Goal: Task Accomplishment & Management: Complete application form

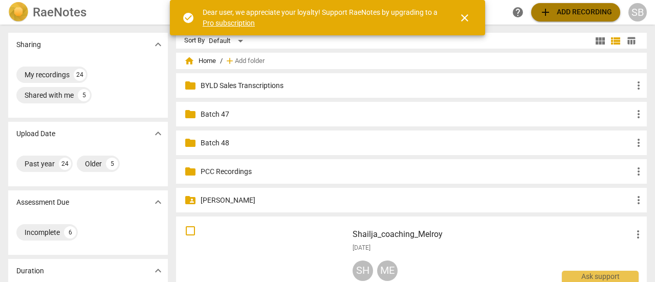
click at [564, 9] on span "add Add recording" at bounding box center [575, 12] width 73 height 12
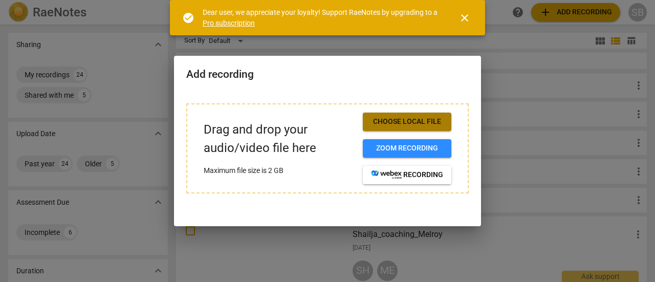
click at [408, 122] on span "Choose local file" at bounding box center [407, 122] width 72 height 10
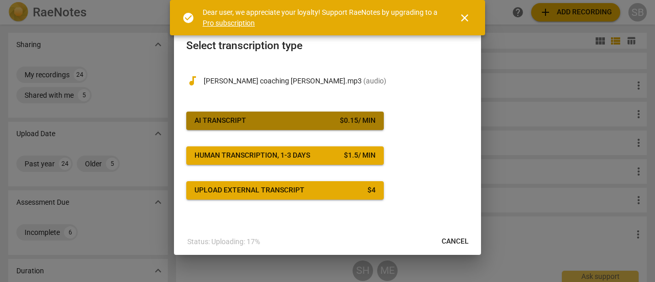
click at [281, 125] on span "AI Transcript $ 0.15 / min" at bounding box center [284, 121] width 181 height 10
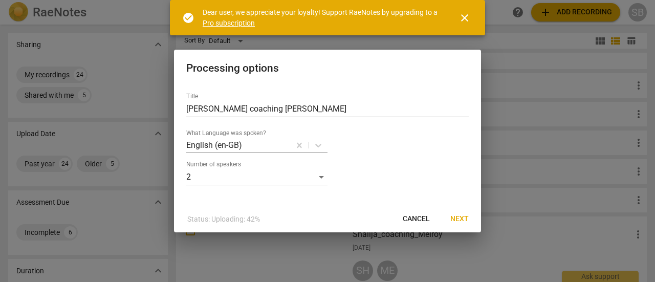
click at [463, 15] on span "close" at bounding box center [464, 18] width 12 height 12
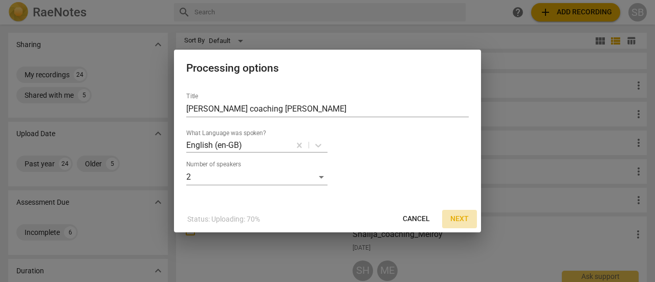
click at [458, 216] on span "Next" at bounding box center [459, 219] width 18 height 10
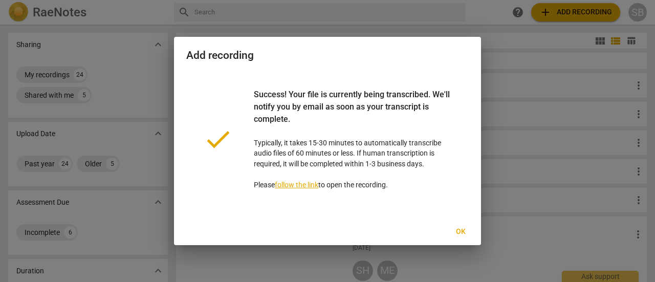
click at [464, 234] on span "Ok" at bounding box center [460, 232] width 16 height 10
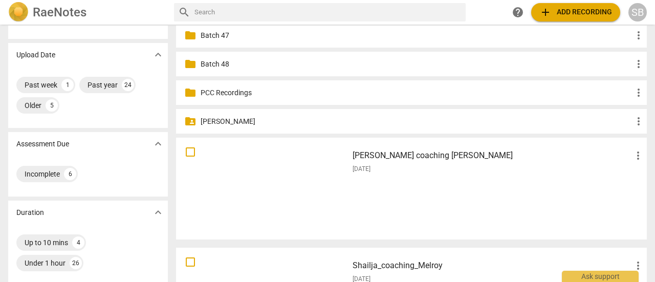
scroll to position [102, 0]
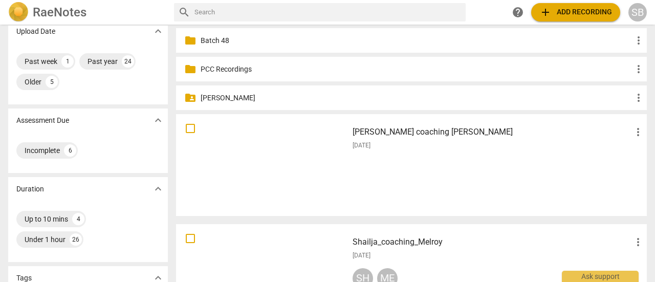
click at [547, 163] on div "[PERSON_NAME] coaching [PERSON_NAME] more_vert [DATE]" at bounding box center [498, 165] width 308 height 95
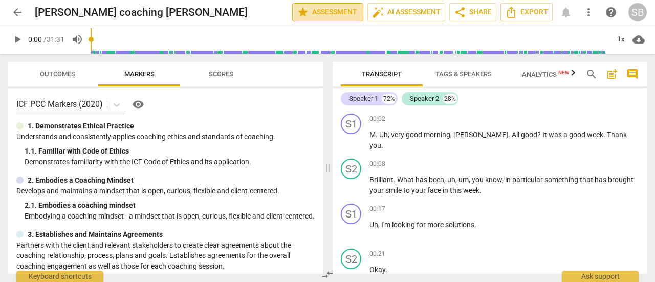
click at [326, 13] on span "star Assessment" at bounding box center [328, 12] width 62 height 12
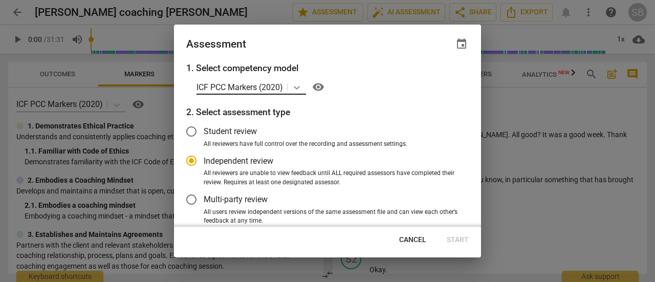
click at [301, 83] on icon at bounding box center [297, 87] width 10 height 10
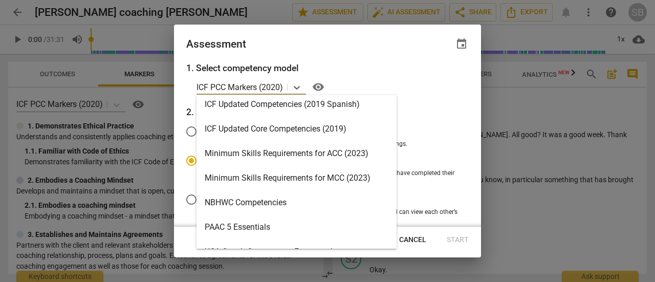
scroll to position [219, 0]
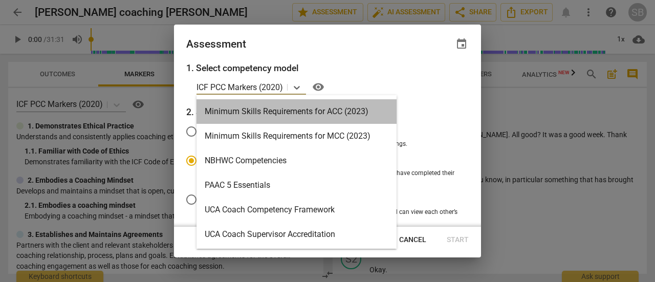
click at [281, 107] on div "Minimum Skills Requirements for ACC (2023)" at bounding box center [296, 111] width 200 height 25
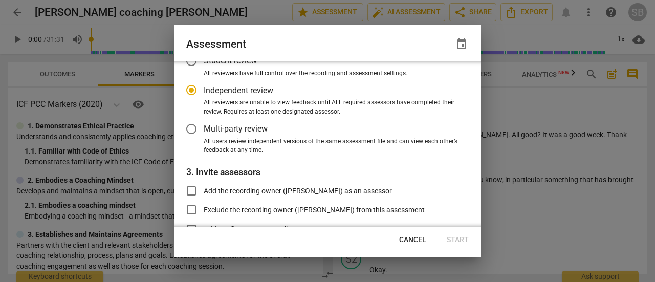
scroll to position [102, 0]
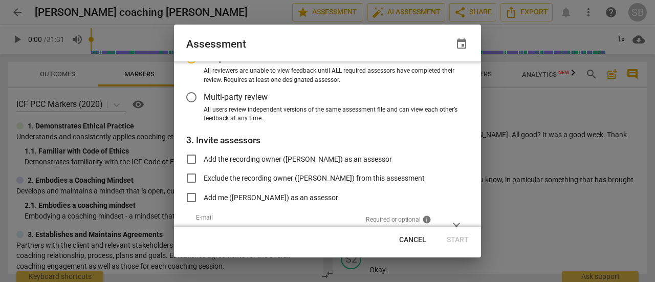
radio input "false"
click at [190, 159] on input "Add the recording owner ([PERSON_NAME]) as an assessor" at bounding box center [191, 159] width 25 height 25
checkbox input "true"
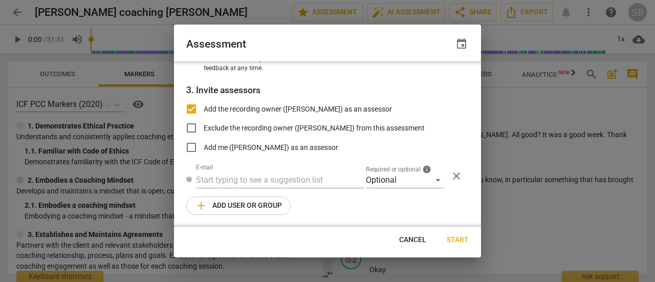
radio input "false"
click at [189, 111] on input "Add the recording owner ([PERSON_NAME]) as an assessor" at bounding box center [191, 109] width 25 height 25
checkbox input "false"
radio input "false"
click at [190, 148] on input "Add me ([PERSON_NAME]) as an assessor" at bounding box center [191, 147] width 25 height 25
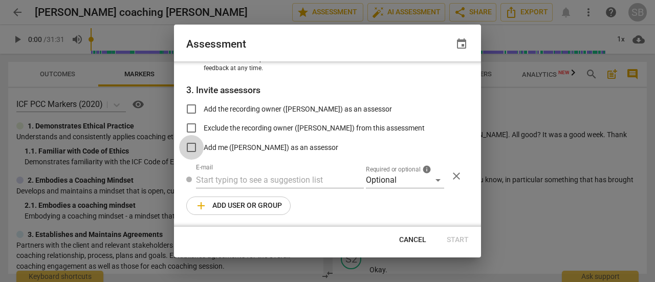
checkbox input "true"
click at [435, 180] on div "Optional" at bounding box center [405, 180] width 78 height 16
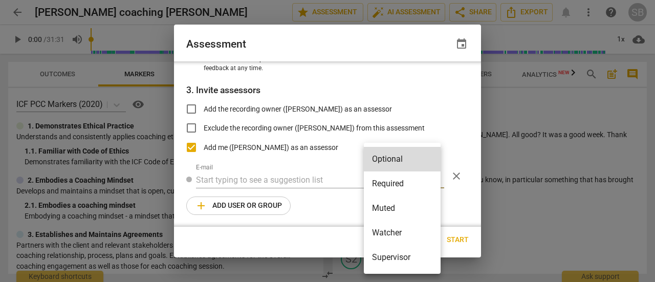
click at [316, 221] on div at bounding box center [327, 141] width 655 height 282
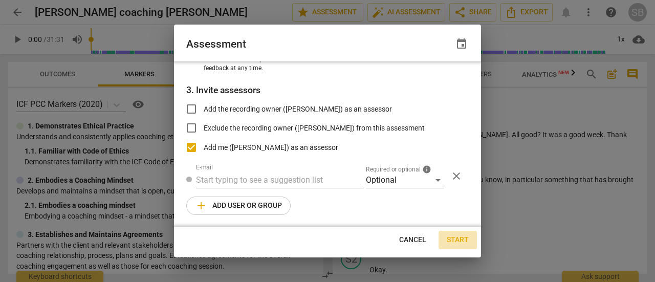
click at [459, 238] on span "Start" at bounding box center [457, 240] width 22 height 10
radio input "false"
type input "[PERSON_NAME] <[PERSON_NAME][EMAIL_ADDRESS][DOMAIN_NAME]>"
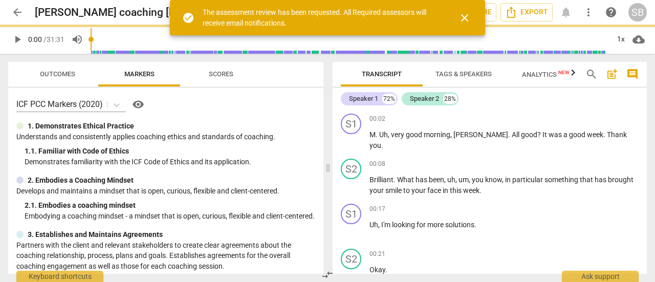
scroll to position [90, 0]
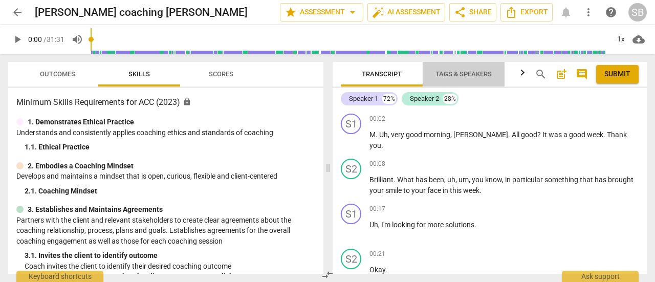
click at [449, 81] on span "Tags & Speakers" at bounding box center [463, 75] width 81 height 14
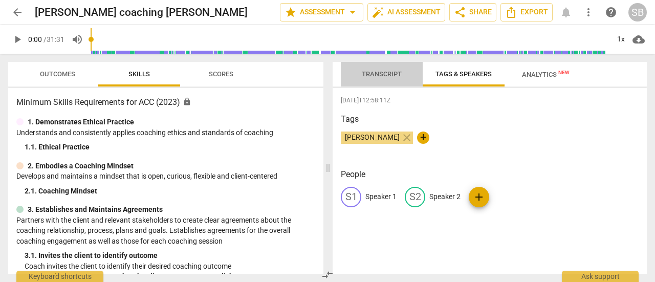
click at [388, 81] on button "Transcript" at bounding box center [382, 74] width 82 height 25
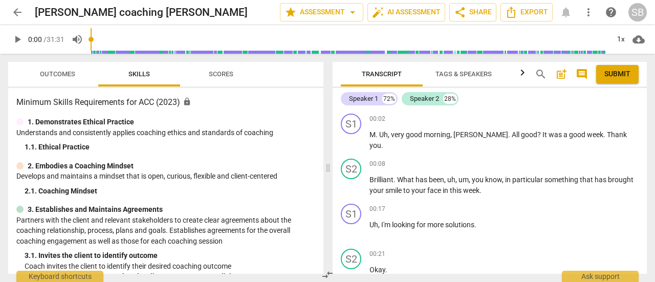
click at [465, 79] on span "Tags & Speakers" at bounding box center [463, 75] width 81 height 14
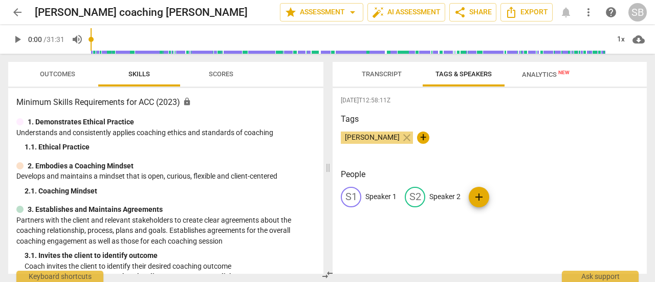
click at [446, 200] on p "Speaker 2" at bounding box center [444, 196] width 31 height 11
type input "[PERSON_NAME]"
click at [379, 190] on div "edit Speaker 1" at bounding box center [369, 197] width 56 height 20
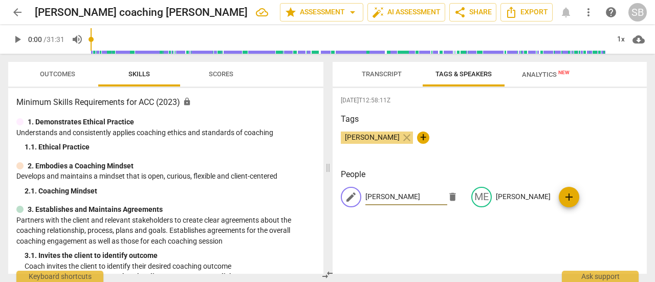
type input "[PERSON_NAME]"
click at [525, 77] on span "Analytics New" at bounding box center [546, 75] width 48 height 8
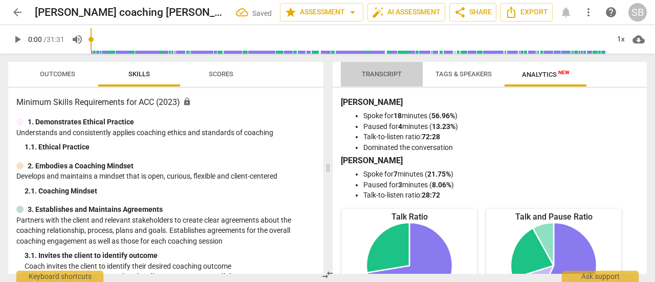
click at [392, 78] on span "Transcript" at bounding box center [381, 75] width 64 height 14
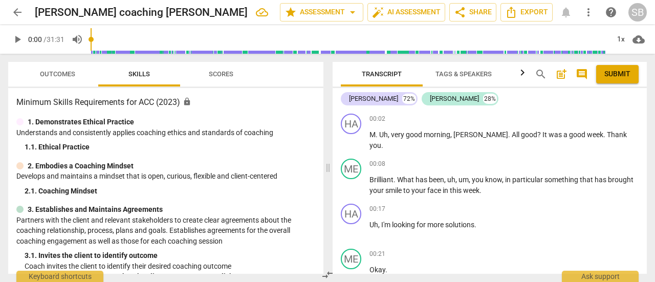
click at [585, 13] on span "more_vert" at bounding box center [588, 12] width 12 height 12
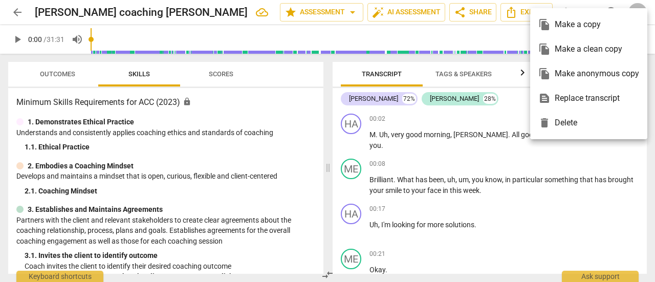
click at [502, 116] on div at bounding box center [327, 141] width 655 height 282
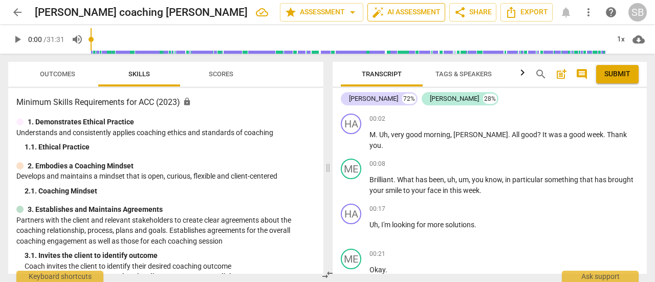
click at [427, 8] on span "auto_fix_high AI Assessment" at bounding box center [406, 12] width 69 height 12
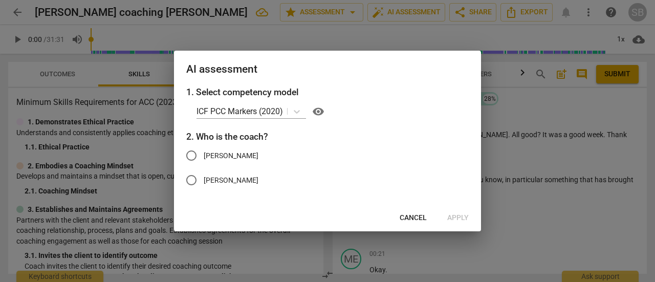
click at [192, 180] on input "[PERSON_NAME]" at bounding box center [191, 180] width 25 height 25
radio input "true"
click at [300, 107] on icon at bounding box center [297, 111] width 10 height 10
click at [430, 135] on h3 "2. Who is the coach?" at bounding box center [327, 136] width 282 height 13
click at [294, 109] on icon at bounding box center [297, 111] width 10 height 10
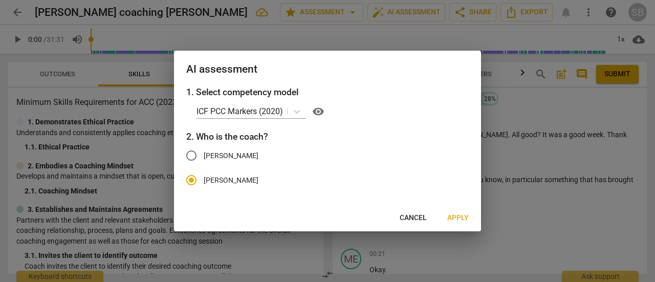
click at [404, 97] on h3 "1. Select competency model" at bounding box center [327, 91] width 282 height 13
click at [426, 216] on span "Cancel" at bounding box center [412, 218] width 27 height 10
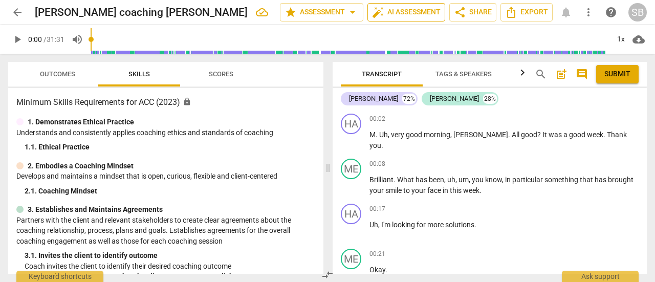
click at [426, 12] on span "auto_fix_high AI Assessment" at bounding box center [406, 12] width 69 height 12
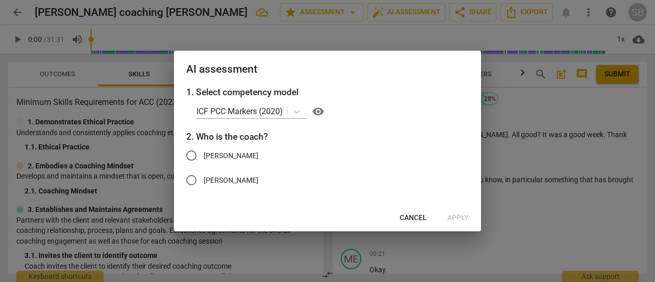
click at [414, 217] on span "Cancel" at bounding box center [412, 218] width 27 height 10
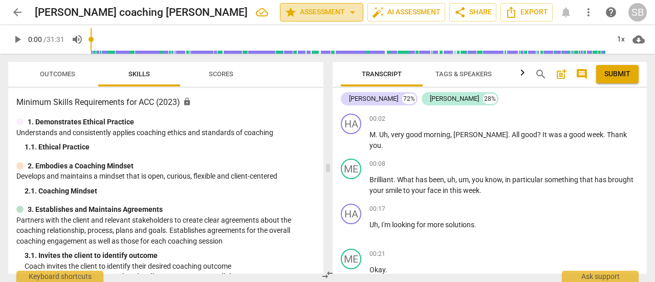
click at [318, 12] on span "star Assessment arrow_drop_down" at bounding box center [321, 12] width 74 height 12
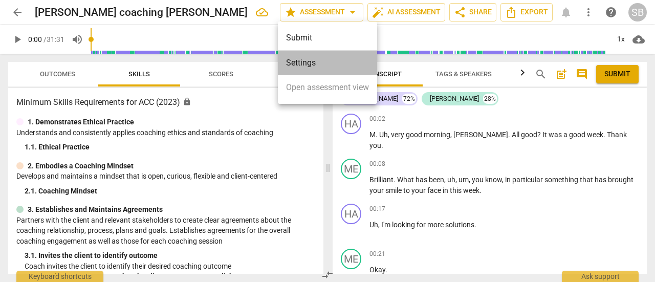
click at [312, 60] on li "Settings" at bounding box center [327, 63] width 99 height 25
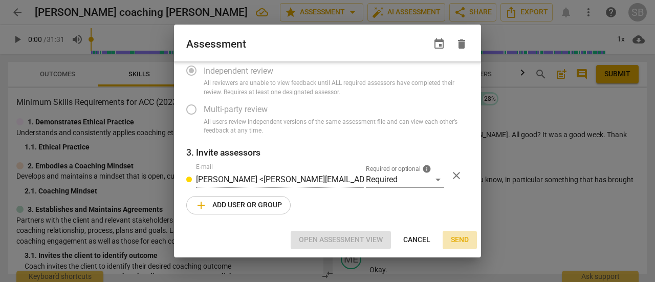
click at [463, 241] on span "Send" at bounding box center [460, 240] width 18 height 10
radio input "false"
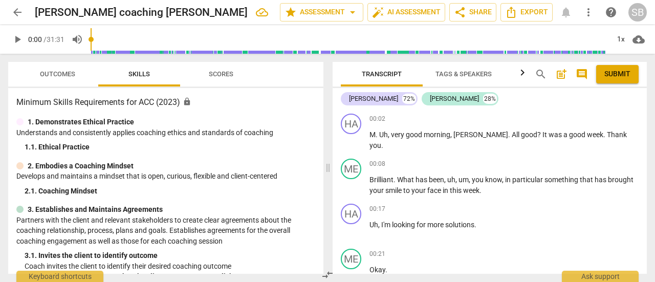
click at [463, 77] on span "Tags & Speakers" at bounding box center [463, 74] width 56 height 8
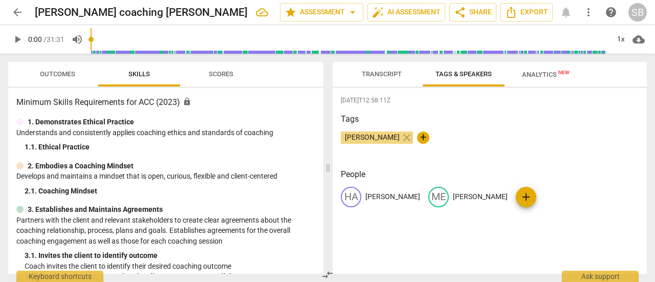
click at [400, 80] on span "Transcript" at bounding box center [381, 75] width 64 height 14
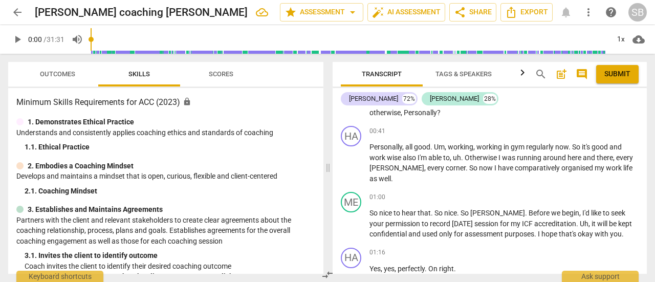
scroll to position [102, 0]
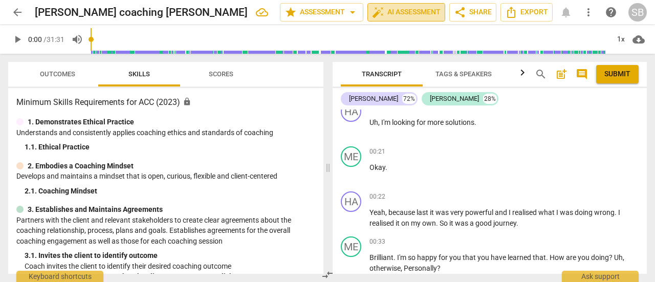
click at [399, 10] on span "auto_fix_high AI Assessment" at bounding box center [406, 12] width 69 height 12
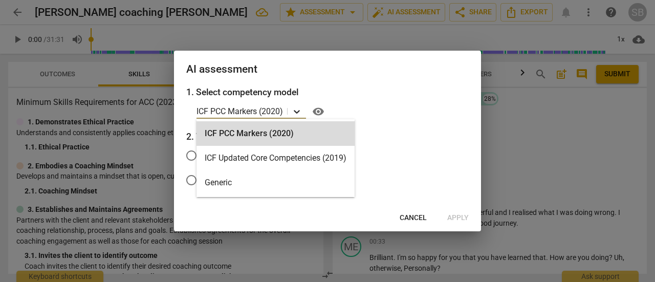
click at [300, 114] on icon at bounding box center [297, 111] width 10 height 10
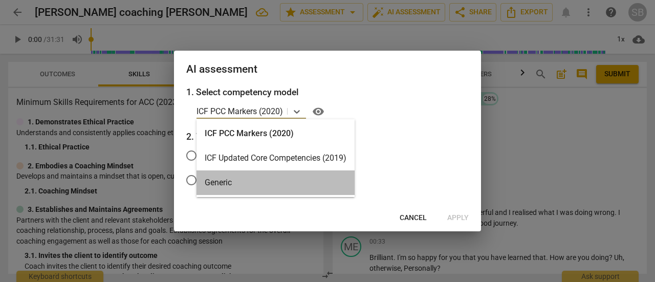
click at [294, 180] on div "Generic" at bounding box center [275, 182] width 158 height 25
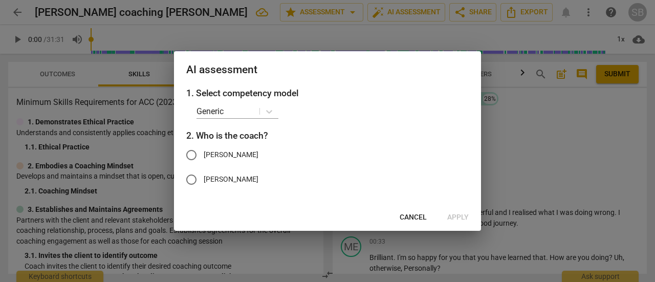
click at [223, 180] on span "[PERSON_NAME]" at bounding box center [231, 179] width 55 height 11
click at [204, 180] on input "[PERSON_NAME]" at bounding box center [191, 179] width 25 height 25
radio input "true"
click at [451, 215] on span "Apply" at bounding box center [457, 217] width 21 height 10
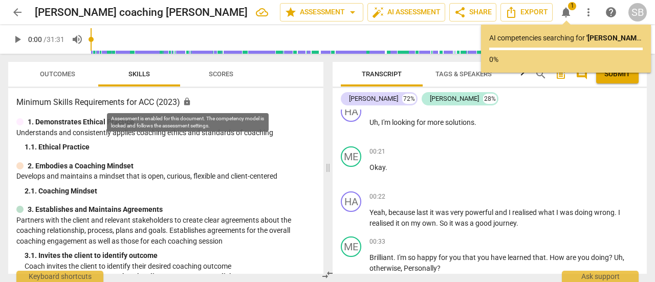
click at [191, 104] on span "lock" at bounding box center [187, 101] width 9 height 9
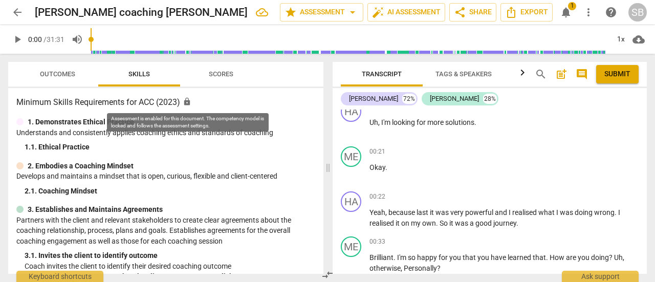
click at [191, 104] on span "lock" at bounding box center [187, 101] width 9 height 9
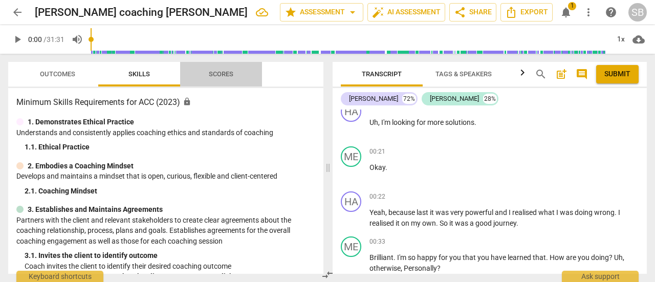
click at [217, 77] on span "Scores" at bounding box center [221, 74] width 25 height 8
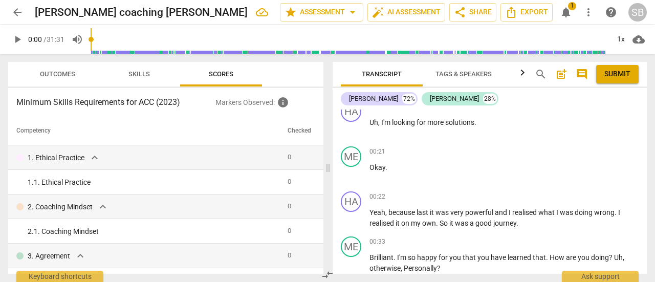
click at [65, 80] on span "Outcomes" at bounding box center [58, 75] width 60 height 14
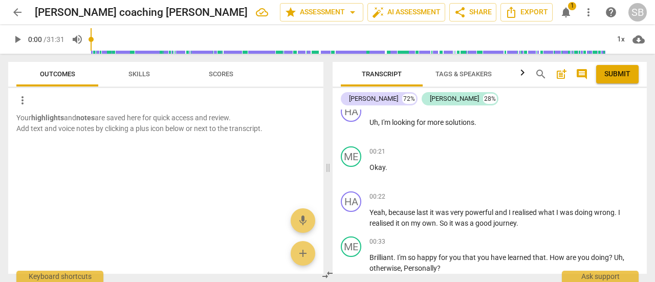
click at [147, 79] on span "Skills" at bounding box center [139, 75] width 46 height 14
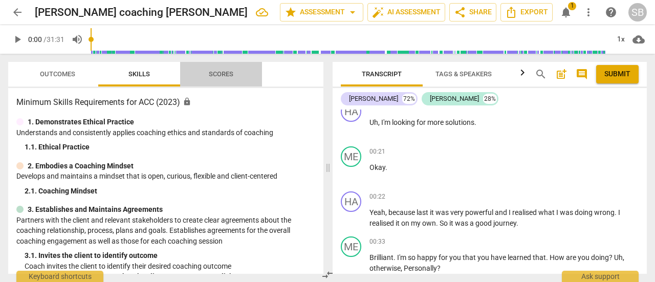
click at [230, 79] on span "Scores" at bounding box center [220, 75] width 49 height 14
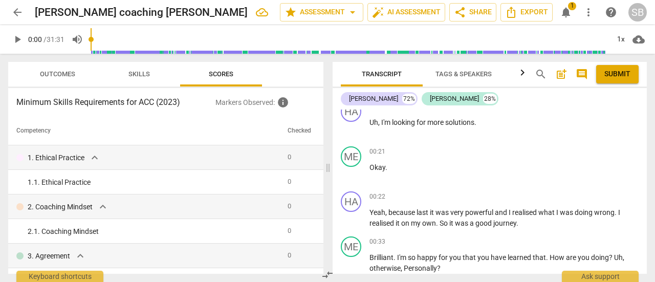
click at [153, 83] on button "Skills" at bounding box center [139, 74] width 82 height 25
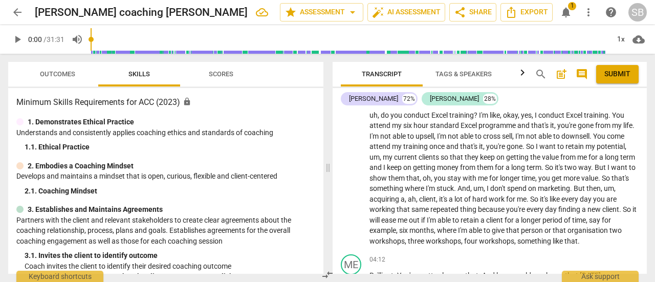
scroll to position [329, 0]
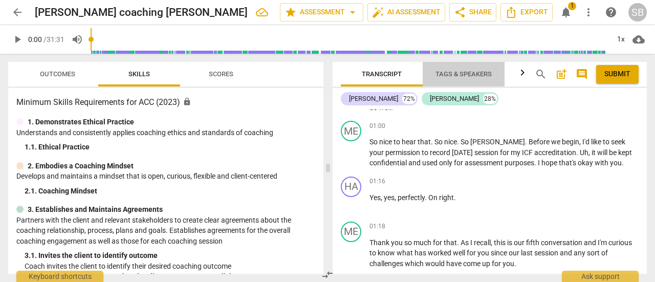
click at [480, 79] on span "Tags & Speakers" at bounding box center [463, 75] width 81 height 14
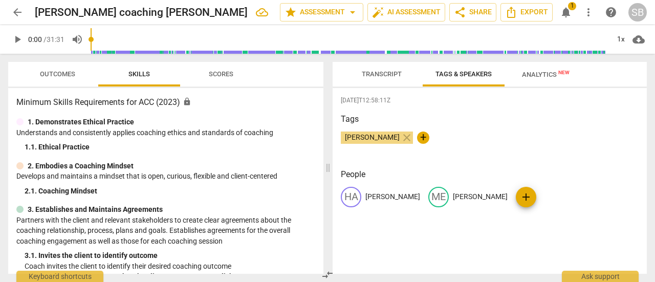
click at [544, 78] on span "Analytics New" at bounding box center [546, 75] width 48 height 8
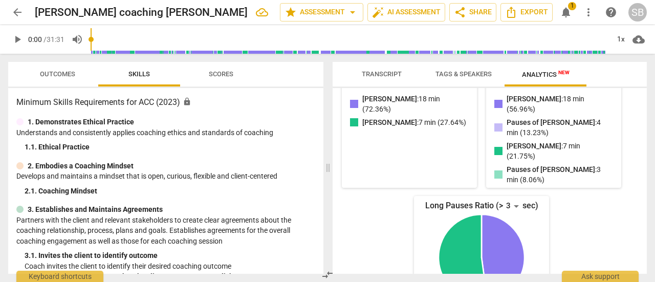
scroll to position [0, 0]
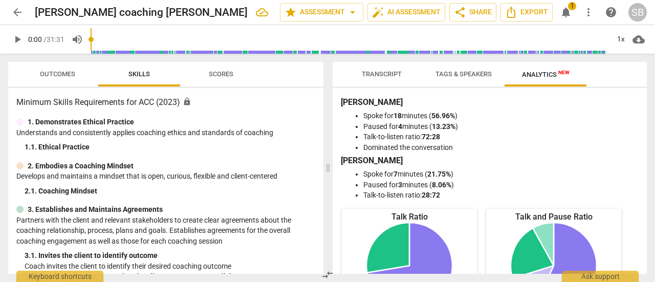
click at [402, 76] on span "Transcript" at bounding box center [381, 75] width 64 height 14
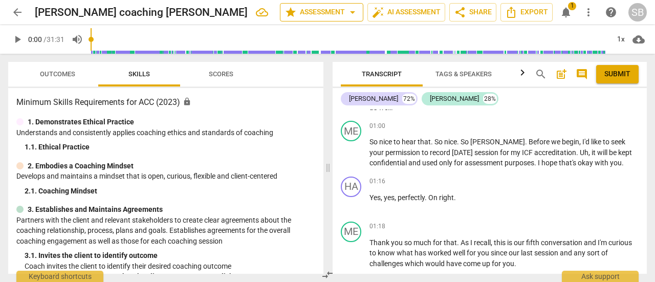
click at [352, 18] on span "arrow_drop_down" at bounding box center [352, 12] width 12 height 12
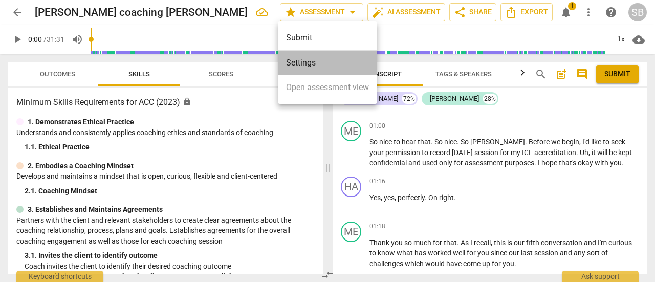
click at [313, 67] on li "Settings" at bounding box center [327, 63] width 99 height 25
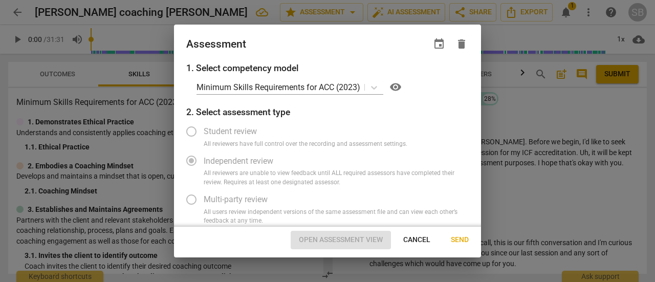
radio input "false"
click at [438, 44] on span "event" at bounding box center [439, 44] width 12 height 12
click at [406, 80] on input "date" at bounding box center [380, 79] width 72 height 15
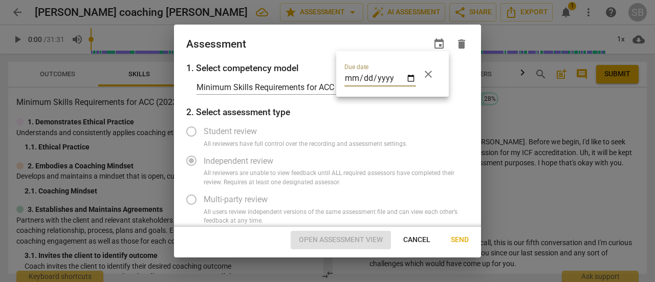
type input "[DATE]"
click at [436, 117] on div at bounding box center [327, 141] width 655 height 282
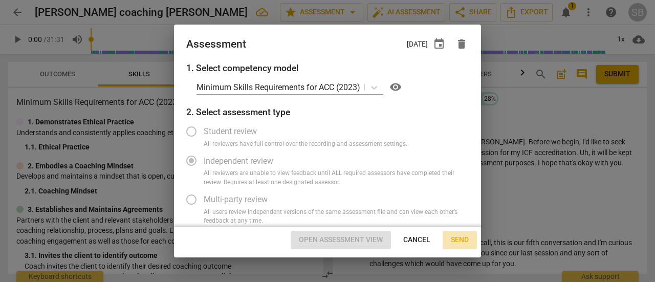
click at [463, 240] on span "Send" at bounding box center [460, 240] width 18 height 10
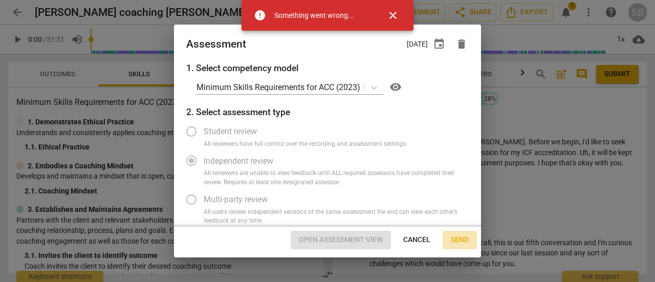
click at [463, 240] on span "Send" at bounding box center [460, 240] width 18 height 10
radio input "false"
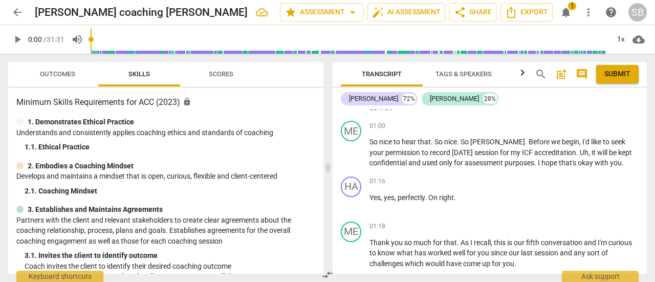
click at [396, 15] on div "error Something went wrong... close" at bounding box center [327, 15] width 172 height 31
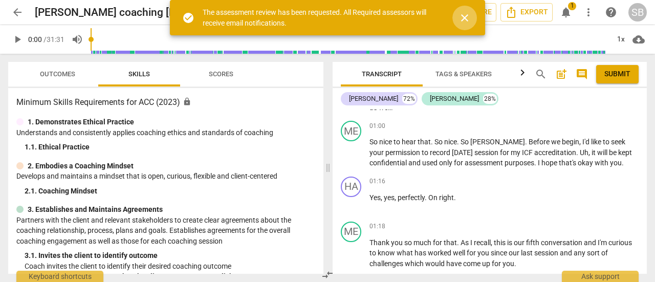
click at [464, 19] on span "close" at bounding box center [464, 18] width 12 height 12
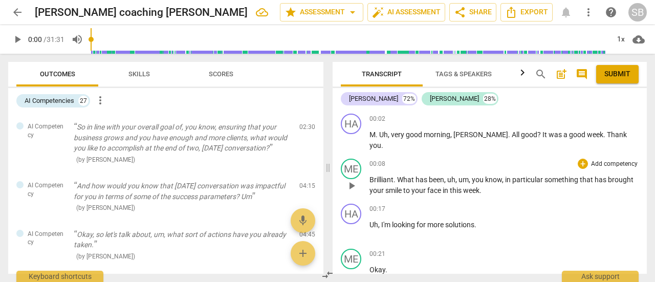
scroll to position [51, 0]
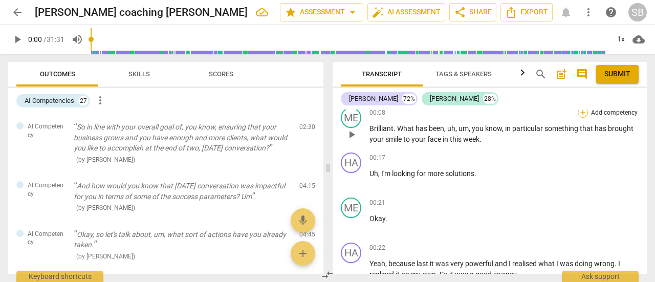
click at [581, 115] on div "+" at bounding box center [582, 112] width 10 height 10
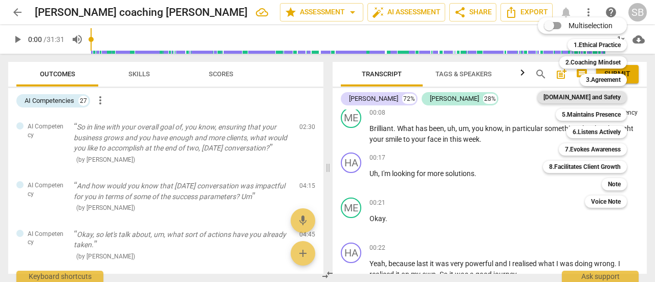
click at [599, 102] on b "[DOMAIN_NAME] and Safety" at bounding box center [581, 97] width 77 height 12
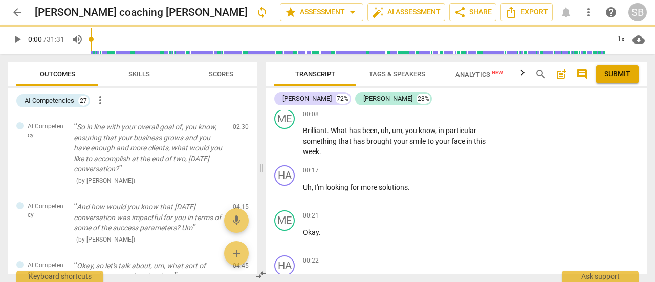
scroll to position [52, 0]
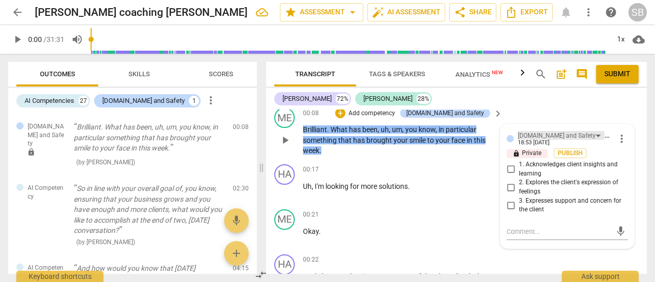
click at [535, 133] on div "[DOMAIN_NAME] and Safety" at bounding box center [557, 136] width 78 height 10
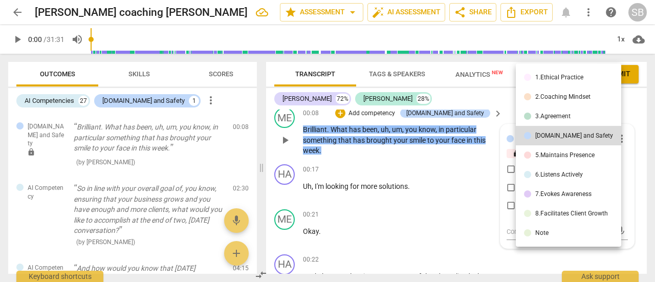
click at [535, 133] on div "[DOMAIN_NAME] and Safety" at bounding box center [574, 135] width 78 height 6
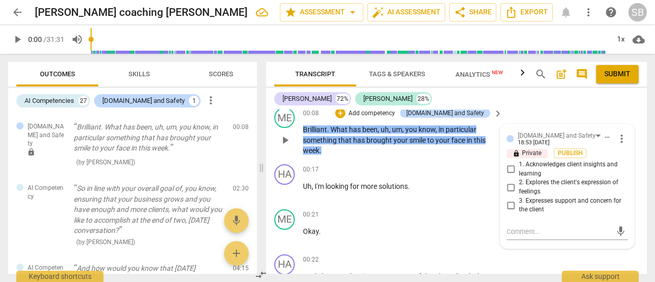
click at [507, 182] on input "2. Explores the client's expression of feelings" at bounding box center [510, 187] width 16 height 12
checkbox input "true"
click at [572, 153] on span "Publish" at bounding box center [569, 153] width 15 height 9
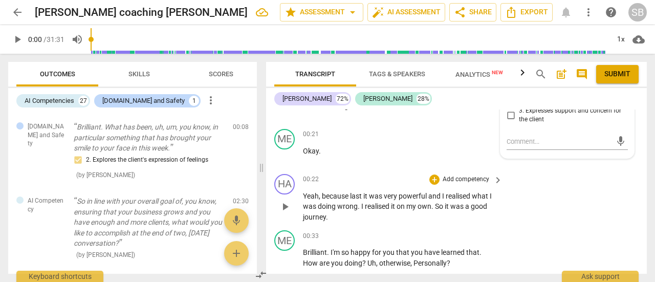
scroll to position [184, 0]
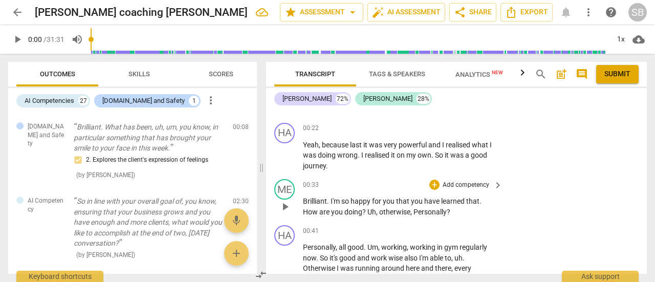
click at [471, 186] on p "Add competency" at bounding box center [465, 185] width 49 height 9
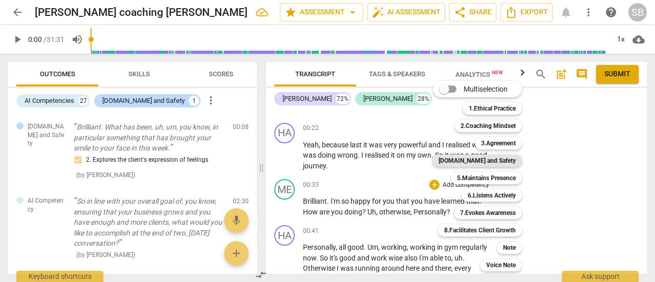
click at [486, 166] on b "[DOMAIN_NAME] and Safety" at bounding box center [476, 160] width 77 height 12
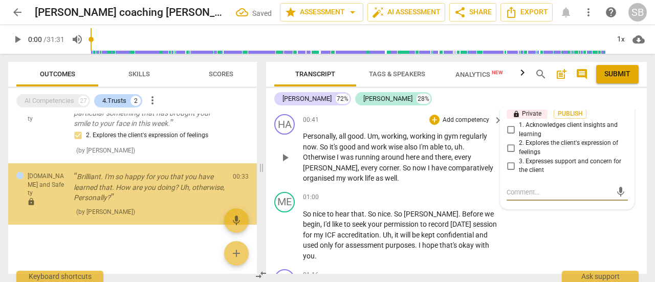
scroll to position [25, 0]
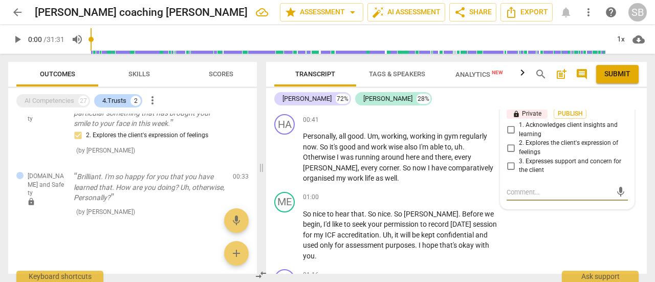
click at [506, 147] on input "2. Explores the client's expression of feelings" at bounding box center [510, 148] width 16 height 12
click at [562, 113] on span "Publish" at bounding box center [569, 113] width 15 height 9
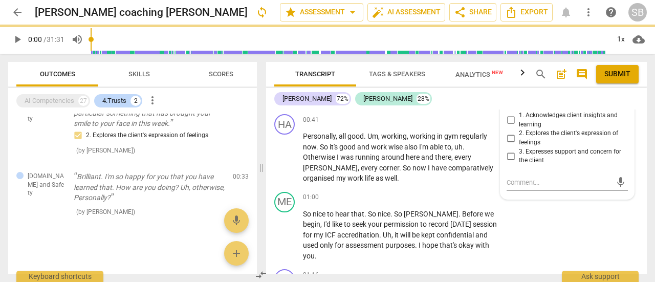
scroll to position [284, 0]
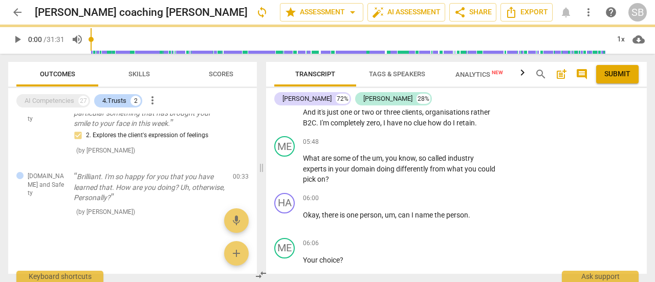
checkbox input "true"
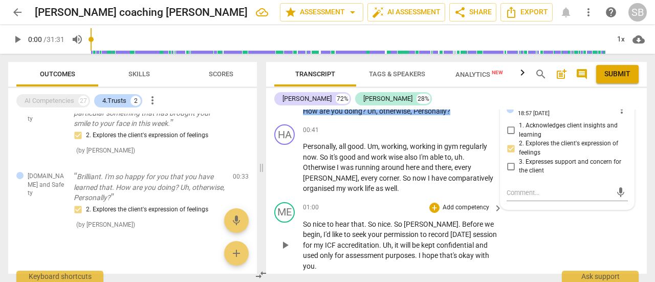
click at [457, 207] on p "Add competency" at bounding box center [465, 207] width 49 height 9
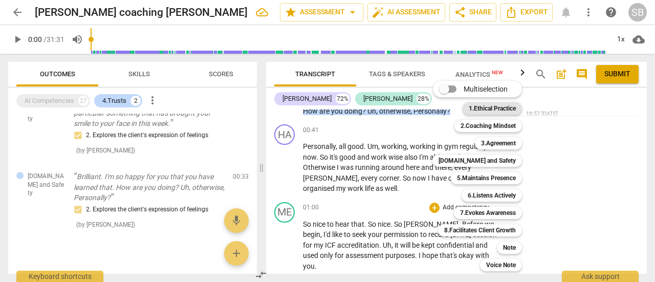
click at [505, 112] on b "1.Ethical Practice" at bounding box center [491, 108] width 47 height 12
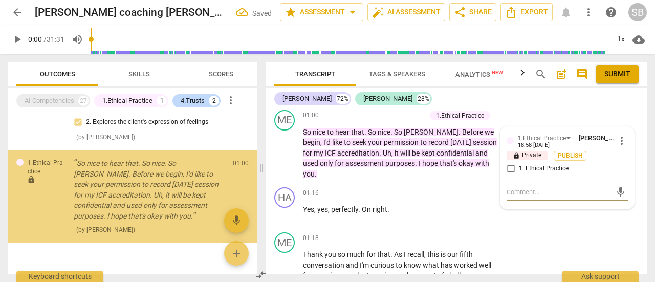
scroll to position [115, 0]
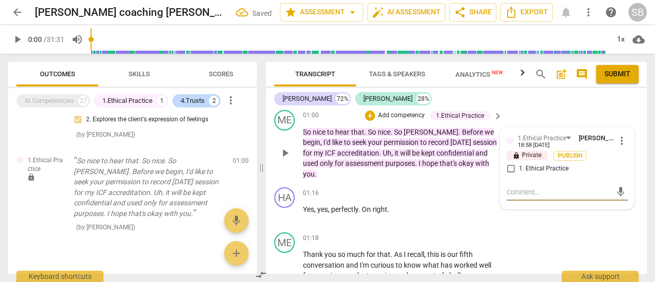
click at [508, 168] on input "1. Ethical Practice" at bounding box center [510, 169] width 16 height 12
checkbox input "true"
click at [562, 156] on span "Publish" at bounding box center [569, 155] width 15 height 9
click at [523, 189] on textarea at bounding box center [558, 192] width 105 height 10
type textarea "S"
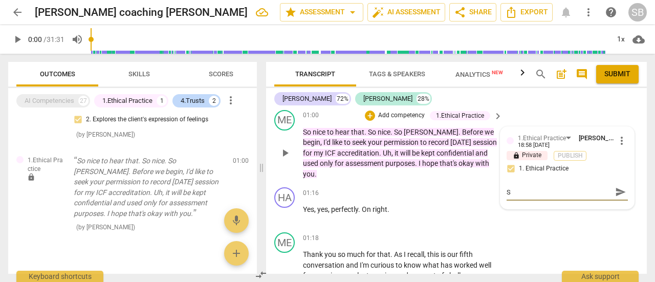
type textarea "Sh"
checkbox input "false"
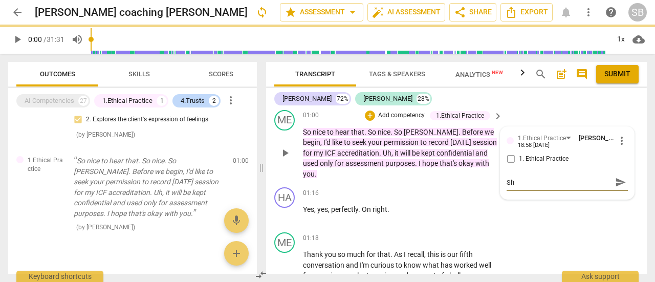
type textarea "Sho"
type textarea "Show"
type textarea "Shows"
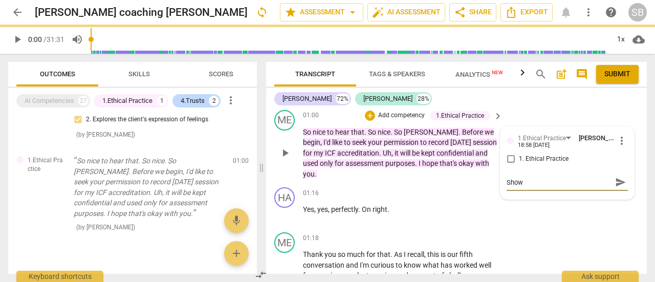
type textarea "Shows"
type textarea "Shows a"
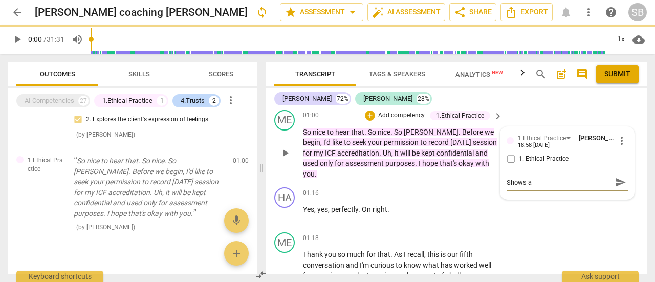
type textarea "Shows aw"
type textarea "Shows aware"
type textarea "Shows awaren"
type textarea "Shows awarene"
type textarea "Shows awarenes"
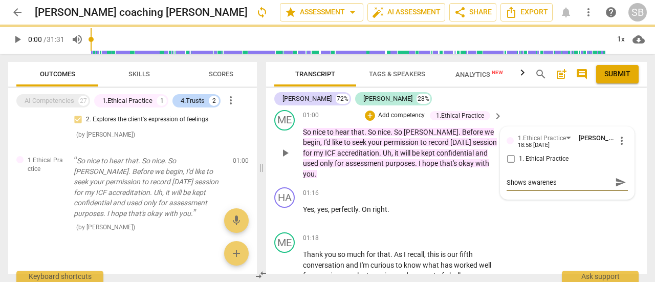
type textarea "Shows awareness"
checkbox input "true"
type textarea "Shows awareness"
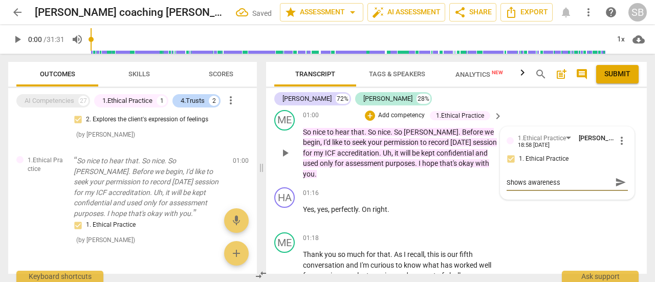
type textarea "Shows awareness f"
type textarea "Shows awareness fo"
type textarea "Shows awareness for"
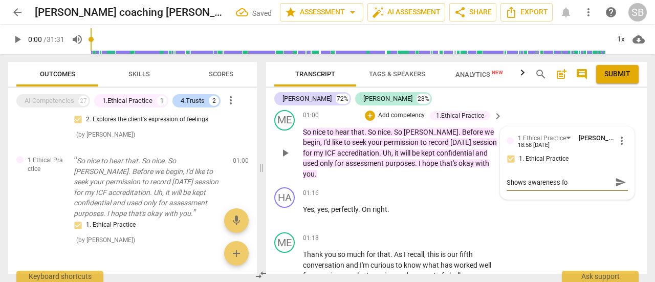
type textarea "Shows awareness for"
type textarea "Shows awareness for t"
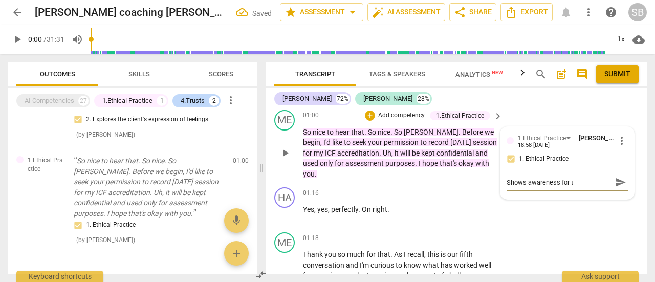
type textarea "Shows awareness for th"
type textarea "Shows awareness for the"
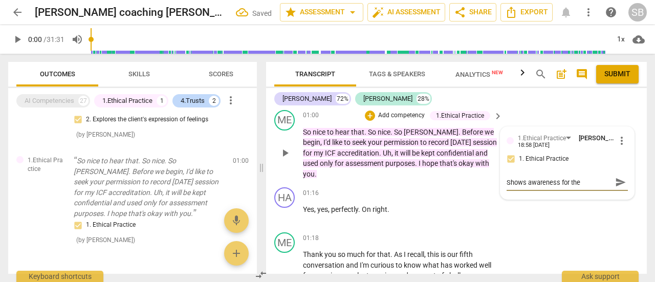
type textarea "Shows awareness for the"
type textarea "Shows awareness for the e"
type textarea "Shows awareness for the et"
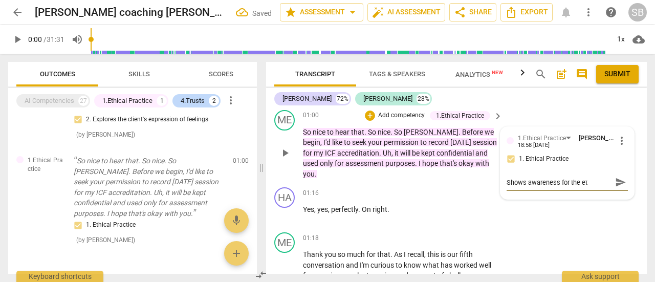
type textarea "Shows awareness for the eth"
type textarea "Shows awareness for the ethi"
type textarea "Shows awareness for the ethic"
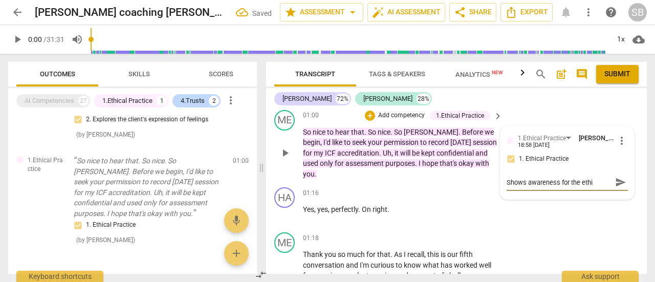
type textarea "Shows awareness for the ethic"
type textarea "Shows awareness for the ethica"
type textarea "Shows awareness for the ethical"
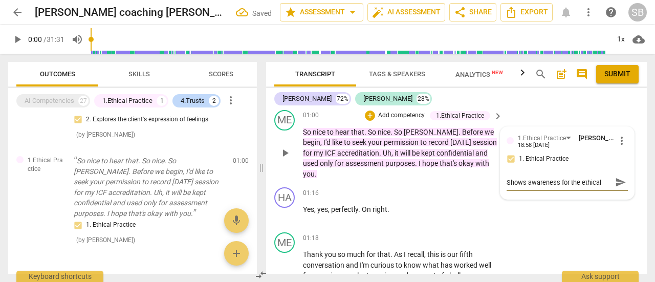
type textarea "Shows awareness for the ethical"
type textarea "Shows awareness for the ethical p"
type textarea "Shows awareness for the ethical pr"
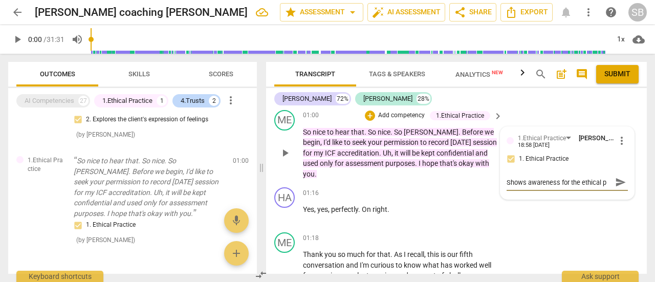
type textarea "Shows awareness for the ethical pr"
type textarea "Shows awareness for the ethical pra"
type textarea "Shows awareness for the ethical prac"
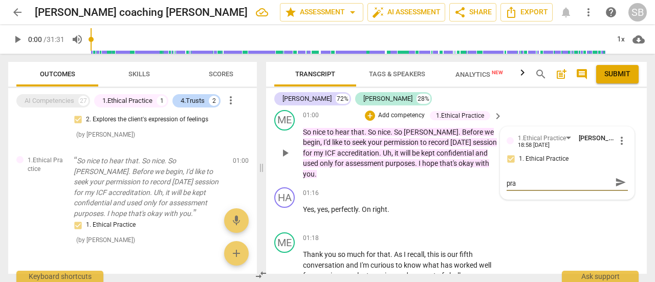
type textarea "Shows awareness for the ethical prac"
type textarea "Shows awareness for the ethical pract"
type textarea "Shows awareness for the ethical practi"
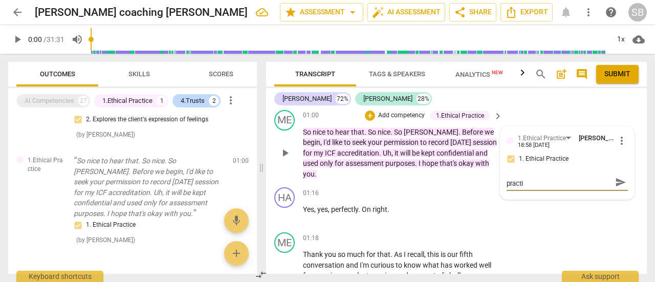
type textarea "Shows awareness for the ethical practic"
type textarea "Shows awareness for the ethical practice"
click at [617, 184] on span "send" at bounding box center [620, 181] width 11 height 11
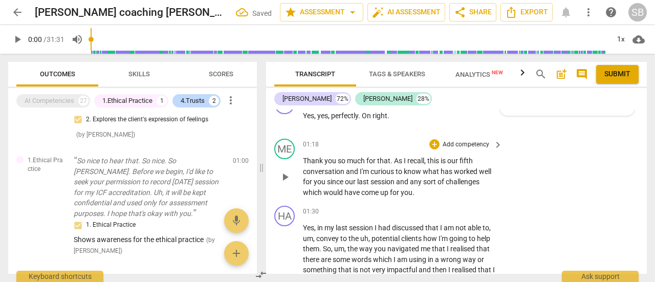
scroll to position [479, 0]
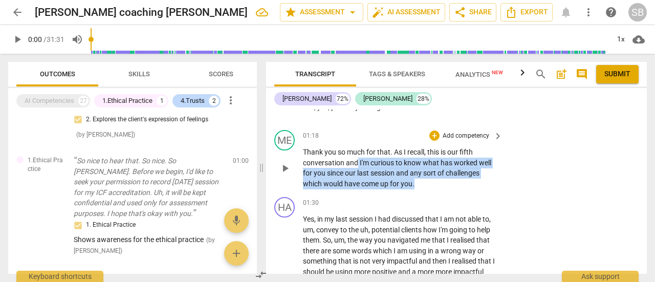
drag, startPoint x: 358, startPoint y: 151, endPoint x: 420, endPoint y: 169, distance: 65.1
click at [420, 169] on p "Thank you so much for that . As I recall , this is our fifth conversation and I…" at bounding box center [400, 168] width 194 height 42
click at [449, 131] on p "Add competency" at bounding box center [465, 135] width 49 height 9
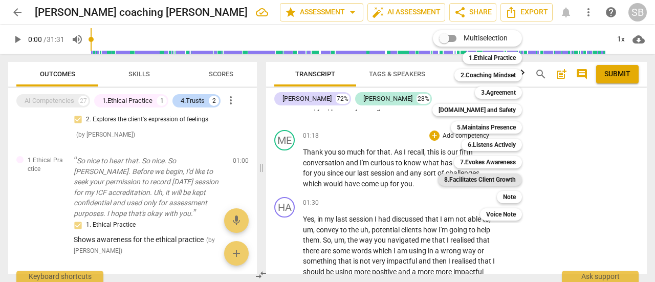
click at [478, 180] on b "8.Facilitates Client Growth" at bounding box center [480, 179] width 72 height 12
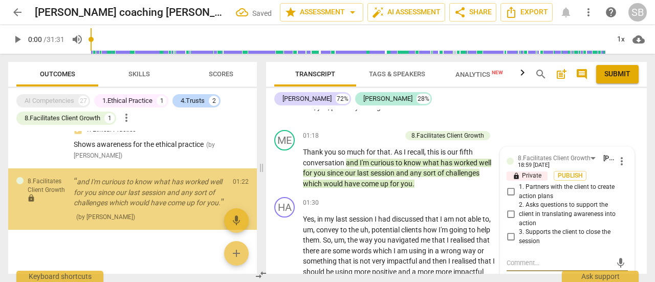
scroll to position [229, 0]
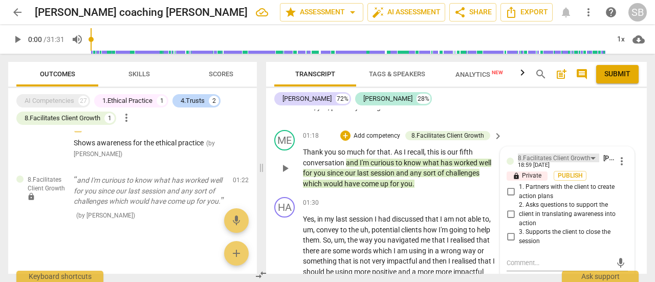
click at [589, 153] on div "8.Facilitates Client Growth" at bounding box center [558, 157] width 81 height 9
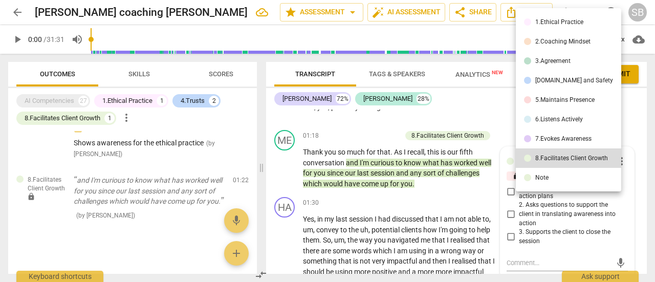
click at [573, 60] on li "3.Agreement" at bounding box center [568, 60] width 105 height 19
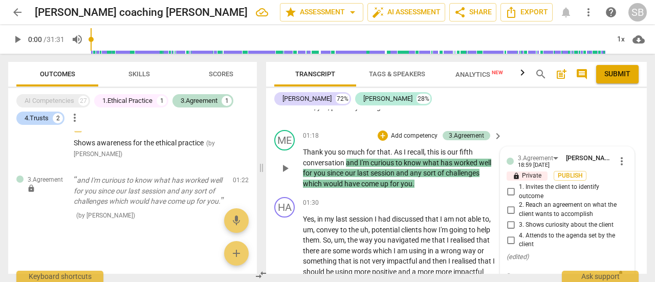
click at [510, 234] on input "4. Attends to the agenda set by the client" at bounding box center [510, 240] width 16 height 12
checkbox input "true"
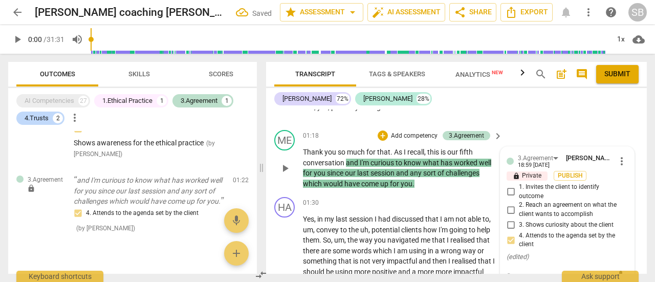
click at [536, 271] on textarea at bounding box center [558, 276] width 105 height 10
type textarea "G"
type textarea "Go"
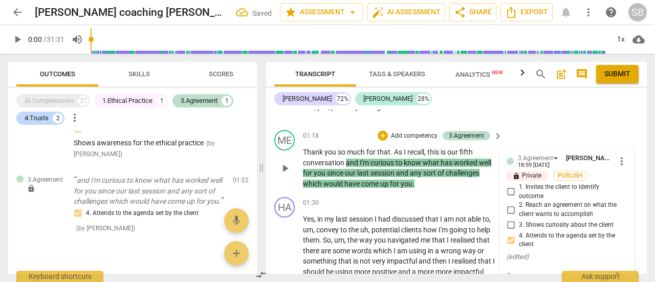
type textarea "Goo"
type textarea "Good"
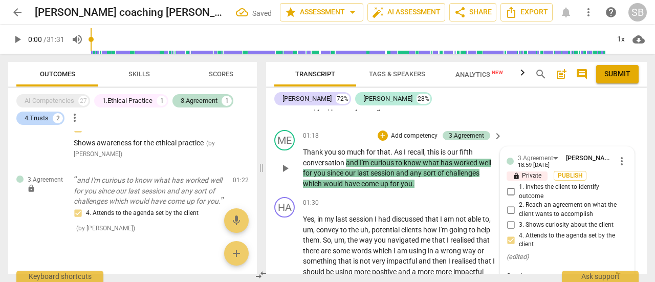
type textarea "Good"
type textarea "Good f"
type textarea "Good fo"
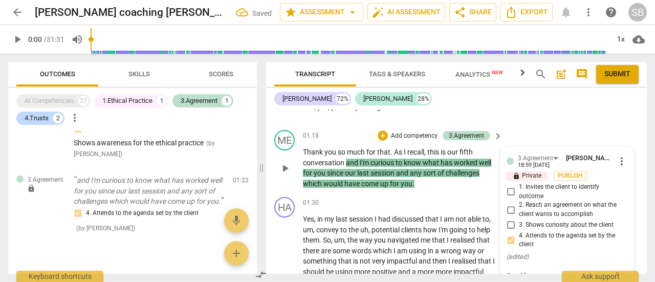
type textarea "Good fol"
type textarea "Good foll"
type textarea "Good follo"
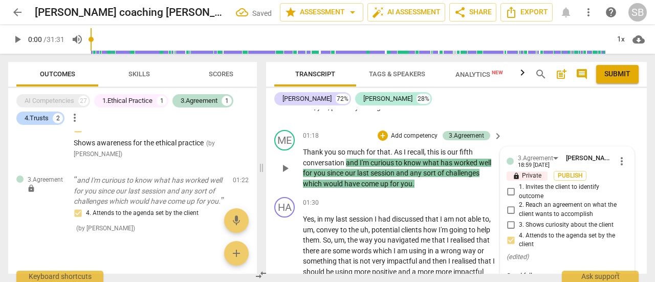
type textarea "Good follo"
type textarea "Good follow"
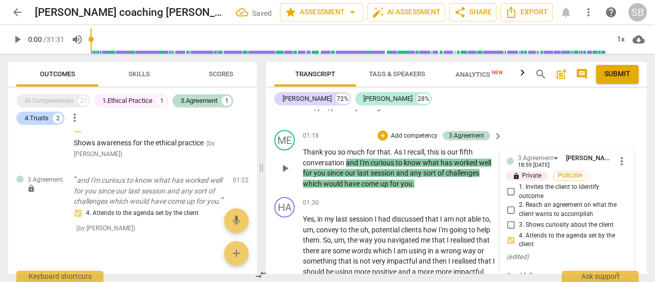
type textarea "Good follow u"
type textarea "Good follow up"
click at [562, 171] on span "Publish" at bounding box center [569, 175] width 15 height 9
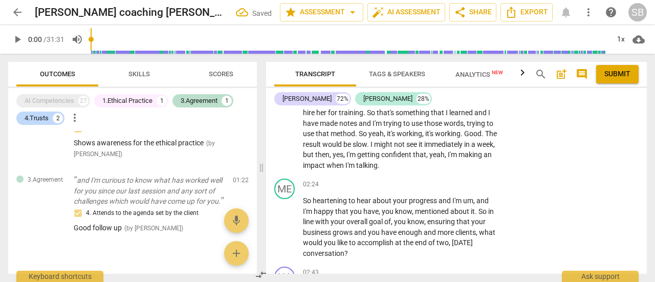
scroll to position [683, 0]
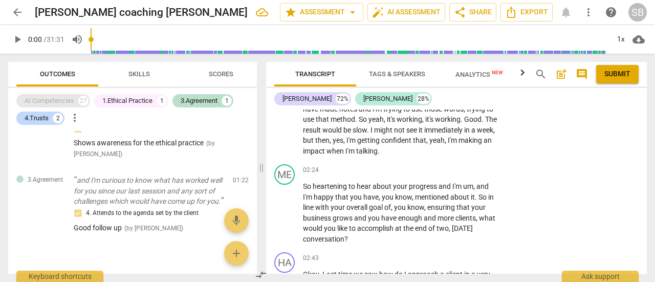
click at [51, 98] on div "AI Competencies" at bounding box center [50, 101] width 50 height 10
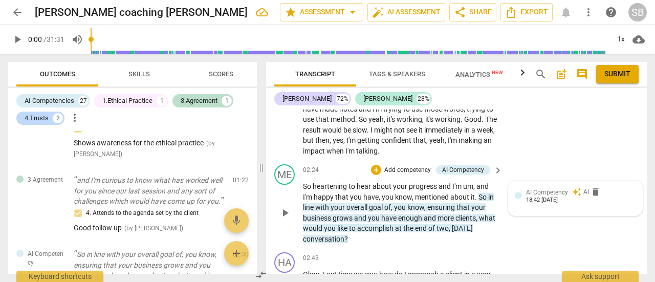
click at [550, 189] on span "AI Competency" at bounding box center [547, 192] width 42 height 7
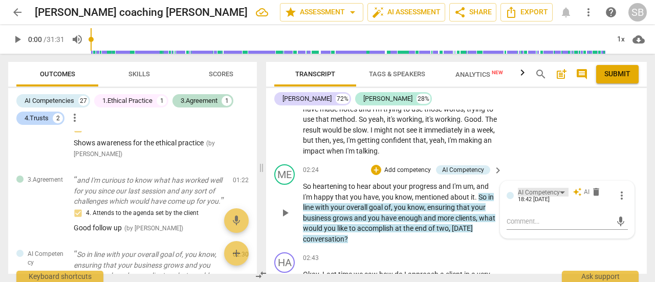
click at [560, 188] on div "AI Competency" at bounding box center [543, 192] width 51 height 9
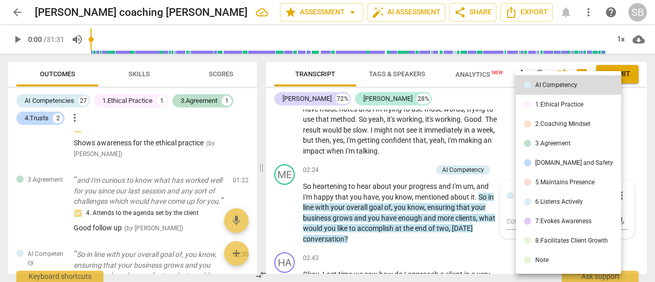
click at [560, 148] on li "3.Agreement" at bounding box center [568, 142] width 105 height 19
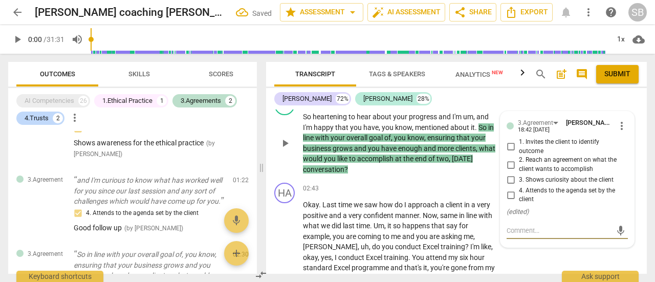
scroll to position [730, 0]
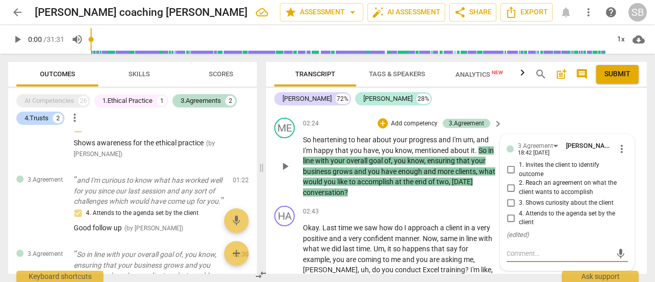
click at [510, 164] on input "1. Invites the client to identify outcome" at bounding box center [510, 170] width 16 height 12
checkbox input "true"
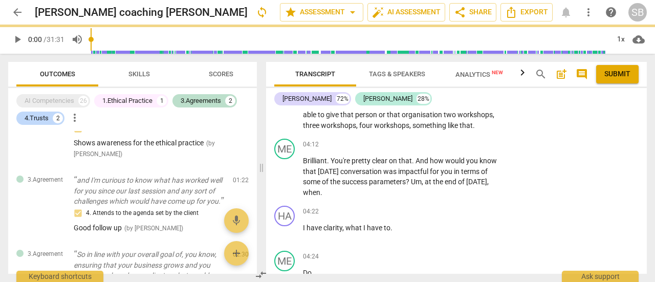
scroll to position [1037, 0]
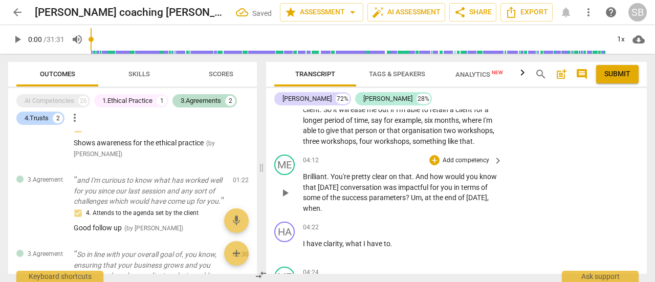
click at [479, 163] on p "Add competency" at bounding box center [465, 160] width 49 height 9
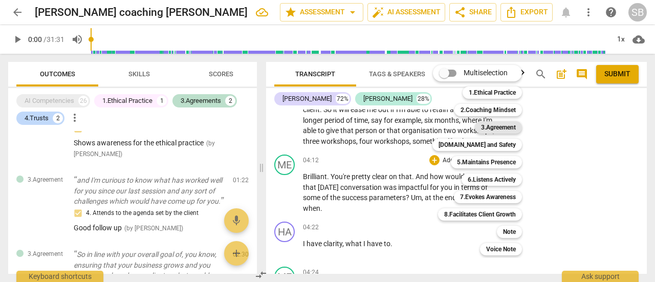
click at [493, 131] on b "3.Agreement" at bounding box center [498, 127] width 35 height 12
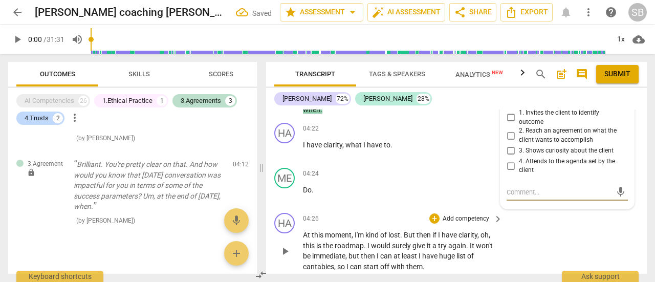
scroll to position [1084, 0]
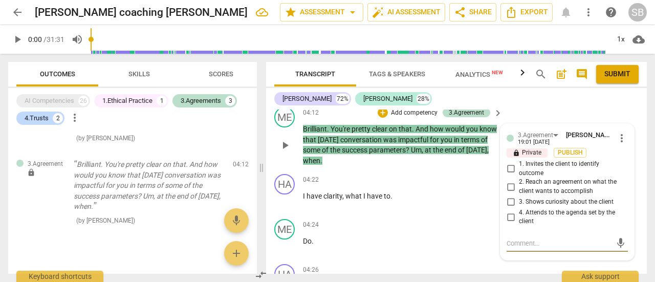
click at [508, 170] on input "1. Invites the client to identify outcome" at bounding box center [510, 169] width 16 height 12
checkbox input "true"
click at [508, 215] on input "4. Attends to the agenda set by the client" at bounding box center [510, 217] width 16 height 12
checkbox input "true"
click at [517, 247] on textarea at bounding box center [558, 243] width 105 height 10
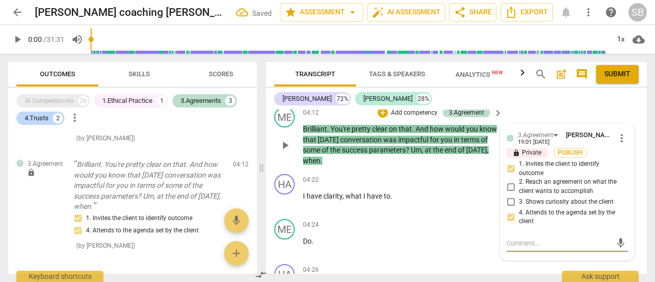
type textarea "G"
type textarea "Go"
type textarea "Goo"
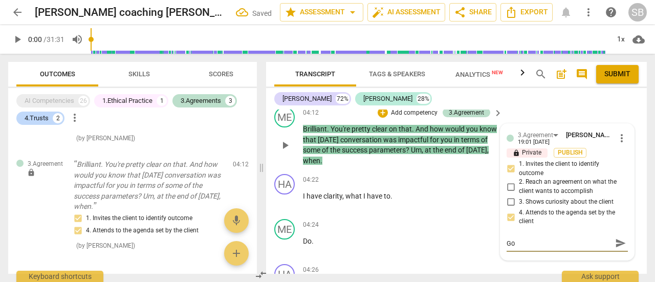
type textarea "Goo"
type textarea "Good"
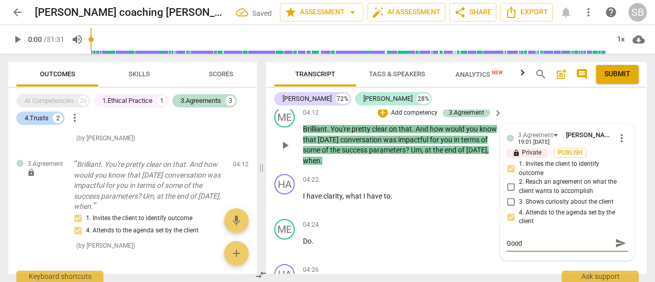
type textarea "Good w"
type textarea "Good wa"
type textarea "Good way"
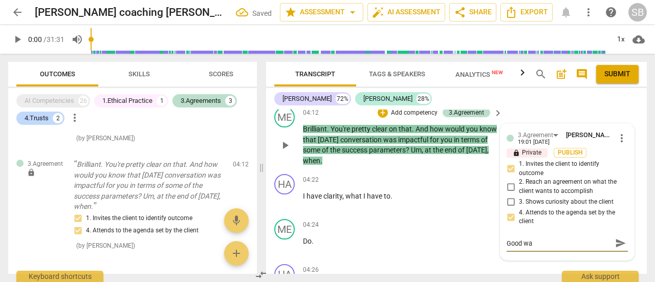
type textarea "Good way"
type textarea "Good way t"
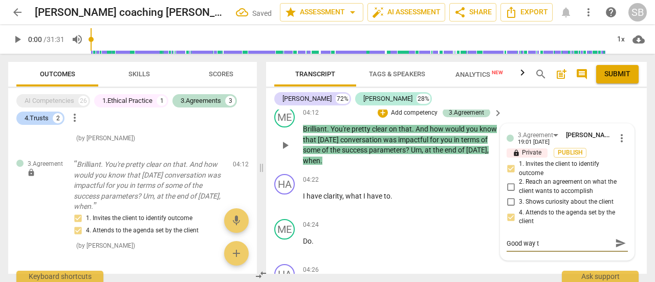
type textarea "Good way to"
type textarea "Good way to e"
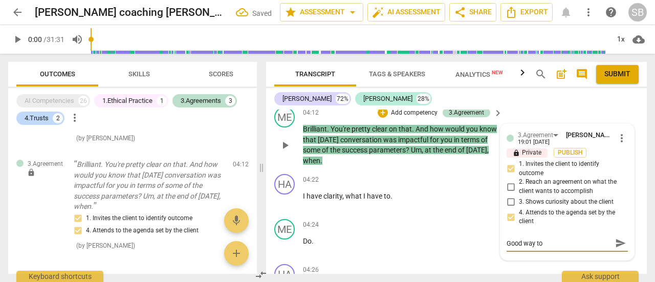
type textarea "Good way to e"
type textarea "Good way to es"
type textarea "Good way to est"
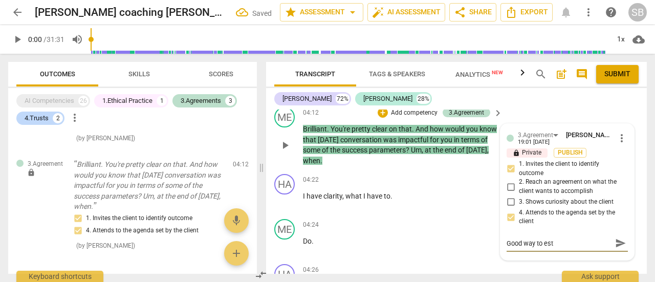
type textarea "Good way to esta"
type textarea "Good way to estab"
type textarea "Good way to establ"
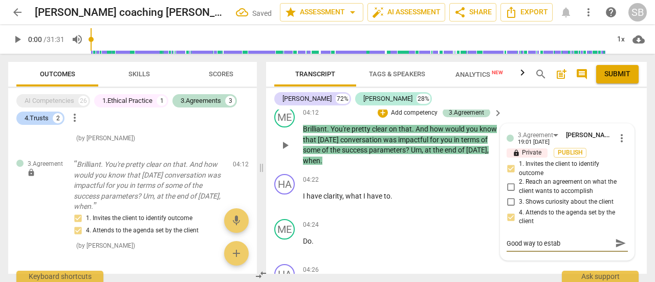
type textarea "Good way to establ"
type textarea "Good way to establi"
type textarea "Good way to establis"
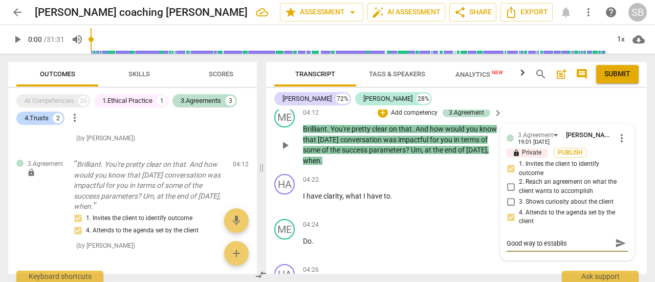
type textarea "Good way to establish"
type textarea "Good way to establish t"
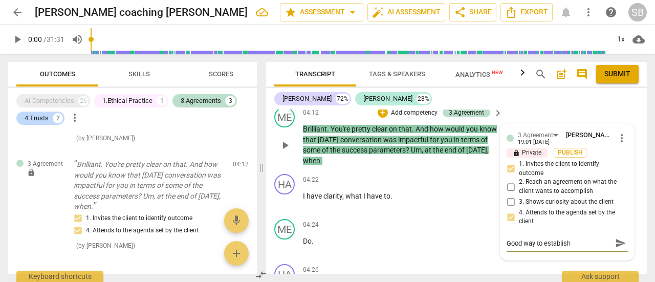
type textarea "Good way to establish t"
type textarea "Good way to establish th"
type textarea "Good way to establish the"
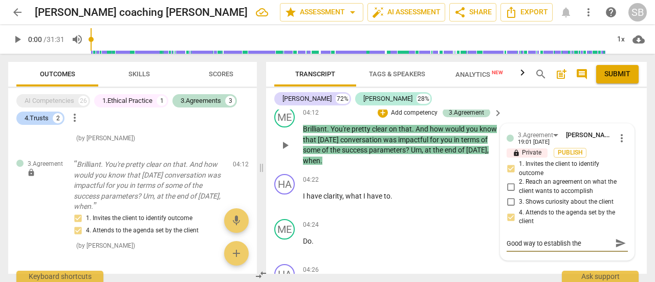
type textarea "Good way to establish the i"
type textarea "Good way to establish the in"
type textarea "Good way to establish the ind"
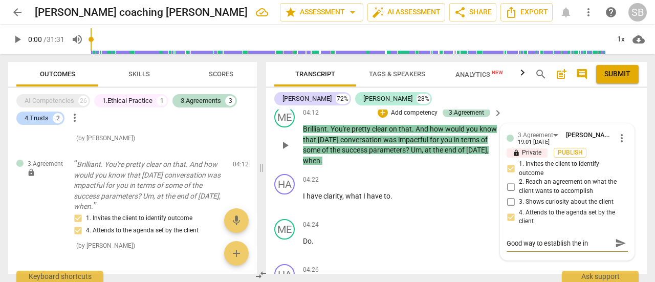
type textarea "Good way to establish the ind"
type textarea "Good way to establish the indi"
type textarea "Good way to establish the indic"
type textarea "Good way to establish the indica"
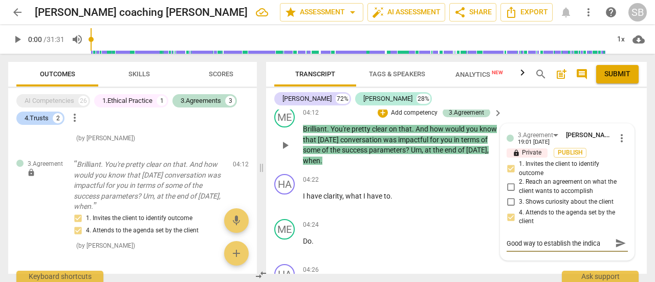
type textarea "Good way to establish the indicat"
type textarea "Good way to establish the indicato"
type textarea "Good way to establish the indicator"
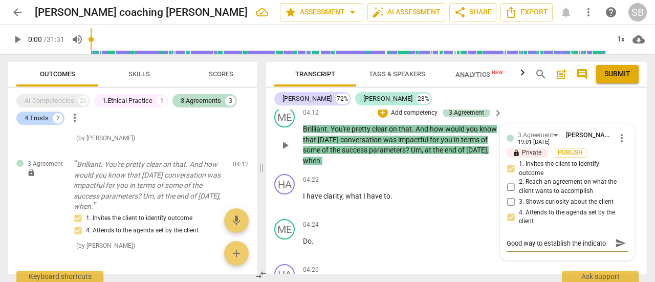
type textarea "Good way to establish the indicator"
type textarea "Good way to establish the indicators"
click at [616, 241] on span "send" at bounding box center [620, 242] width 11 height 11
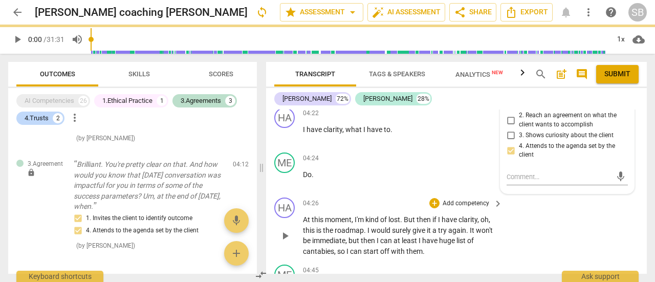
scroll to position [1135, 0]
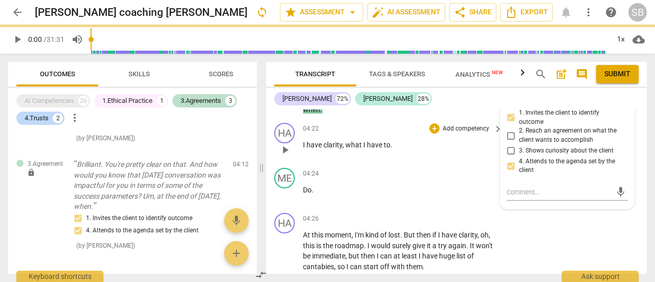
click at [397, 145] on p "I have clarity , what I have to ." at bounding box center [400, 145] width 194 height 11
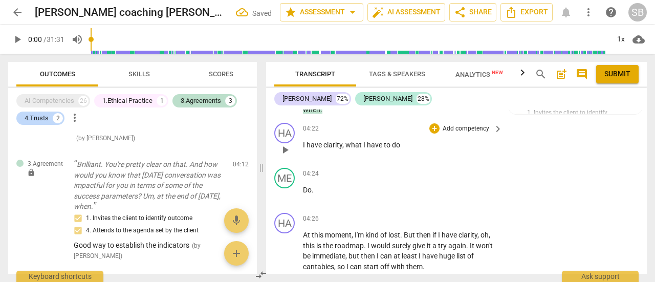
drag, startPoint x: 284, startPoint y: 173, endPoint x: 270, endPoint y: 155, distance: 22.5
click at [270, 155] on div "HA play_arrow pause 04:22 + Add competency keyboard_arrow_right I have clarity …" at bounding box center [456, 141] width 381 height 45
click at [303, 191] on span "Do" at bounding box center [307, 190] width 9 height 8
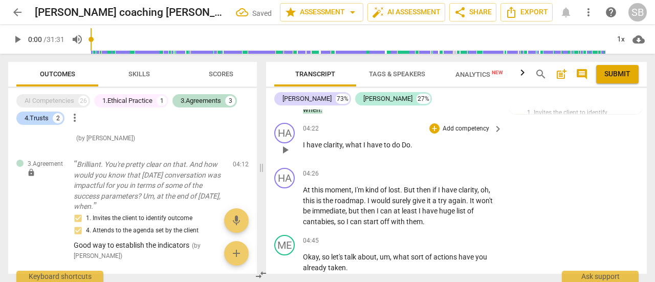
click at [412, 146] on span "." at bounding box center [411, 145] width 2 height 8
click at [303, 188] on span "At" at bounding box center [307, 190] width 9 height 8
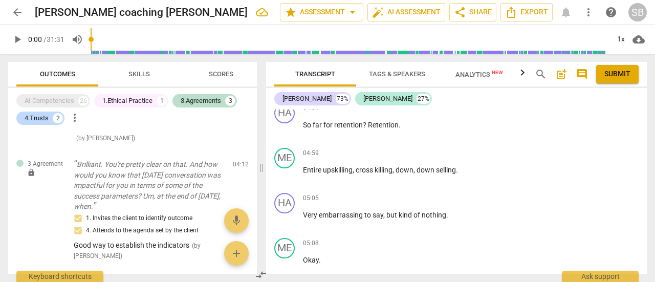
scroll to position [1289, 0]
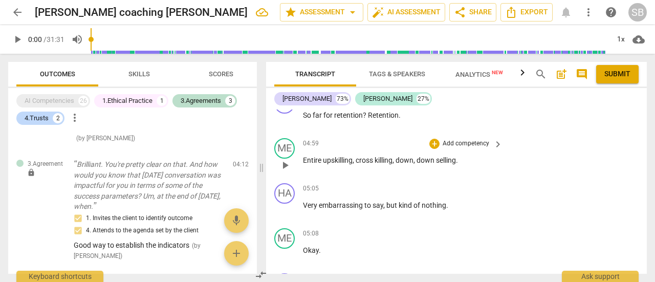
click at [375, 160] on span "killing" at bounding box center [383, 160] width 18 height 8
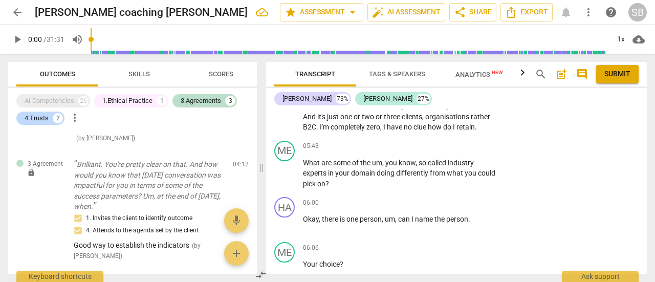
scroll to position [1545, 0]
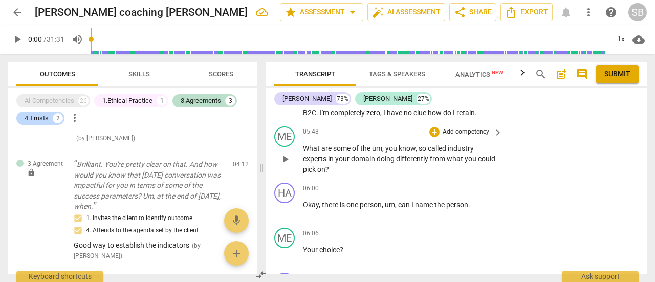
click at [454, 133] on p "Add competency" at bounding box center [465, 131] width 49 height 9
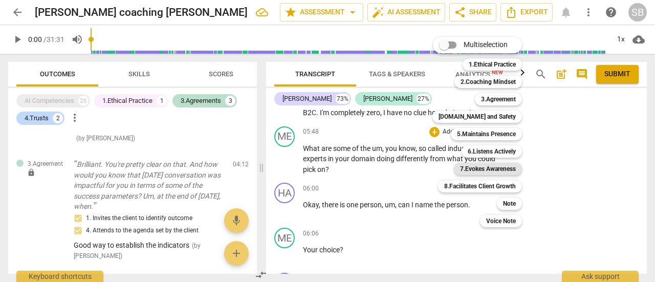
click at [475, 164] on b "7.Evokes Awareness" at bounding box center [488, 169] width 56 height 12
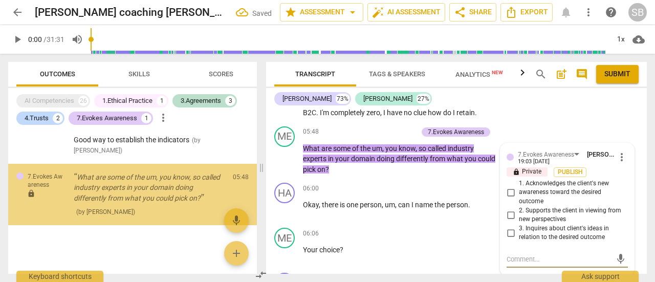
scroll to position [521, 0]
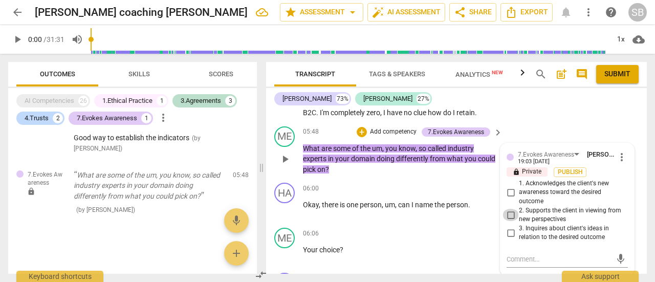
click at [513, 214] on input "2. Supports the client in viewing from new perspectives" at bounding box center [510, 215] width 16 height 12
checkbox input "true"
click at [572, 171] on span "Publish" at bounding box center [569, 172] width 15 height 9
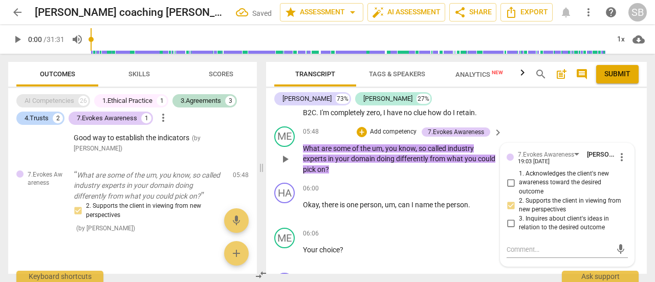
click at [50, 103] on div "AI Competencies" at bounding box center [50, 101] width 50 height 10
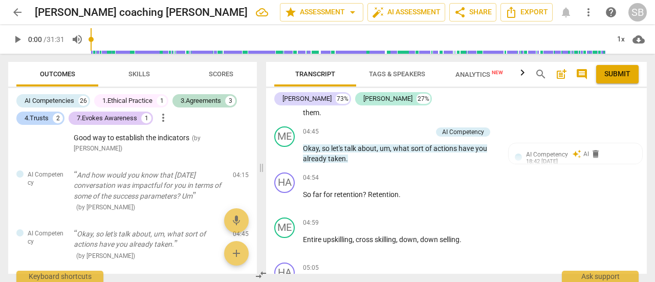
scroll to position [1198, 0]
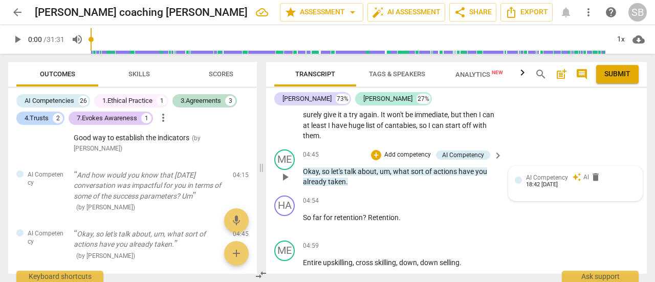
click at [542, 178] on span "AI Competency" at bounding box center [547, 177] width 42 height 7
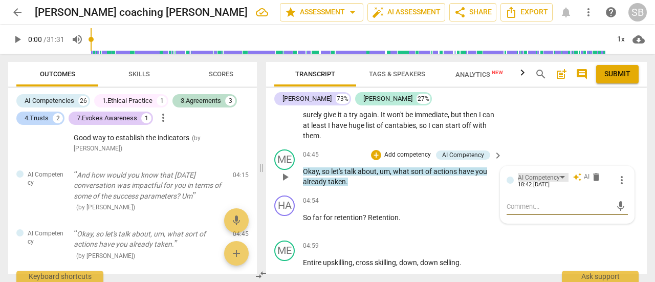
click at [558, 175] on div "AI Competency" at bounding box center [543, 177] width 51 height 9
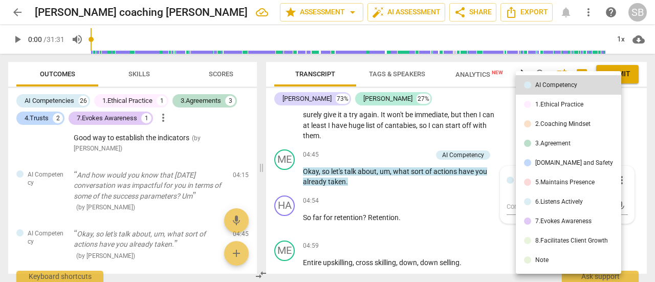
click at [559, 138] on li "3.Agreement" at bounding box center [568, 142] width 105 height 19
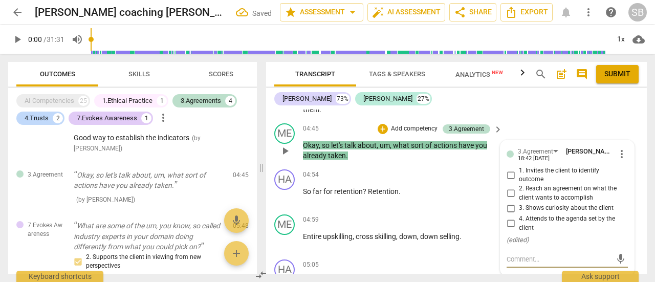
scroll to position [1228, 0]
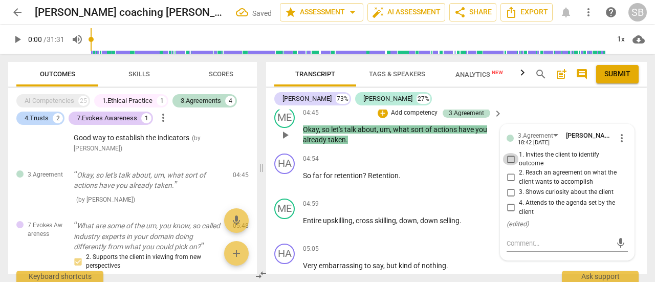
click at [508, 156] on input "1. Invites the client to identify outcome" at bounding box center [510, 159] width 16 height 12
checkbox input "true"
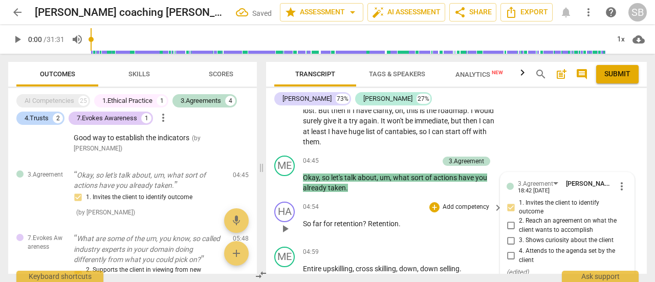
scroll to position [1126, 0]
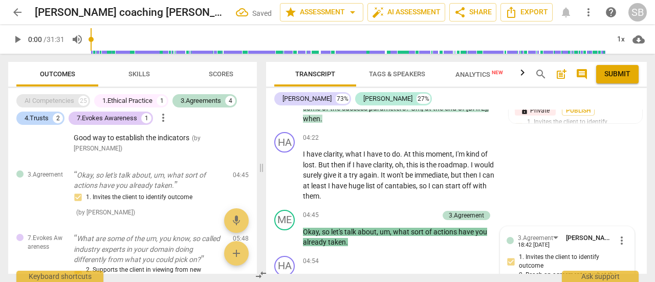
click at [52, 103] on div "AI Competencies" at bounding box center [50, 101] width 50 height 10
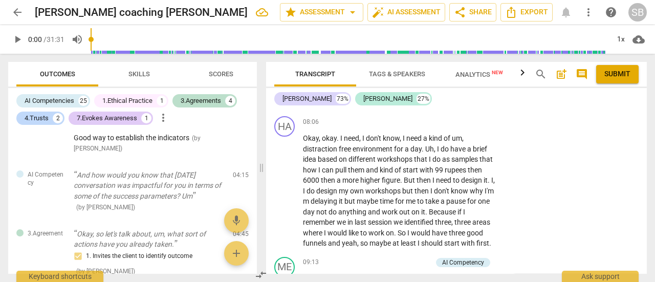
scroll to position [2155, 0]
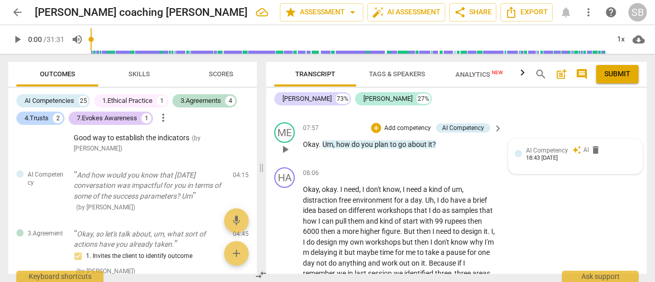
click at [539, 153] on span "AI Competency" at bounding box center [547, 150] width 42 height 7
click at [563, 150] on div "AI Competency" at bounding box center [543, 150] width 51 height 9
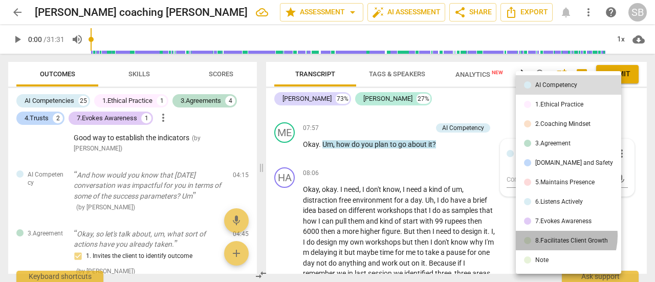
click at [555, 236] on li "8.Facilitates Client Growth" at bounding box center [568, 240] width 105 height 19
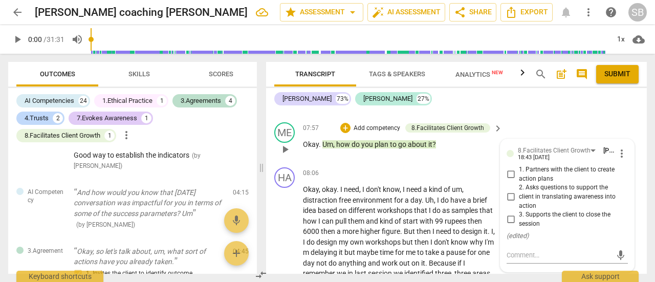
click at [512, 193] on input "2. Asks questions to support the client in translating awareness into action" at bounding box center [510, 197] width 16 height 12
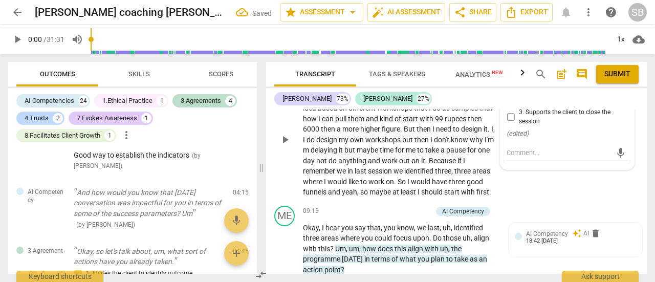
scroll to position [2309, 0]
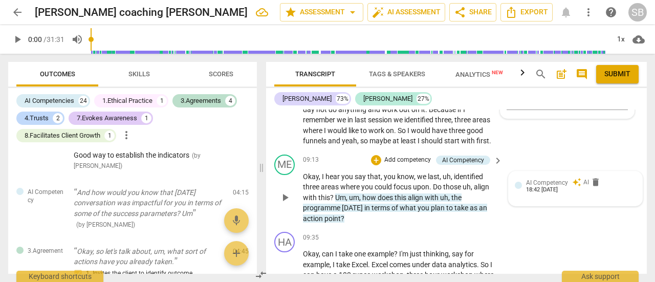
click at [548, 181] on span "AI Competency" at bounding box center [547, 182] width 42 height 7
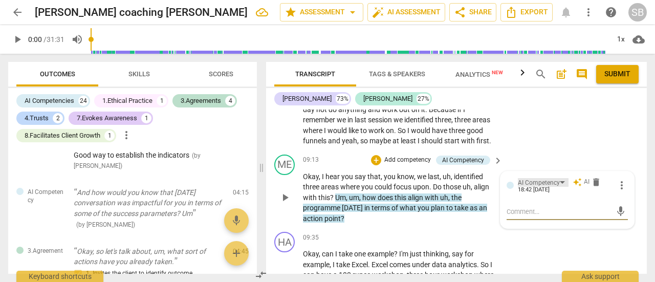
click at [560, 180] on div "AI Competency" at bounding box center [543, 182] width 51 height 9
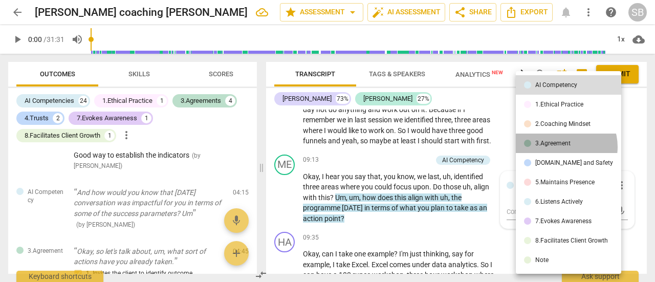
click at [560, 147] on li "3.Agreement" at bounding box center [568, 142] width 105 height 19
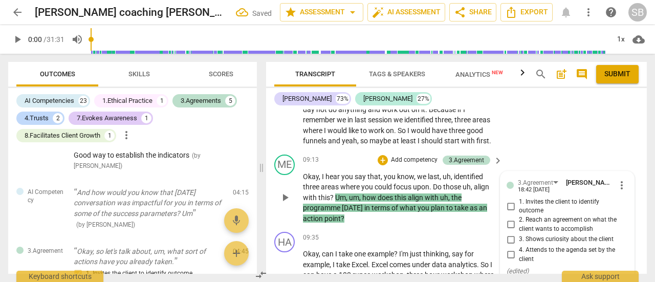
scroll to position [2360, 0]
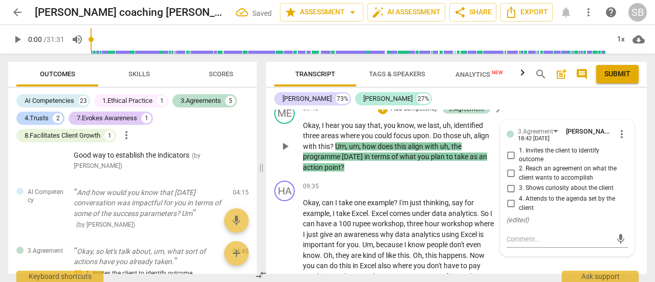
click at [511, 156] on input "1. Invites the client to identify outcome" at bounding box center [510, 155] width 16 height 12
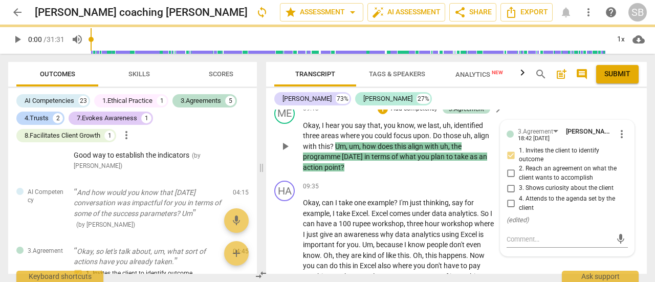
click at [510, 203] on input "4. Attends to the agenda set by the client" at bounding box center [510, 203] width 16 height 12
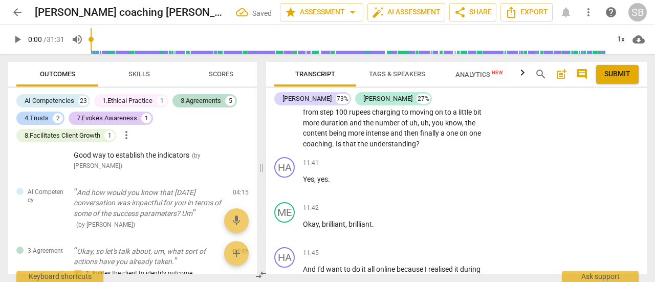
scroll to position [2718, 0]
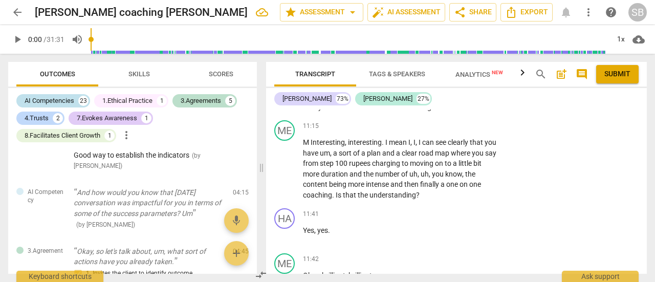
click at [64, 100] on div "AI Competencies" at bounding box center [50, 101] width 50 height 10
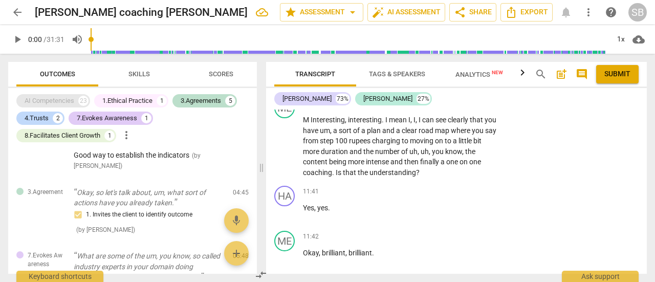
scroll to position [2695, 0]
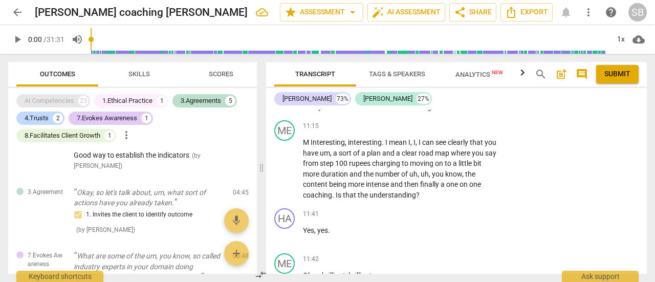
click at [58, 103] on div "AI Competencies" at bounding box center [50, 101] width 50 height 10
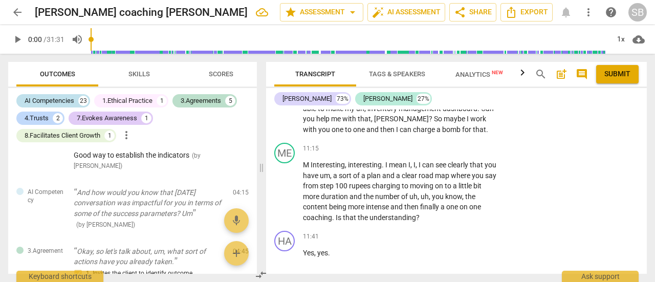
scroll to position [2718, 0]
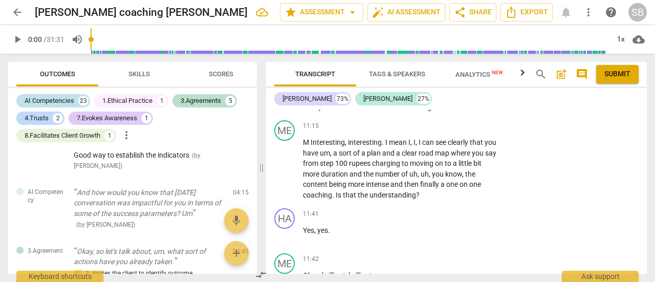
click at [66, 101] on div "AI Competencies" at bounding box center [50, 101] width 50 height 10
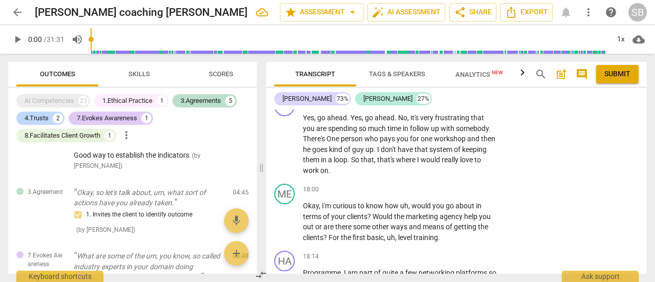
scroll to position [4127, 0]
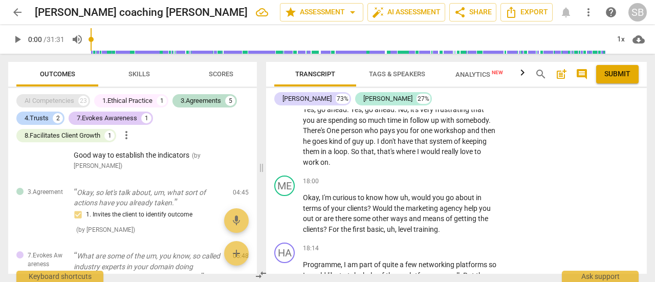
click at [63, 100] on div "AI Competencies" at bounding box center [50, 101] width 50 height 10
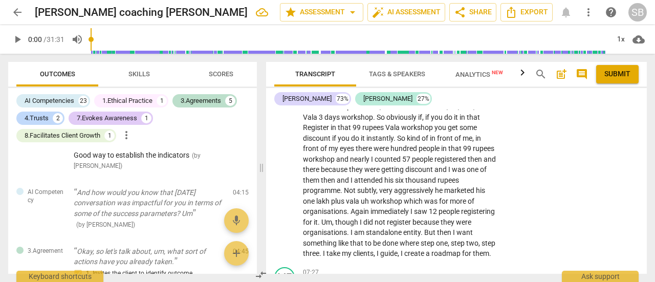
scroll to position [2002, 0]
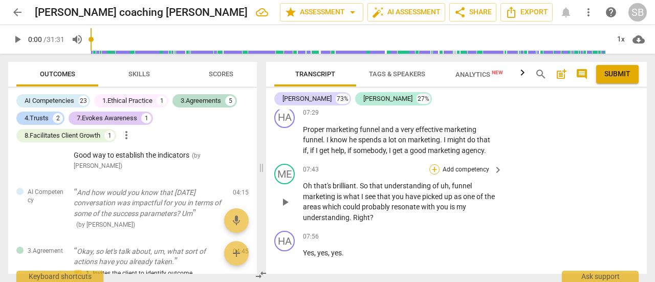
click at [436, 172] on div "+" at bounding box center [434, 169] width 10 height 10
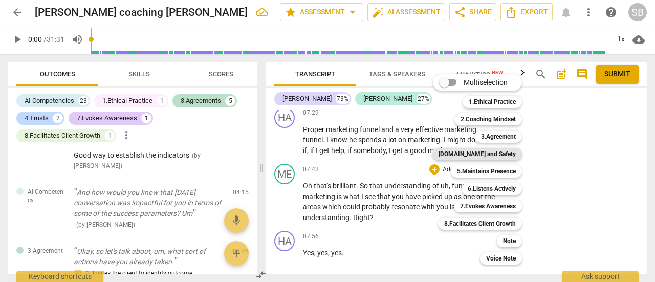
click at [488, 152] on b "[DOMAIN_NAME] and Safety" at bounding box center [476, 154] width 77 height 12
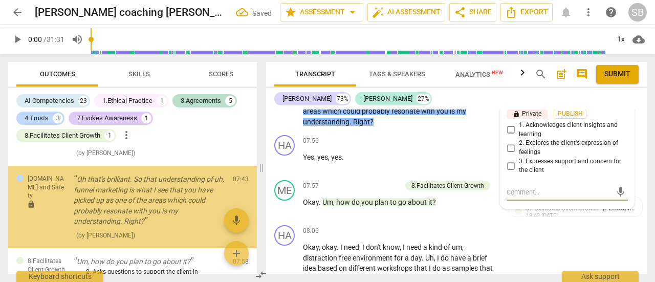
scroll to position [801, 0]
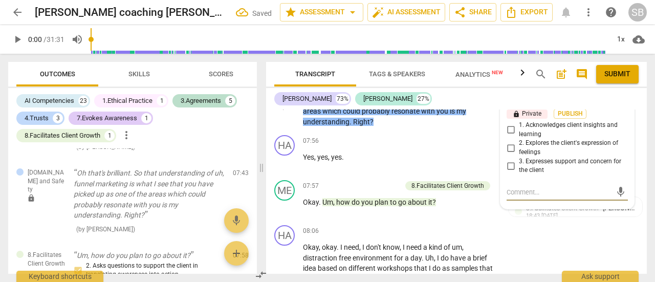
click at [503, 130] on input "1. Acknowledges client insights and learning" at bounding box center [510, 130] width 16 height 12
click at [573, 114] on span "Publish" at bounding box center [569, 113] width 15 height 9
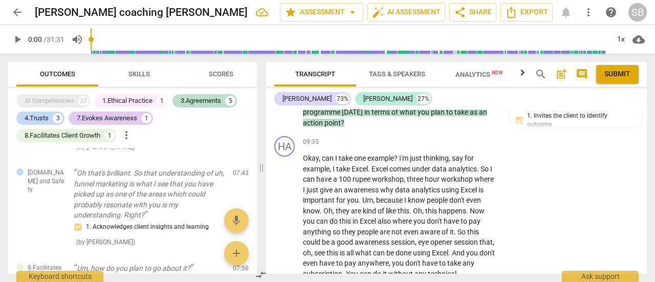
scroll to position [2280, 0]
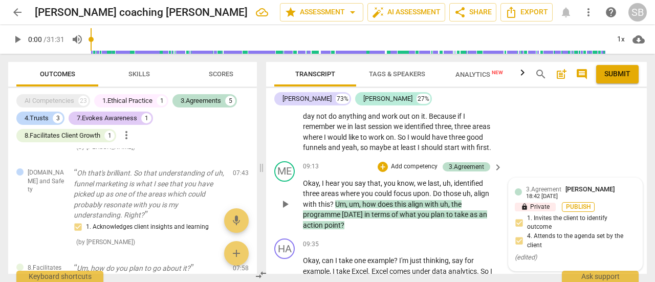
click at [576, 204] on span "Publish" at bounding box center [577, 207] width 15 height 9
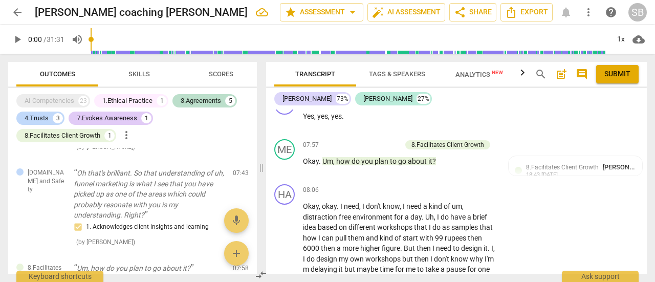
scroll to position [2087, 0]
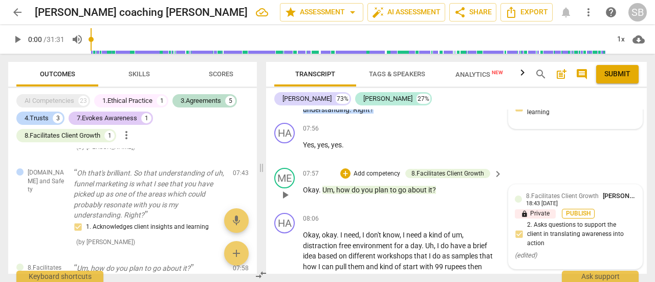
click at [570, 211] on span "Publish" at bounding box center [577, 213] width 15 height 9
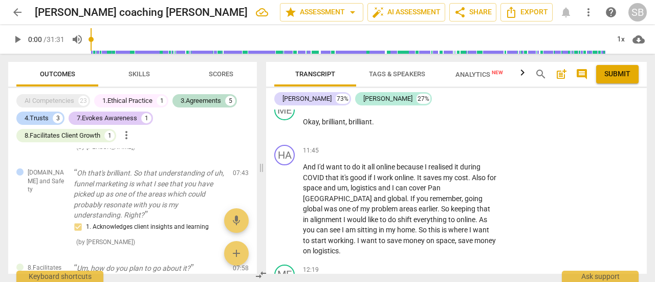
scroll to position [2870, 0]
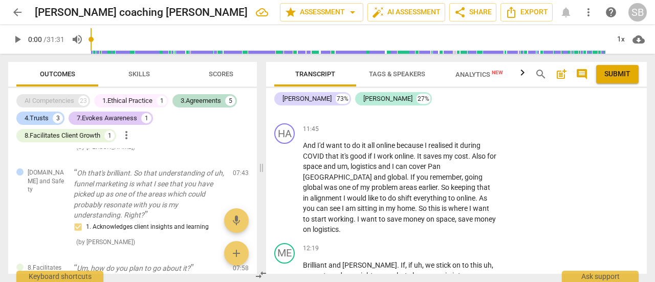
click at [47, 101] on div "AI Competencies" at bounding box center [50, 101] width 50 height 10
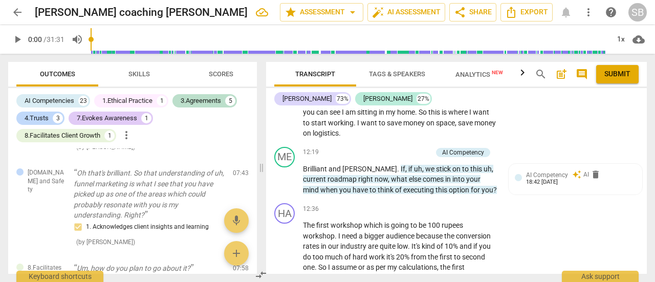
scroll to position [2944, 0]
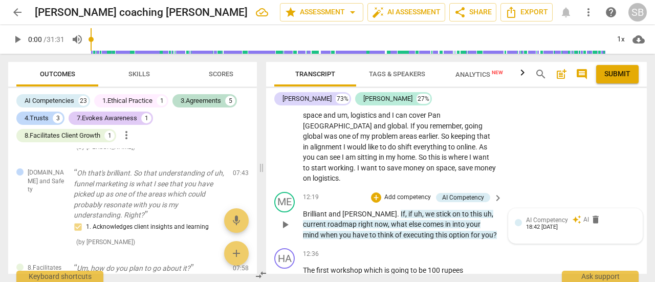
click at [543, 216] on span "AI Competency" at bounding box center [547, 219] width 42 height 7
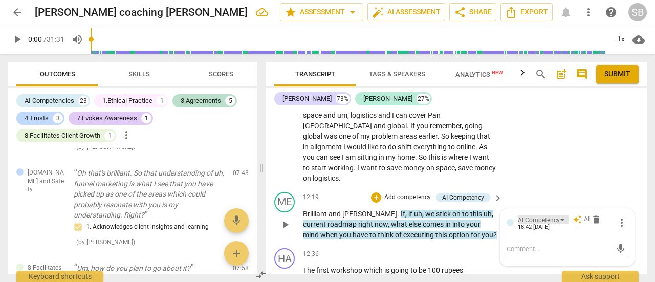
click at [561, 215] on div "AI Competency" at bounding box center [543, 219] width 51 height 9
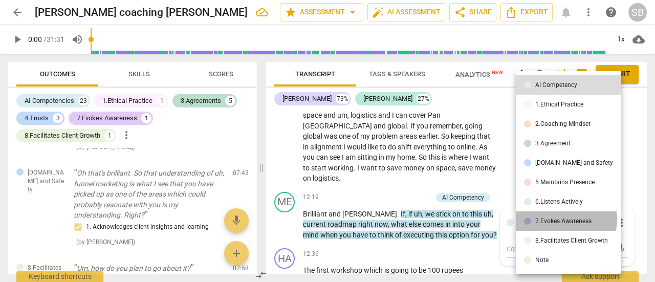
click at [561, 219] on div "7.Evokes Awareness" at bounding box center [563, 221] width 56 height 6
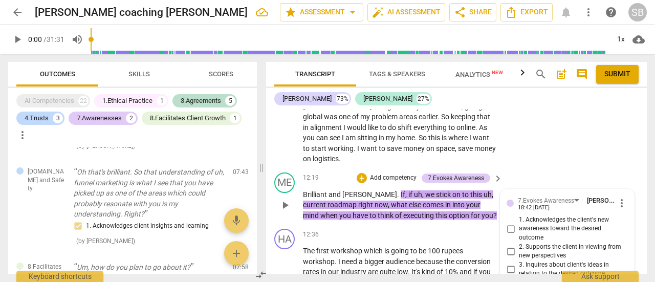
scroll to position [2992, 0]
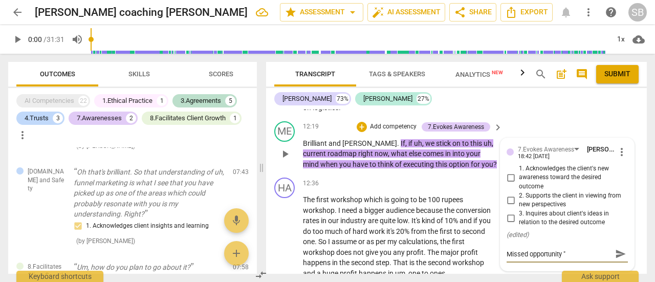
click at [507, 194] on input "2. Supports the client in viewing from new perspectives" at bounding box center [510, 200] width 16 height 12
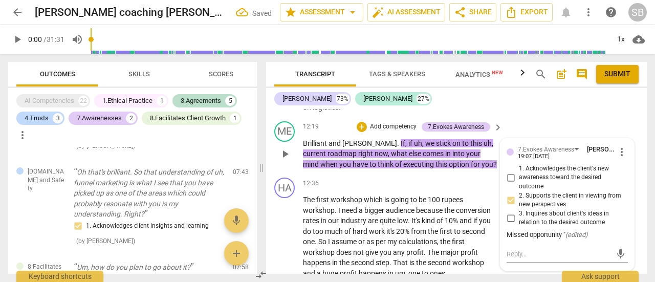
click at [582, 231] on icon "( edited )" at bounding box center [576, 235] width 22 height 8
click at [556, 230] on div "Missed opportunity " ( edited )" at bounding box center [566, 235] width 121 height 10
click at [564, 230] on div "Missed opportunity " ( edited )" at bounding box center [566, 235] width 121 height 10
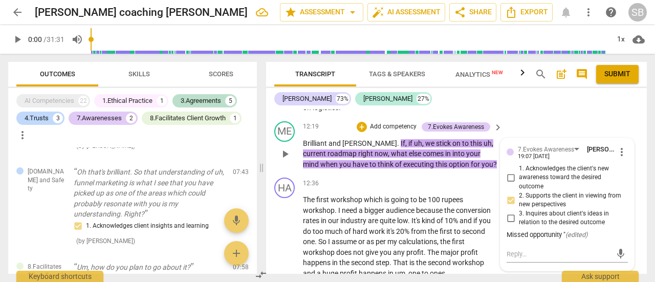
scroll to position [2941, 0]
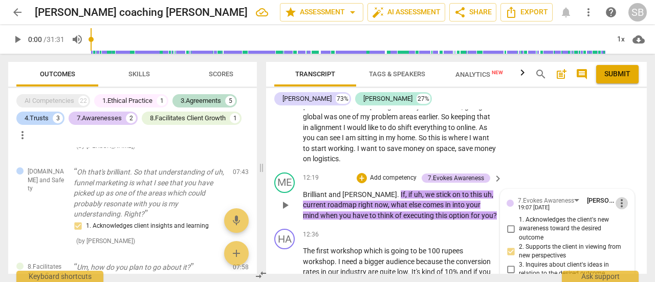
click at [617, 197] on span "more_vert" at bounding box center [621, 203] width 12 height 12
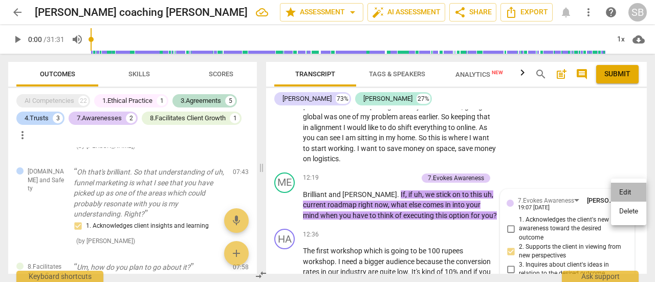
click at [617, 194] on li "Edit" at bounding box center [628, 192] width 35 height 19
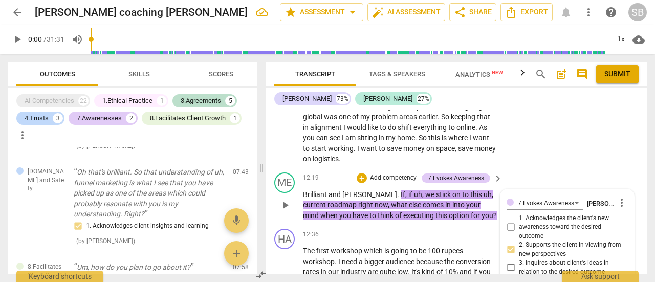
scroll to position [3030, 0]
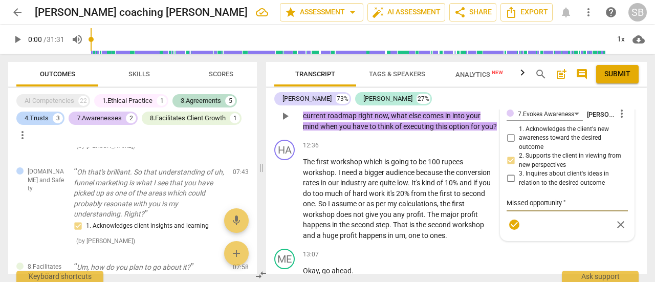
click at [566, 198] on textarea "Missed opportunity "" at bounding box center [566, 203] width 121 height 10
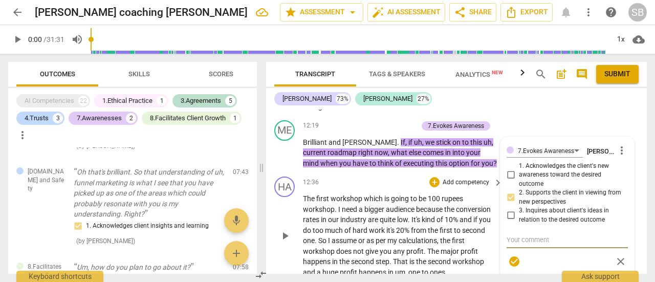
scroll to position [2979, 0]
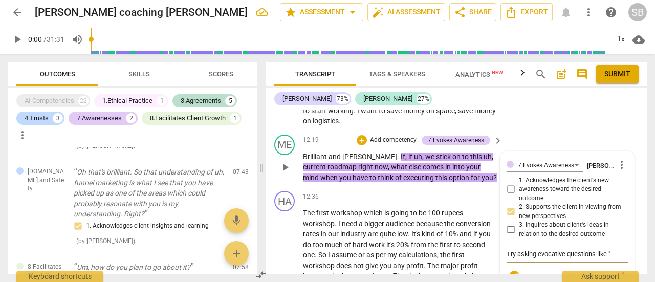
click at [611, 249] on textarea "Try asking evocative questions like "" at bounding box center [566, 254] width 121 height 10
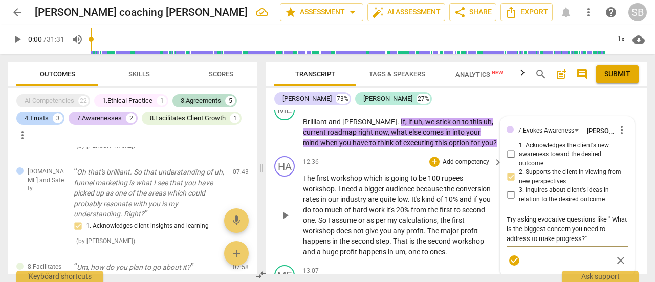
scroll to position [3030, 0]
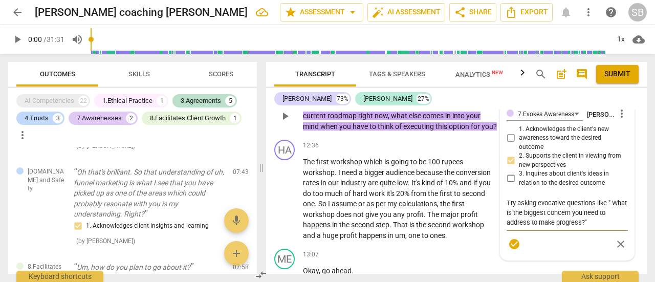
drag, startPoint x: 593, startPoint y: 212, endPoint x: 607, endPoint y: 189, distance: 26.1
click at [607, 198] on textarea "Try asking evocative questions like " What is the biggest concern you need to a…" at bounding box center [566, 212] width 121 height 29
click at [511, 248] on span "check_circle" at bounding box center [514, 254] width 12 height 12
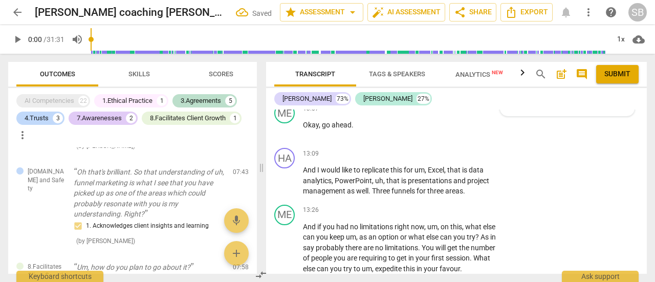
scroll to position [3183, 0]
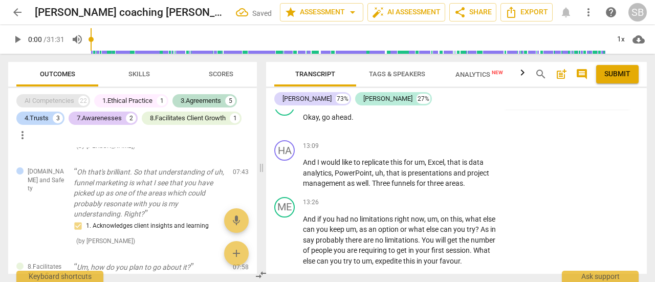
click at [50, 100] on div "AI Competencies" at bounding box center [50, 101] width 50 height 10
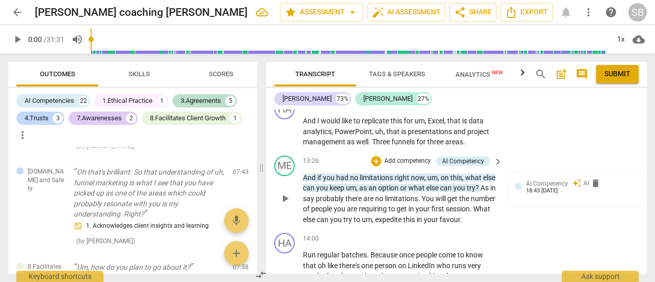
scroll to position [3257, 0]
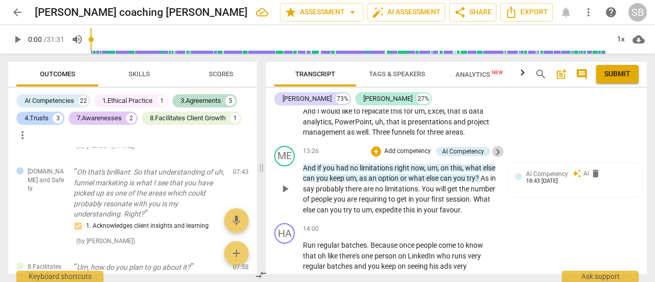
click at [497, 146] on span "keyboard_arrow_right" at bounding box center [497, 152] width 12 height 12
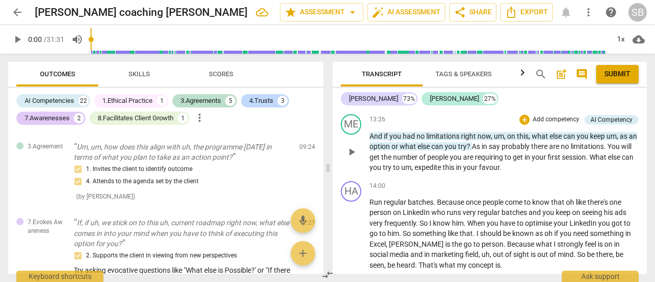
scroll to position [649, 0]
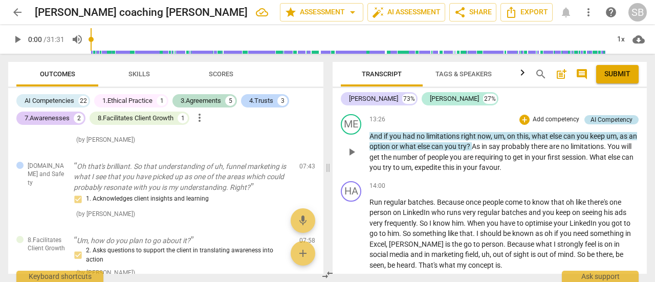
click at [597, 124] on div "AI Competency" at bounding box center [611, 119] width 42 height 9
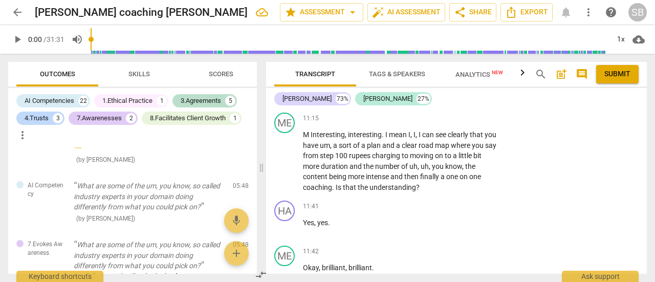
scroll to position [928, 0]
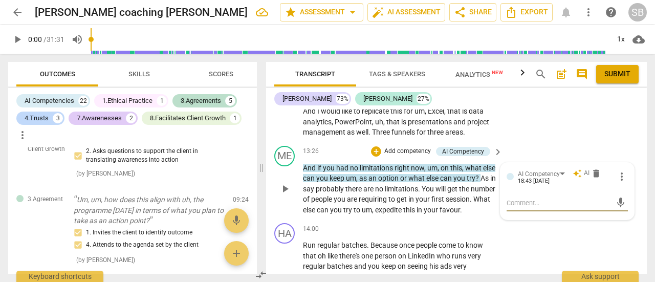
click at [578, 169] on span "auto_awesome" at bounding box center [576, 173] width 9 height 9
click at [558, 169] on div "AI Competency" at bounding box center [543, 173] width 51 height 9
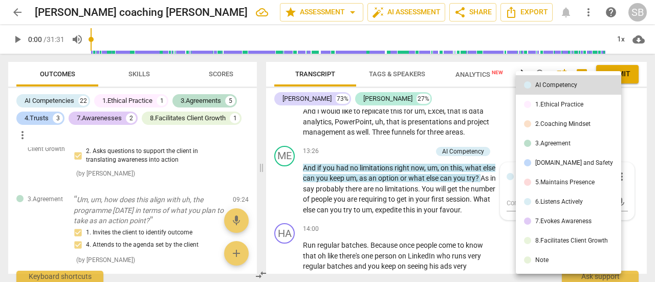
click at [557, 228] on li "7.Evokes Awareness" at bounding box center [568, 220] width 105 height 19
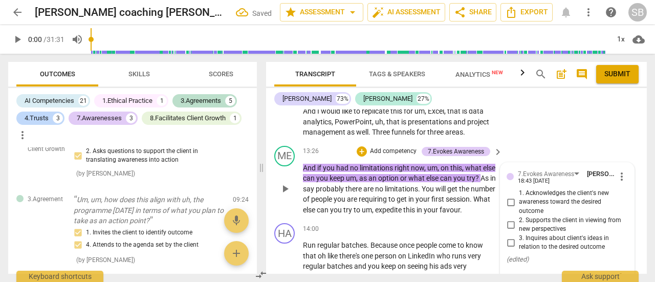
click at [532, 216] on span "2. Supports the client in viewing from new perspectives" at bounding box center [571, 225] width 105 height 18
click at [519, 218] on input "2. Supports the client in viewing from new perspectives" at bounding box center [510, 224] width 16 height 12
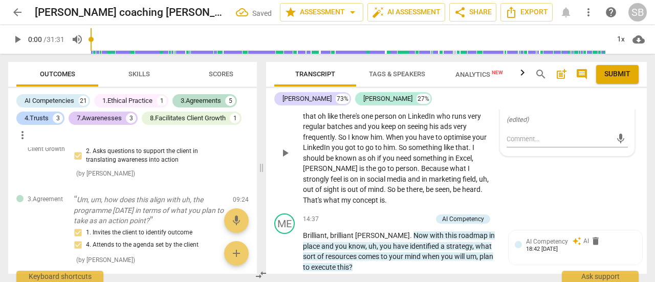
scroll to position [3410, 0]
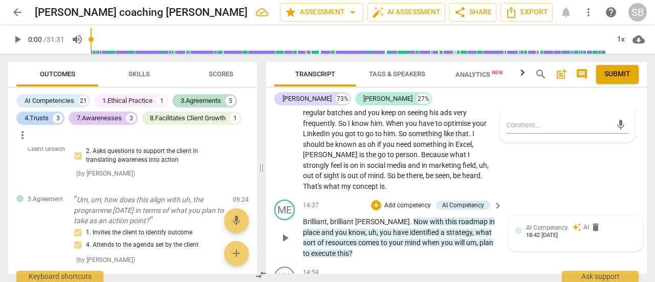
click at [541, 229] on span "AI Competency" at bounding box center [547, 227] width 42 height 7
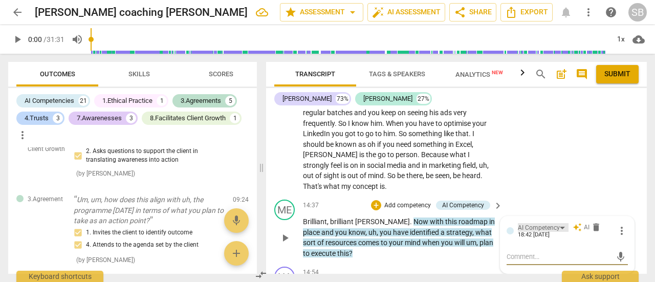
click at [550, 227] on div "AI Competency" at bounding box center [539, 228] width 42 height 10
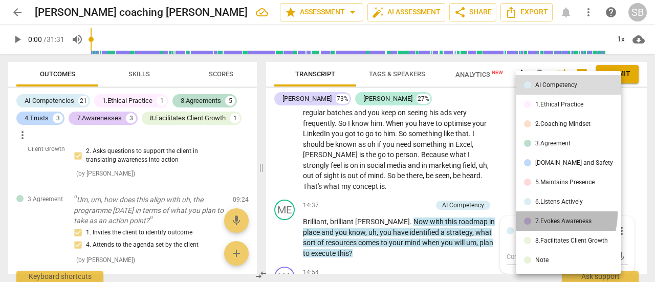
click at [550, 214] on li "7.Evokes Awareness" at bounding box center [568, 220] width 105 height 19
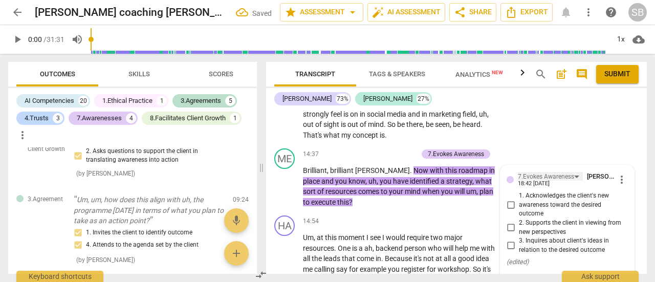
scroll to position [3513, 0]
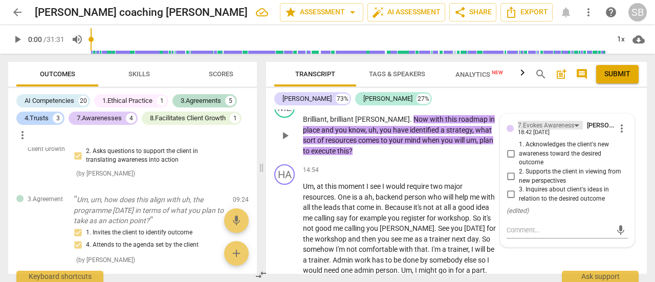
click at [576, 126] on div "7.Evokes Awareness" at bounding box center [550, 125] width 65 height 9
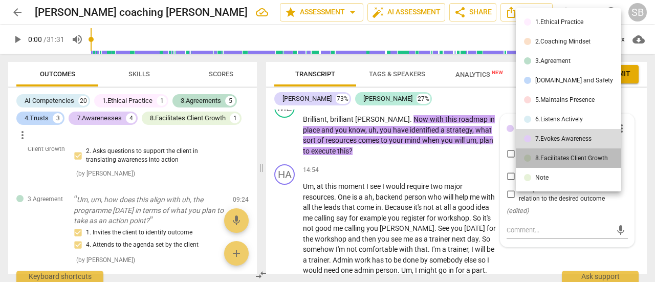
click at [571, 165] on li "8.Facilitates Client Growth" at bounding box center [568, 157] width 105 height 19
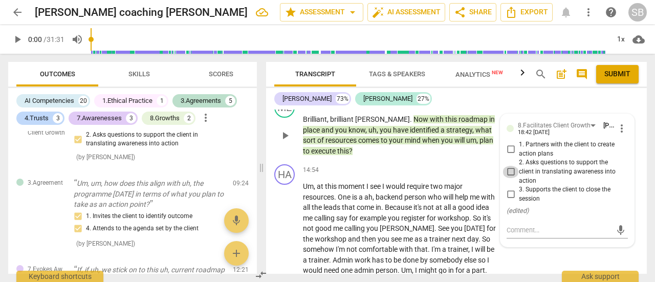
click at [510, 167] on input "2. Asks questions to support the client in translating awareness into action" at bounding box center [510, 172] width 16 height 12
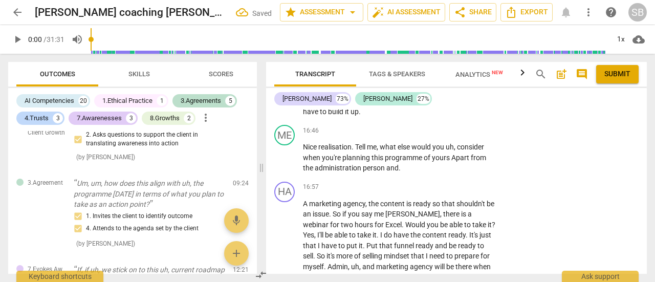
scroll to position [3871, 0]
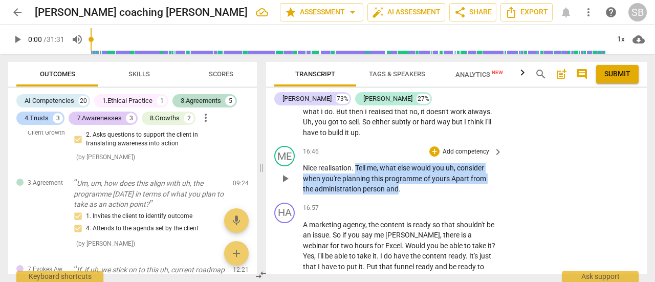
drag, startPoint x: 356, startPoint y: 167, endPoint x: 397, endPoint y: 190, distance: 47.2
click at [397, 190] on p "Nice realisation . Tell me , what else would you uh , consider when you're plan…" at bounding box center [400, 179] width 194 height 32
click at [446, 153] on p "Add competency" at bounding box center [465, 151] width 49 height 9
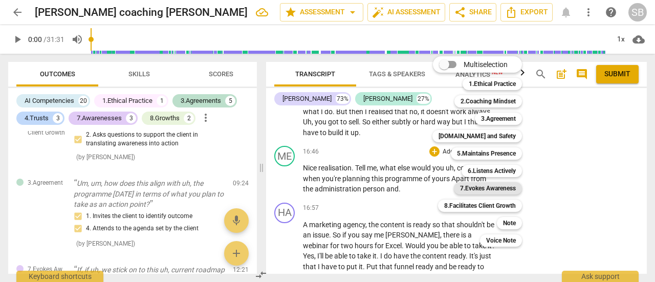
click at [501, 188] on b "7.Evokes Awareness" at bounding box center [488, 188] width 56 height 12
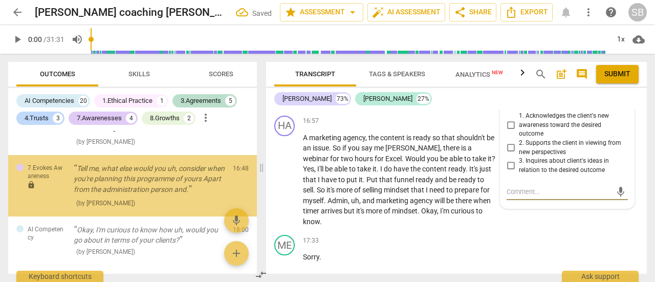
scroll to position [1315, 0]
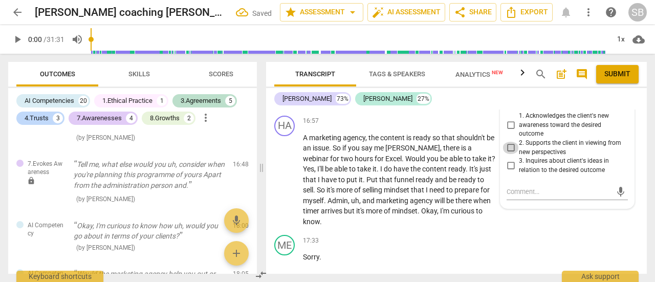
click at [513, 150] on input "2. Supports the client in viewing from new perspectives" at bounding box center [510, 148] width 16 height 12
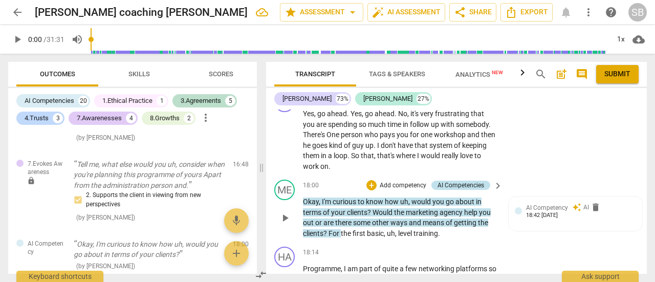
scroll to position [4162, 0]
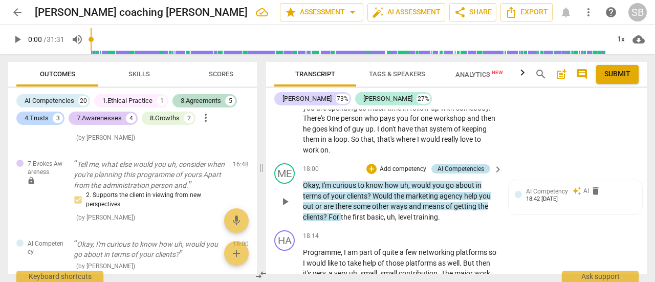
click at [460, 164] on div "AI Competencies" at bounding box center [460, 168] width 47 height 9
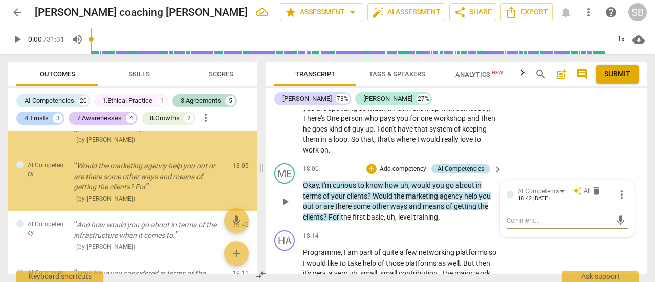
scroll to position [1442, 0]
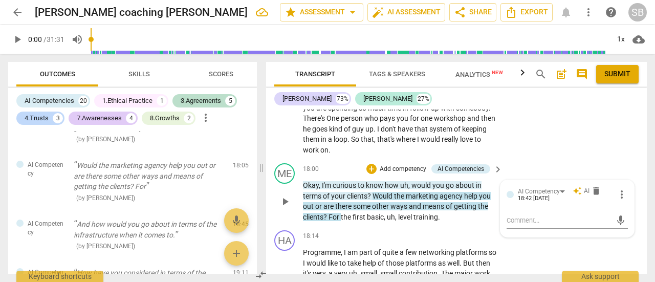
click at [576, 186] on span "auto_awesome" at bounding box center [576, 190] width 9 height 9
click at [563, 187] on div "AI Competency" at bounding box center [543, 191] width 51 height 9
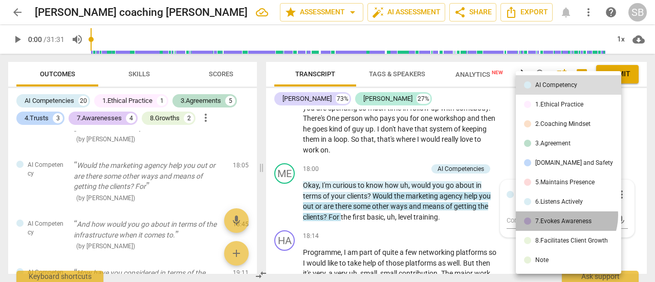
click at [560, 215] on li "7.Evokes Awareness" at bounding box center [568, 220] width 105 height 19
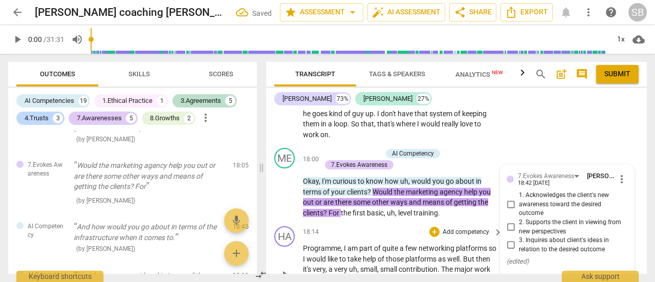
scroll to position [4162, 0]
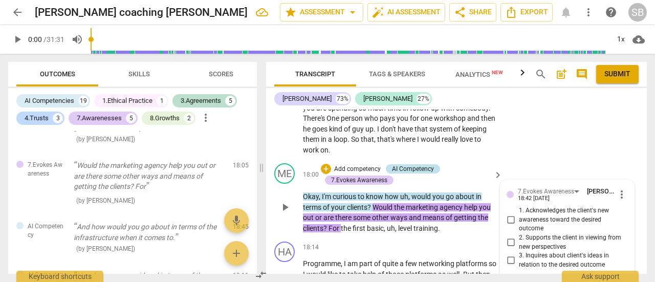
click at [412, 164] on div "AI Competency" at bounding box center [413, 168] width 42 height 9
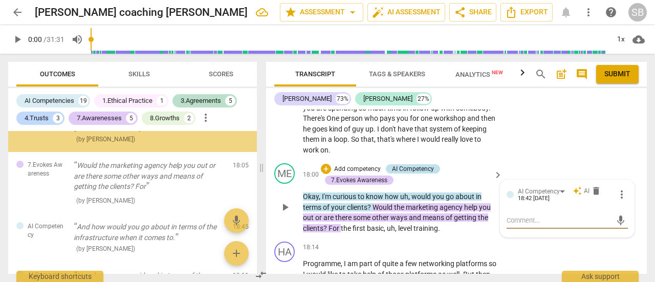
scroll to position [1388, 0]
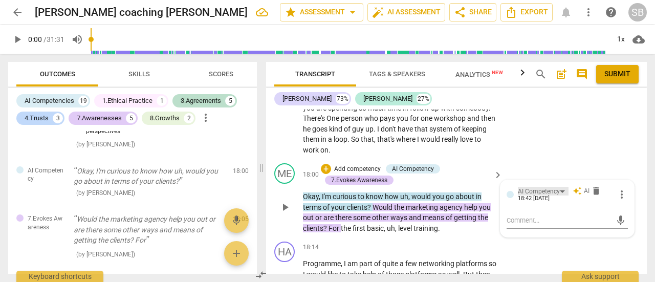
click at [558, 187] on div "AI Competency" at bounding box center [543, 191] width 51 height 9
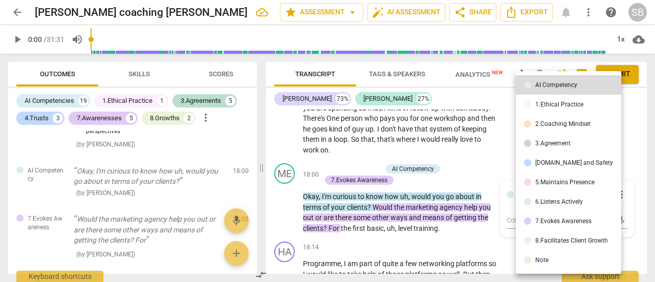
click at [558, 215] on li "7.Evokes Awareness" at bounding box center [568, 220] width 105 height 19
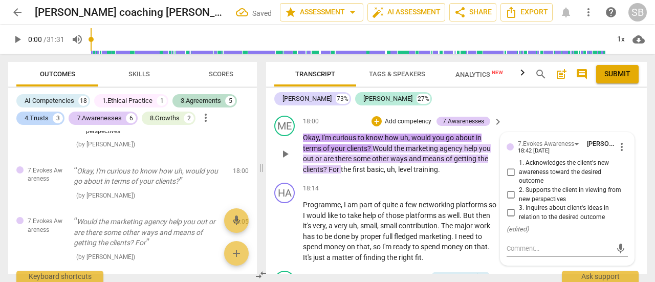
scroll to position [4213, 0]
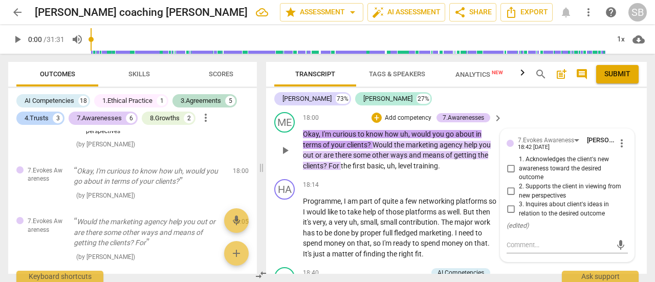
click at [510, 185] on input "2. Supports the client in viewing from new perspectives" at bounding box center [510, 191] width 16 height 12
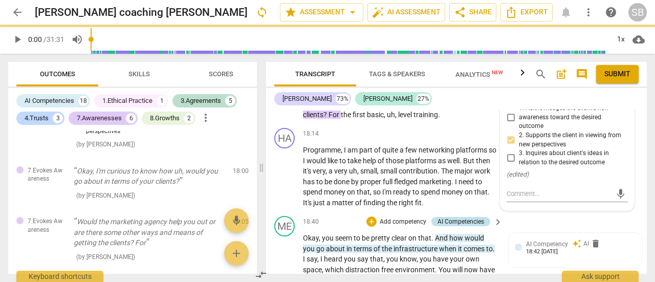
scroll to position [4316, 0]
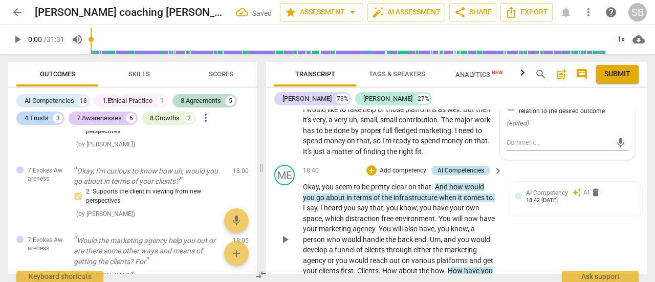
click at [451, 166] on div "AI Competencies" at bounding box center [460, 170] width 47 height 9
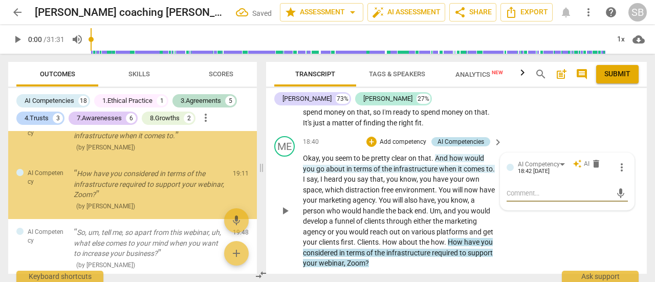
scroll to position [1572, 0]
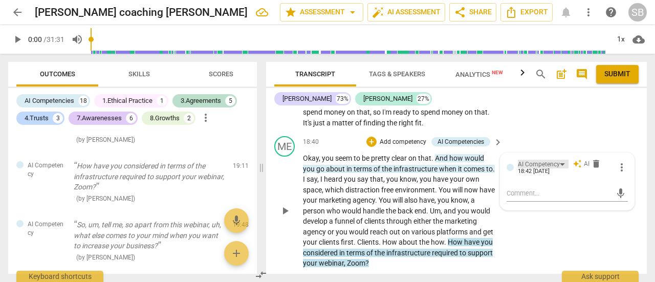
click at [557, 160] on div "AI Competency" at bounding box center [543, 164] width 51 height 9
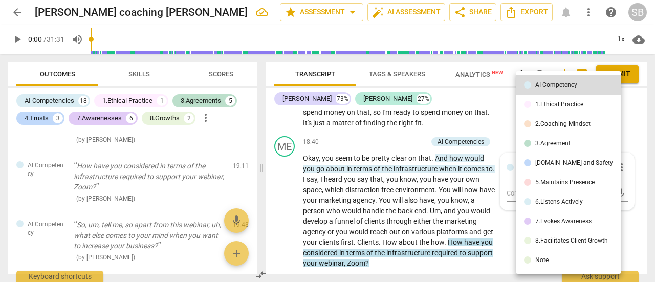
click at [480, 119] on div at bounding box center [327, 141] width 655 height 282
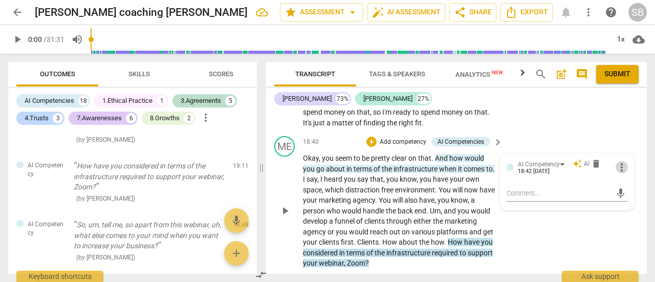
click at [619, 161] on span "more_vert" at bounding box center [621, 167] width 12 height 12
click at [629, 172] on li "Delete" at bounding box center [628, 175] width 35 height 19
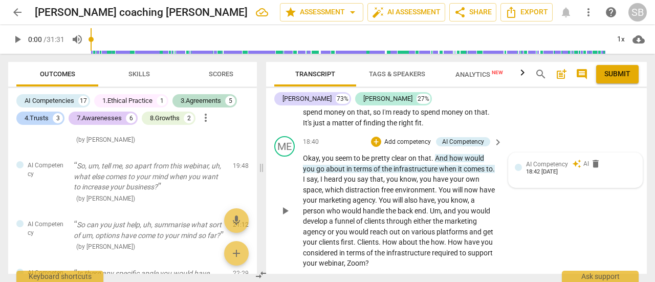
click at [558, 161] on span "AI Competency" at bounding box center [547, 164] width 42 height 7
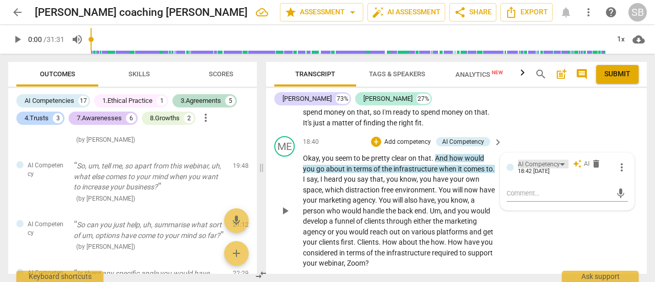
click at [547, 160] on div "AI Competency" at bounding box center [539, 165] width 42 height 10
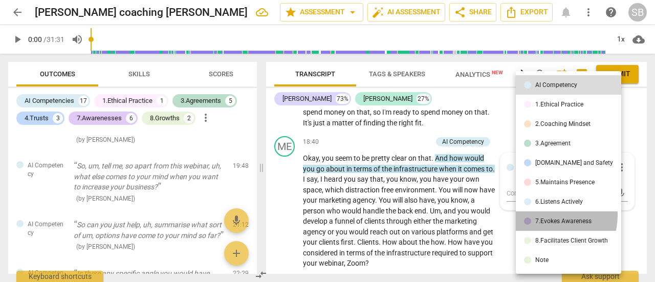
click at [550, 215] on li "7.Evokes Awareness" at bounding box center [568, 220] width 105 height 19
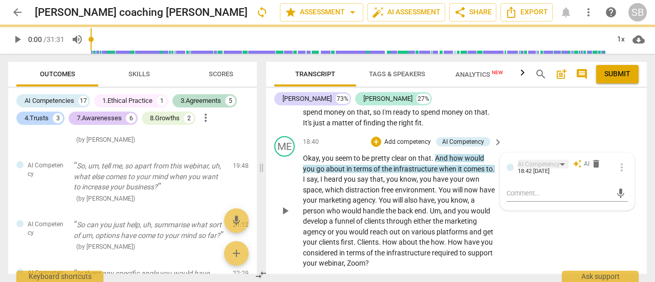
click at [560, 160] on div "AI Competency" at bounding box center [543, 164] width 51 height 9
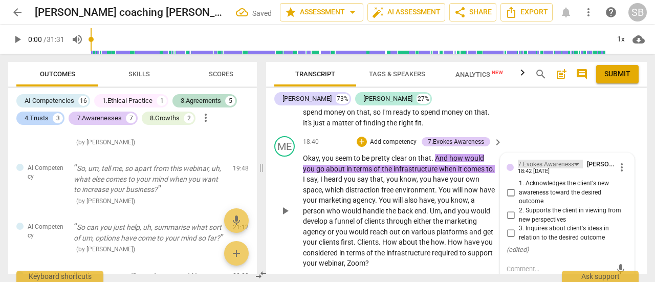
click at [560, 160] on div "7.Evokes Awareness" at bounding box center [546, 165] width 56 height 10
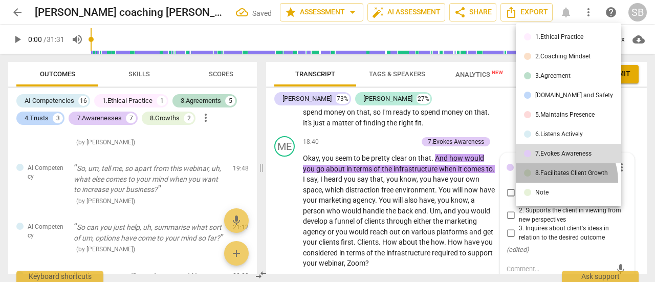
click at [557, 181] on li "8.Facilitates Client Growth" at bounding box center [568, 172] width 105 height 19
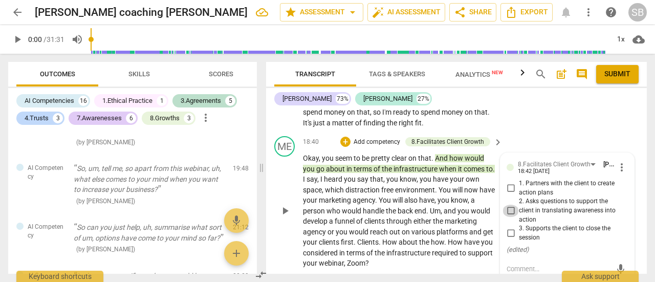
click at [512, 205] on input "2. Asks questions to support the client in translating awareness into action" at bounding box center [510, 211] width 16 height 12
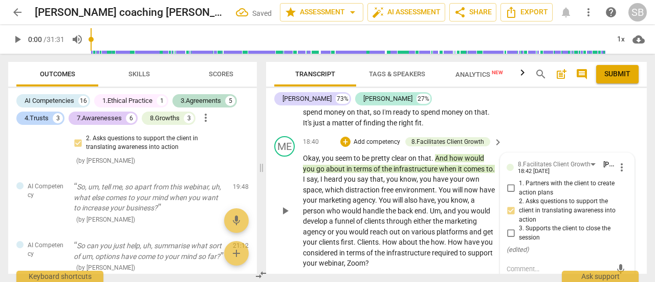
scroll to position [4395, 0]
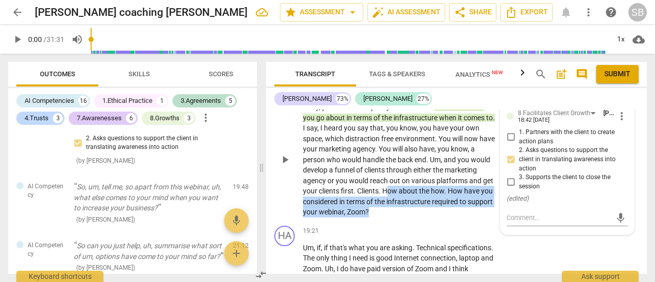
drag, startPoint x: 386, startPoint y: 181, endPoint x: 406, endPoint y: 198, distance: 26.5
click at [406, 198] on p "Okay , you seem to be pretty clear on that . And how would you go about in term…" at bounding box center [400, 160] width 194 height 116
click at [376, 189] on div "+" at bounding box center [377, 188] width 10 height 10
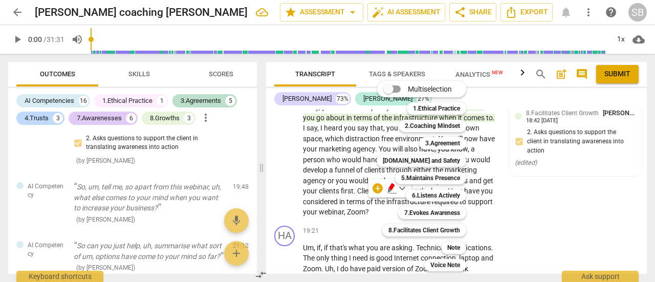
click at [489, 217] on div at bounding box center [327, 141] width 655 height 282
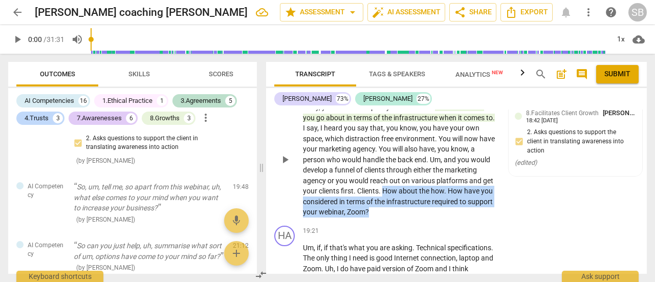
drag, startPoint x: 382, startPoint y: 178, endPoint x: 390, endPoint y: 200, distance: 22.8
click at [390, 200] on p "Okay , you seem to be pretty clear on that . And how would you go about in term…" at bounding box center [400, 160] width 194 height 116
click at [376, 187] on div "+" at bounding box center [377, 188] width 10 height 10
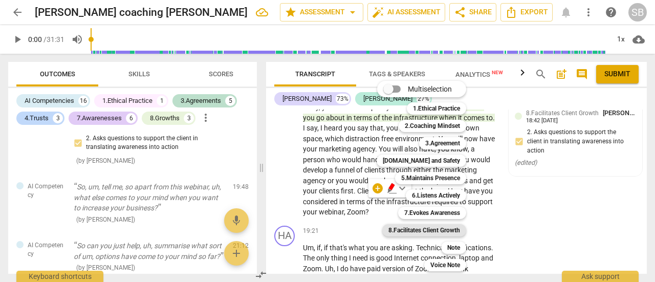
click at [429, 227] on b "8.Facilitates Client Growth" at bounding box center [424, 230] width 72 height 12
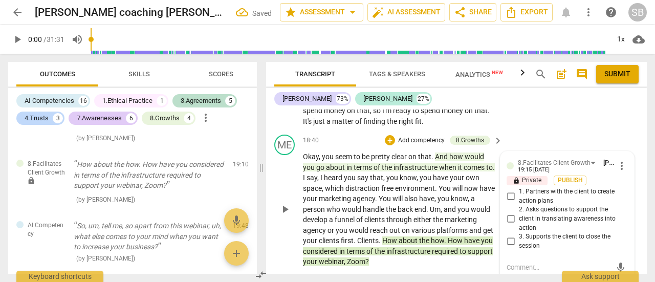
scroll to position [4344, 0]
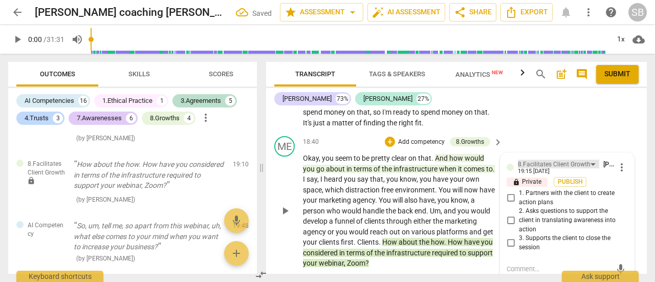
click at [570, 160] on div "8.Facilitates Client Growth" at bounding box center [554, 165] width 73 height 10
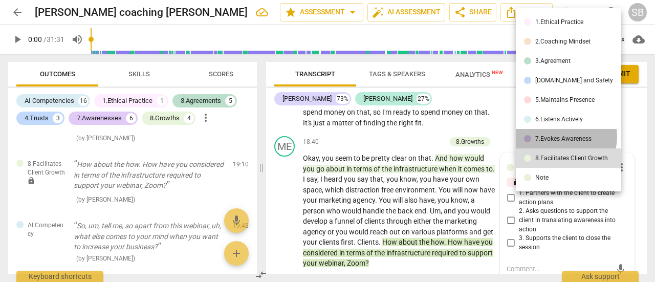
click at [563, 137] on div "7.Evokes Awareness" at bounding box center [563, 139] width 56 height 6
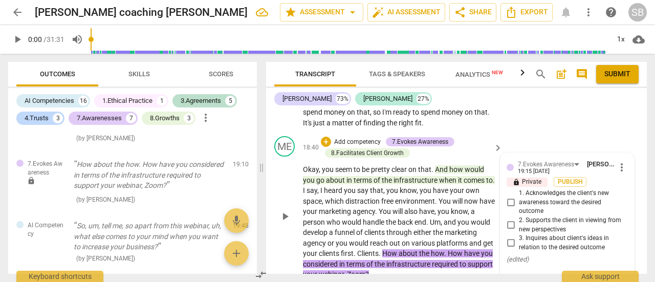
scroll to position [4395, 0]
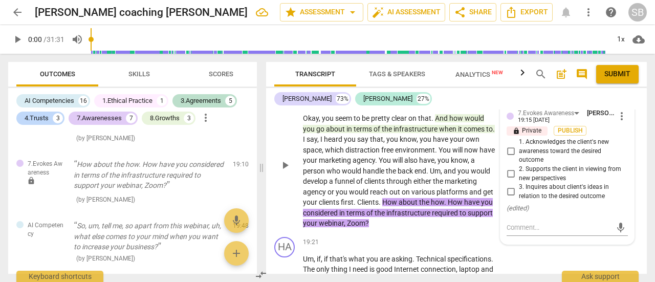
click at [510, 186] on input "3. Inquires about client's ideas in relation to the desired outcome" at bounding box center [510, 192] width 16 height 12
click at [515, 222] on textarea at bounding box center [558, 227] width 105 height 10
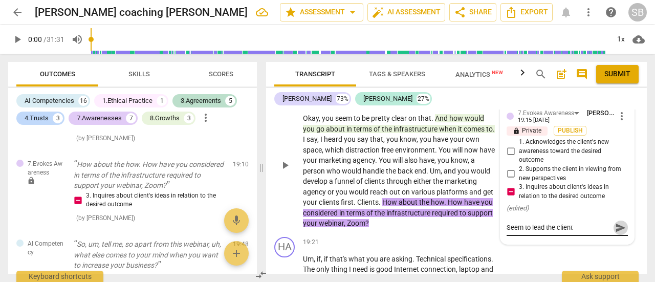
click at [617, 222] on span "send" at bounding box center [620, 227] width 11 height 11
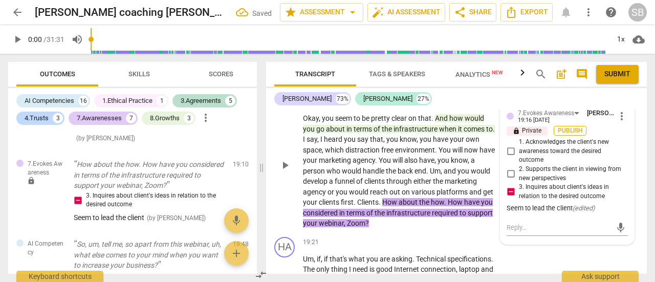
click at [577, 126] on span "Publish" at bounding box center [569, 130] width 15 height 9
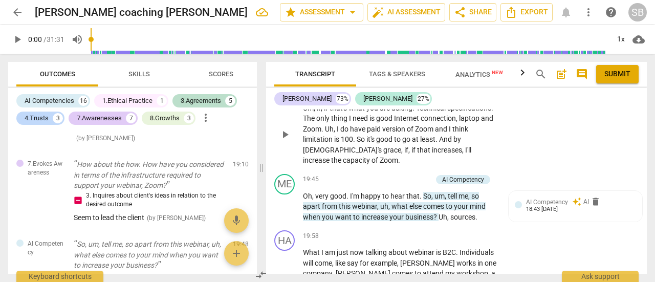
scroll to position [4549, 0]
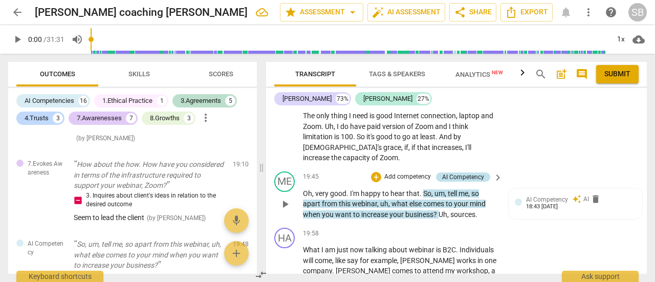
click at [465, 172] on div "AI Competency" at bounding box center [463, 176] width 42 height 9
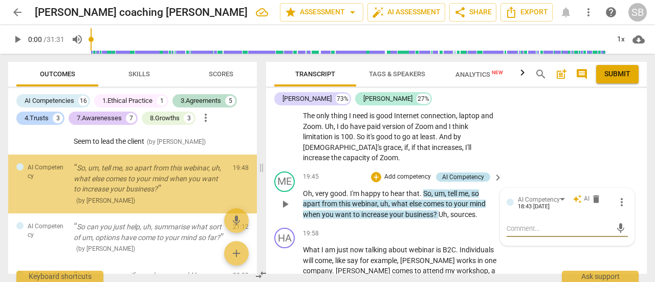
scroll to position [1673, 0]
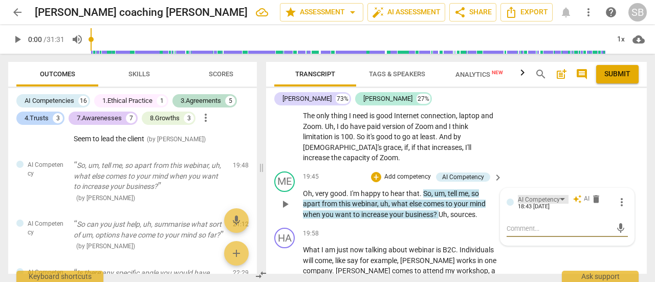
click at [557, 195] on div "AI Competency" at bounding box center [539, 200] width 42 height 10
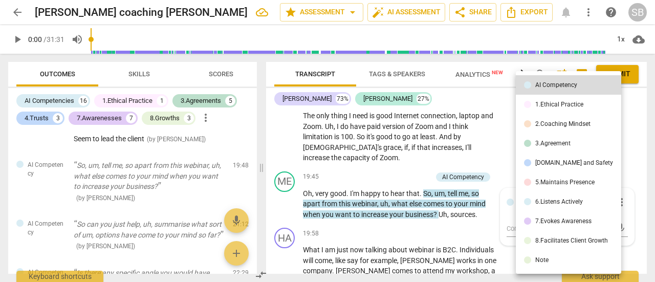
click at [561, 217] on li "7.Evokes Awareness" at bounding box center [568, 220] width 105 height 19
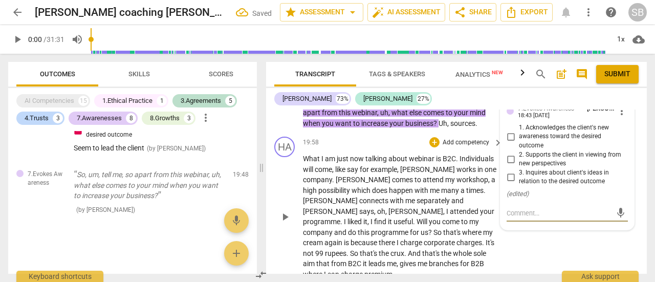
scroll to position [4566, 0]
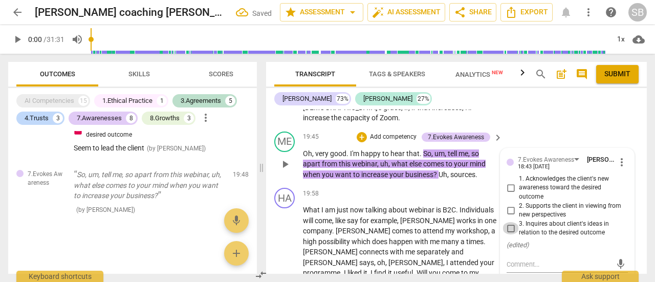
click at [511, 222] on input "3. Inquires about client's ideas in relation to the desired outcome" at bounding box center [510, 228] width 16 height 12
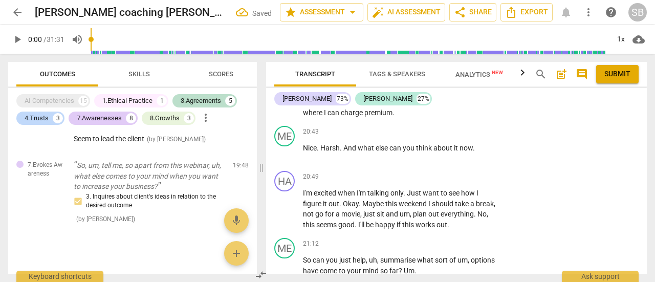
scroll to position [4822, 0]
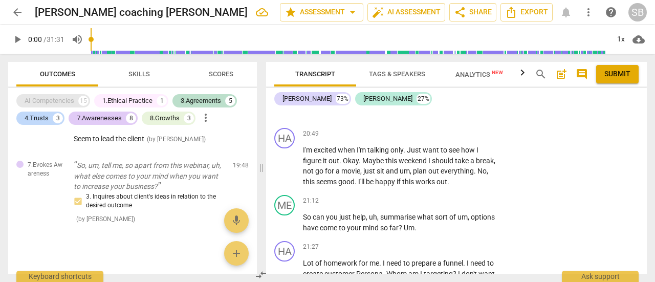
click at [70, 98] on div "AI Competencies" at bounding box center [50, 101] width 50 height 10
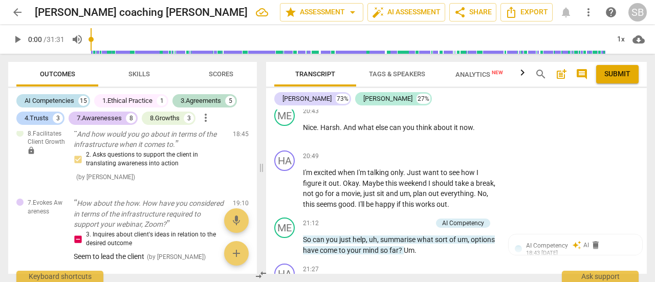
scroll to position [4844, 0]
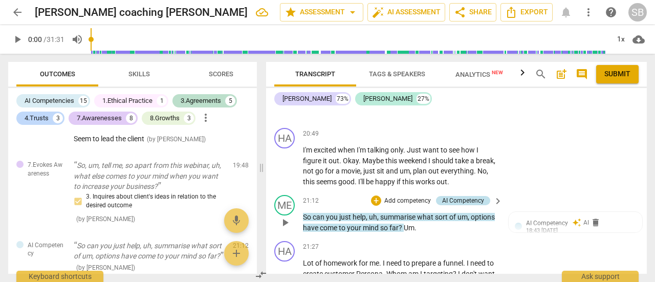
click at [462, 196] on div "AI Competency" at bounding box center [463, 200] width 42 height 9
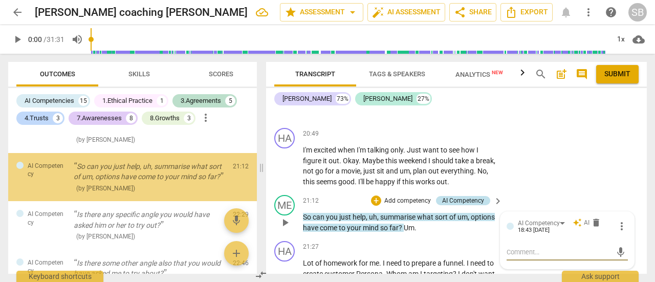
scroll to position [1753, 0]
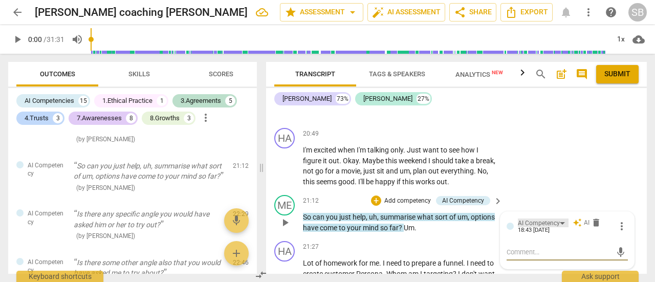
click at [557, 218] on div "AI Competency" at bounding box center [539, 223] width 42 height 10
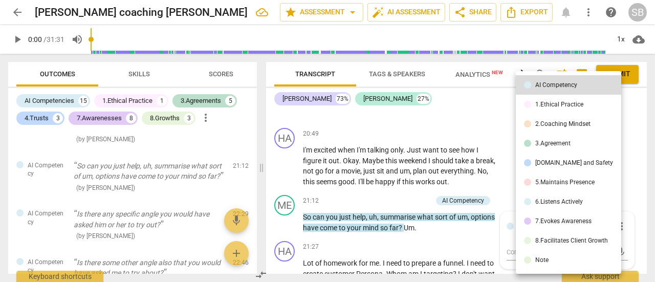
click at [561, 238] on div "8.Facilitates Client Growth" at bounding box center [571, 240] width 73 height 6
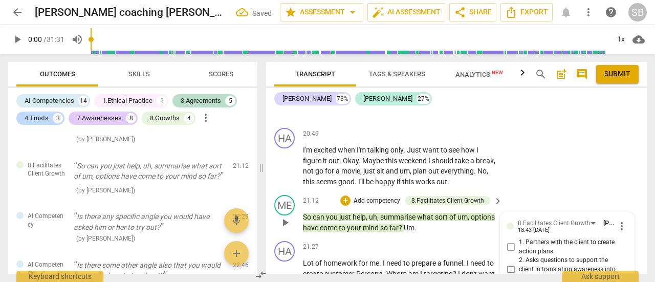
scroll to position [4896, 0]
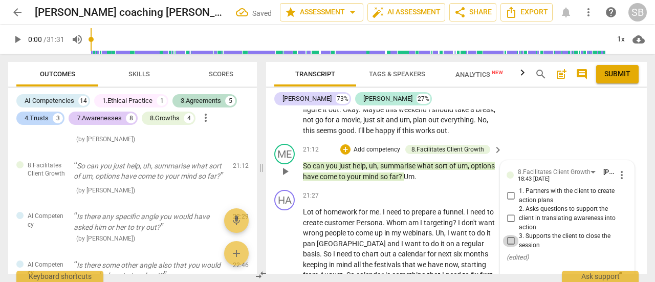
click at [510, 235] on input "3. Supports the client to close the session" at bounding box center [510, 241] width 16 height 12
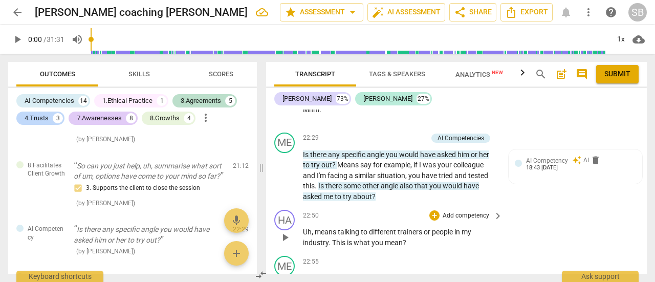
scroll to position [5202, 0]
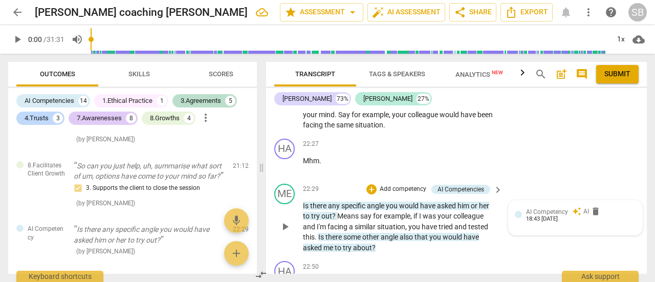
click at [556, 216] on div "18:43 [DATE]" at bounding box center [542, 219] width 32 height 7
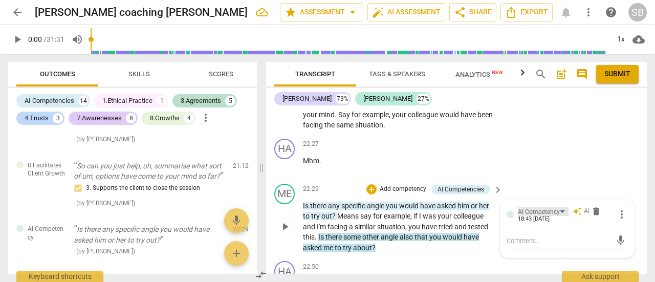
click at [558, 207] on div "AI Competency" at bounding box center [543, 211] width 51 height 9
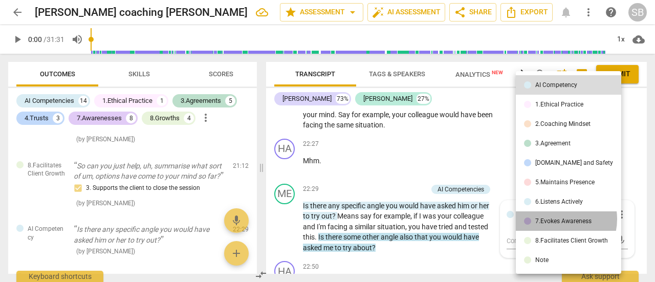
click at [558, 219] on div "7.Evokes Awareness" at bounding box center [563, 221] width 56 height 6
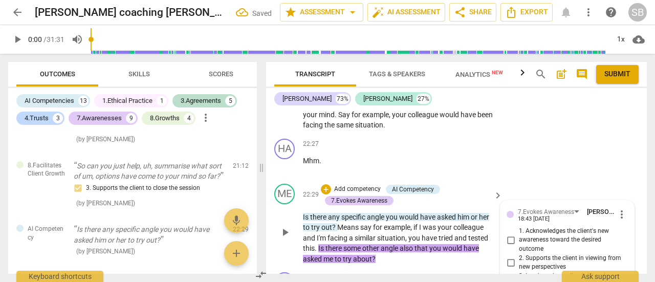
scroll to position [5254, 0]
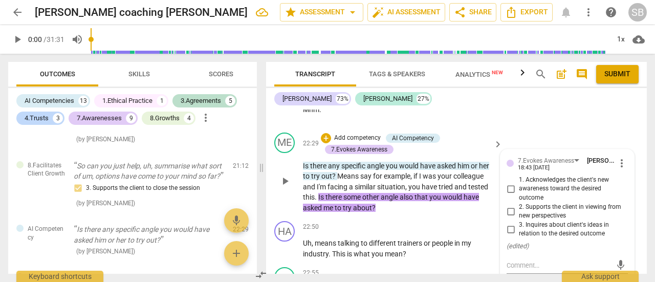
click at [508, 223] on input "3. Inquires about client's ideas in relation to the desired outcome" at bounding box center [510, 229] width 16 height 12
click at [516, 260] on textarea at bounding box center [558, 265] width 105 height 10
click at [615, 269] on span "send" at bounding box center [620, 274] width 11 height 11
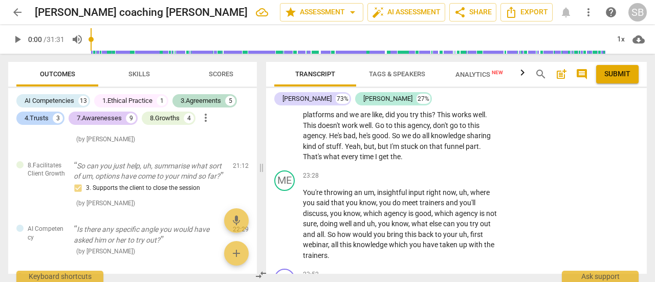
scroll to position [5510, 0]
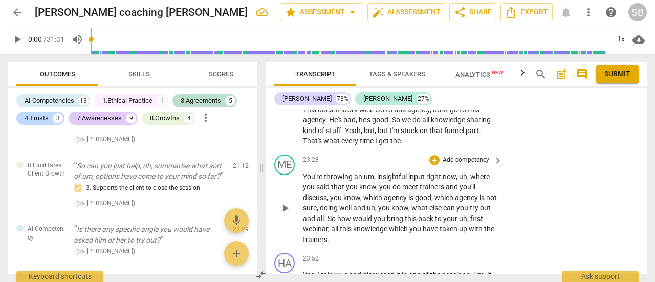
click at [283, 202] on span "play_arrow" at bounding box center [285, 208] width 12 height 12
click at [285, 202] on span "pause" at bounding box center [285, 208] width 12 height 12
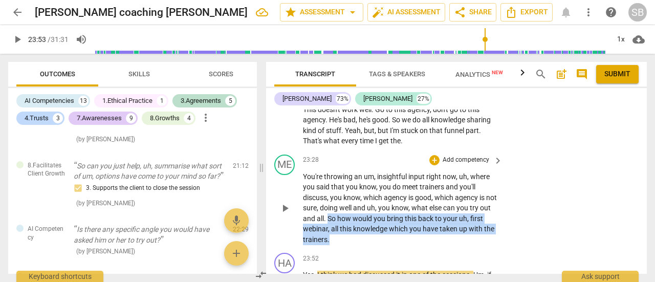
drag, startPoint x: 341, startPoint y: 196, endPoint x: 362, endPoint y: 226, distance: 36.2
click at [362, 226] on div "ME play_arrow pause 23:28 + Add competency keyboard_arrow_right You're throwing…" at bounding box center [456, 199] width 381 height 99
click at [478, 155] on p "Add competency" at bounding box center [465, 159] width 49 height 9
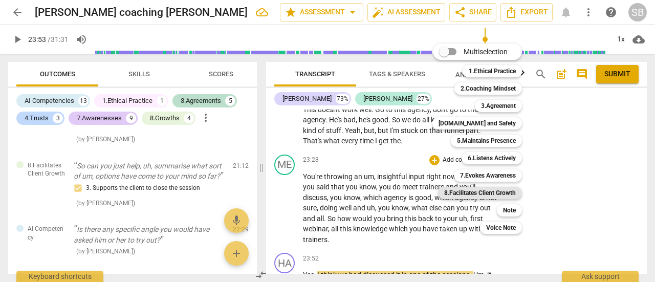
click at [503, 197] on b "8.Facilitates Client Growth" at bounding box center [480, 193] width 72 height 12
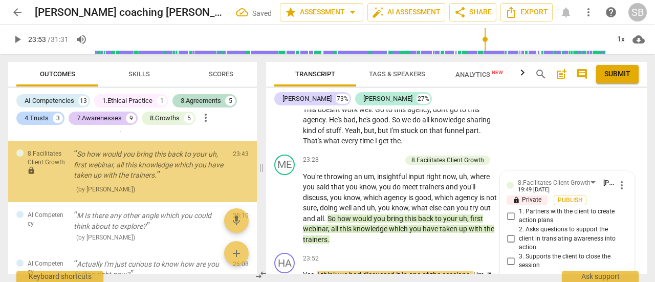
scroll to position [5561, 0]
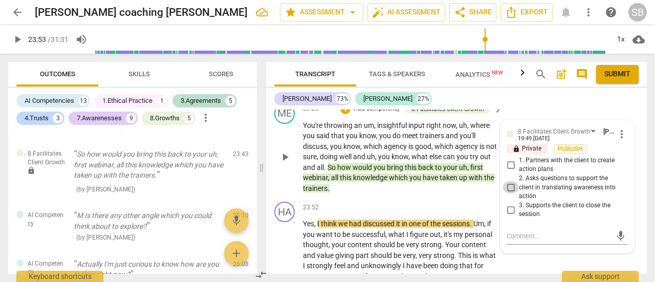
click at [503, 181] on input "2. Asks questions to support the client in translating awareness into action" at bounding box center [510, 187] width 16 height 12
click at [562, 145] on span "Publish" at bounding box center [569, 149] width 15 height 9
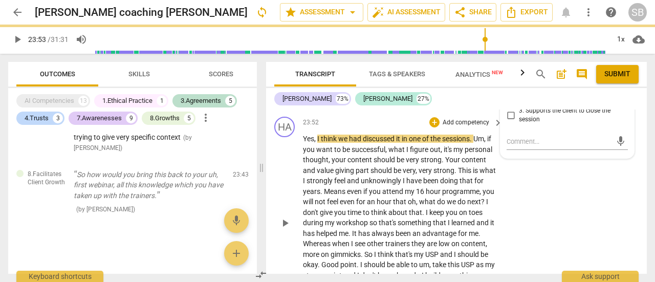
scroll to position [5578, 0]
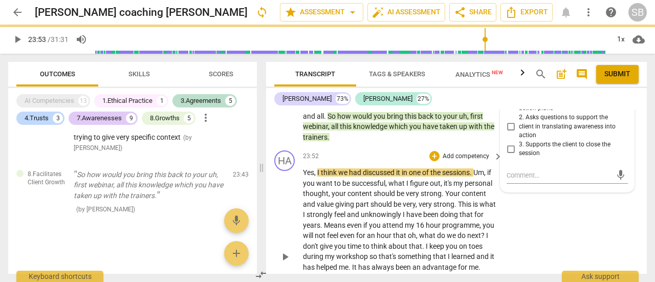
click at [476, 252] on span "learned" at bounding box center [463, 256] width 25 height 8
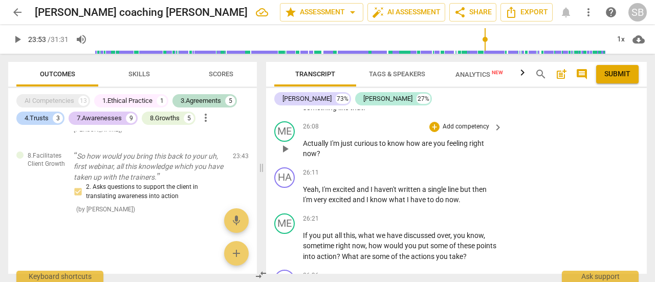
scroll to position [6039, 0]
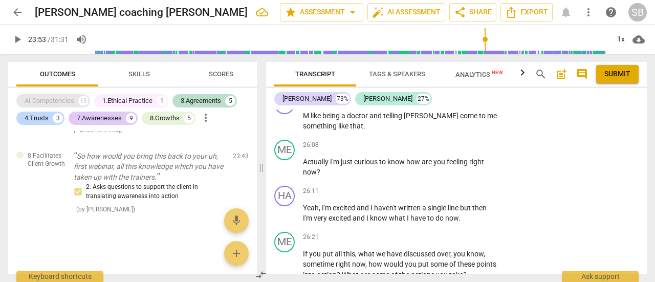
click at [60, 101] on div "AI Competencies" at bounding box center [50, 101] width 50 height 10
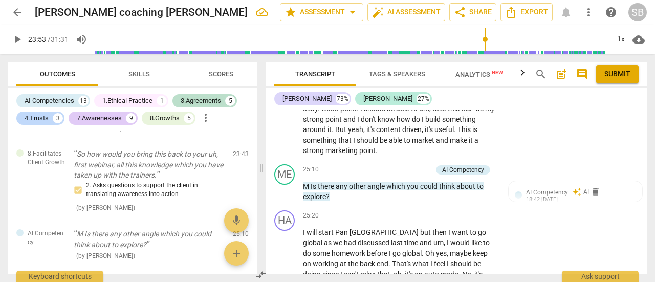
scroll to position [5817, 0]
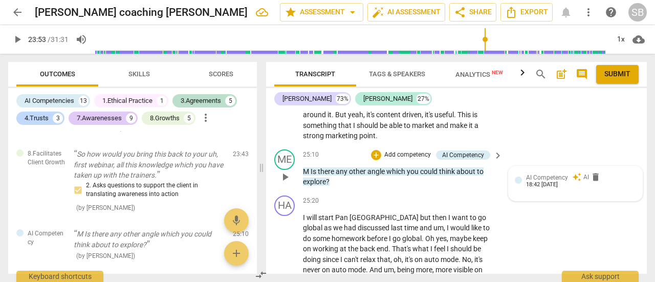
click at [554, 174] on span "AI Competency" at bounding box center [547, 177] width 42 height 7
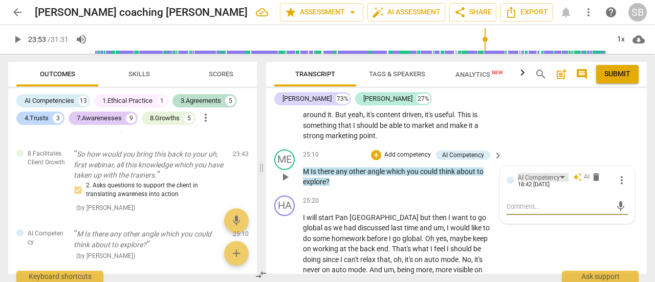
click at [544, 173] on div "AI Competency" at bounding box center [539, 178] width 42 height 10
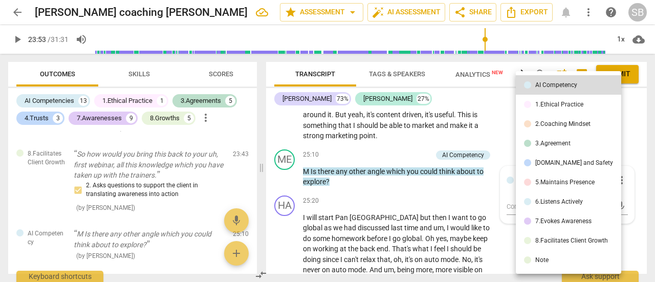
click at [547, 223] on div "7.Evokes Awareness" at bounding box center [563, 221] width 56 height 6
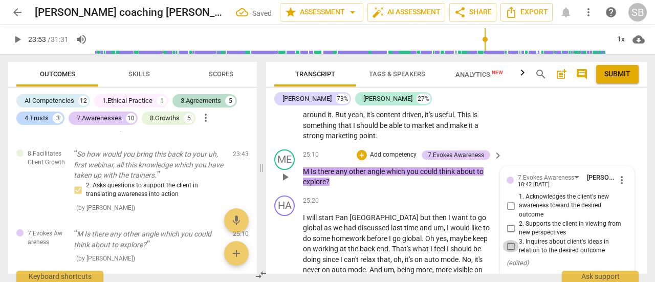
click at [511, 240] on input "3. Inquires about client's ideas in relation to the desired outcome" at bounding box center [510, 246] width 16 height 12
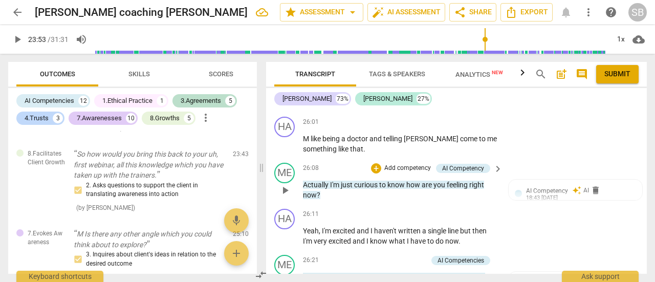
scroll to position [6072, 0]
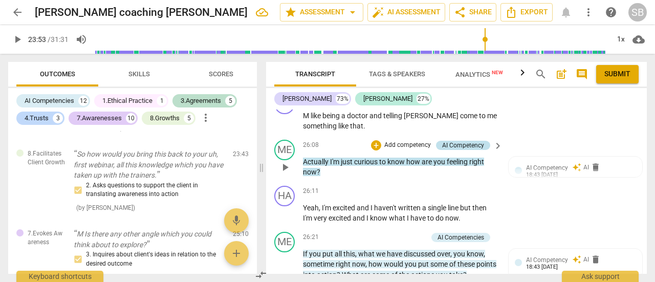
click at [454, 141] on div "AI Competency" at bounding box center [463, 145] width 42 height 9
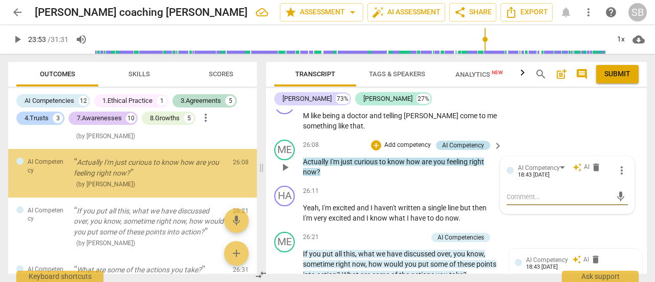
scroll to position [2110, 0]
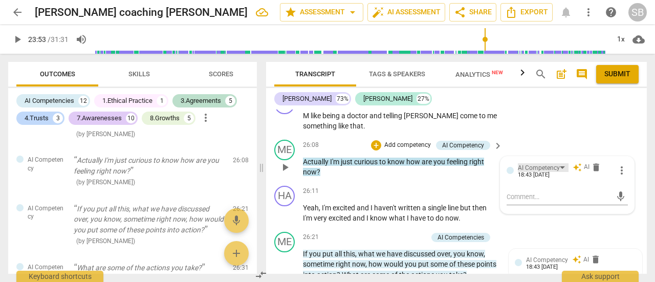
click at [561, 163] on div "AI Competency" at bounding box center [543, 167] width 51 height 9
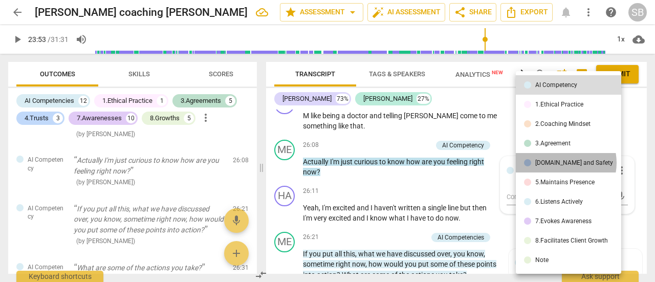
click at [561, 163] on div "[DOMAIN_NAME] and Safety" at bounding box center [574, 163] width 78 height 6
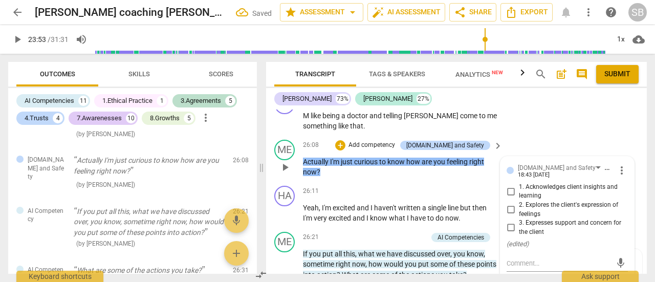
click at [510, 221] on input "3. Expresses support and concern for the client" at bounding box center [510, 227] width 16 height 12
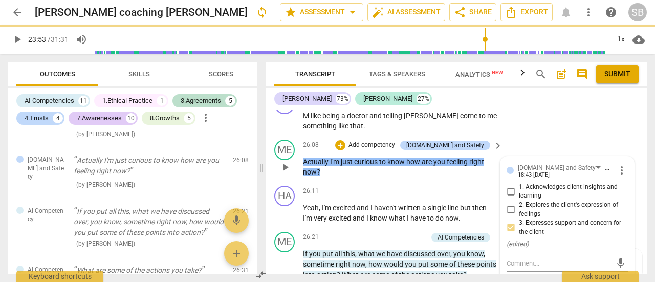
click at [506, 204] on input "2. Explores the client's expression of feelings" at bounding box center [510, 210] width 16 height 12
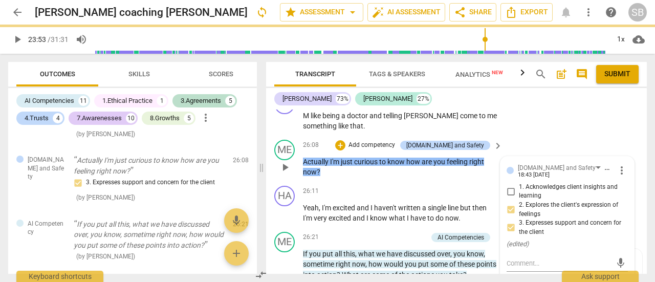
click at [508, 221] on input "3. Expresses support and concern for the client" at bounding box center [510, 227] width 16 height 12
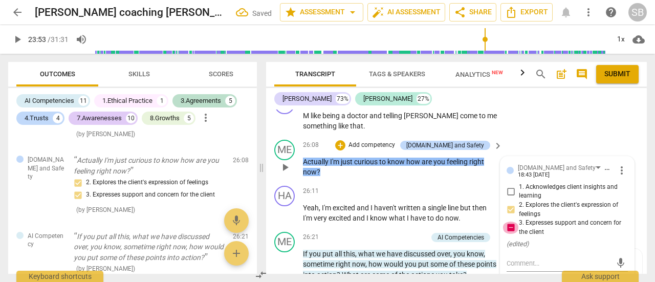
click at [506, 221] on input "3. Expresses support and concern for the client" at bounding box center [510, 227] width 16 height 12
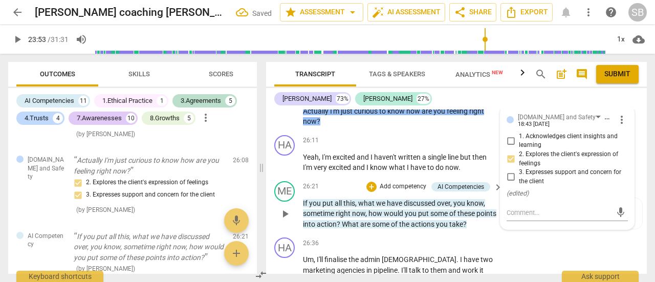
scroll to position [6124, 0]
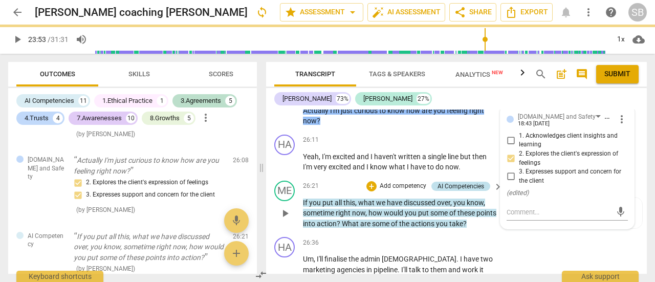
click at [459, 182] on div "AI Competencies" at bounding box center [460, 186] width 47 height 9
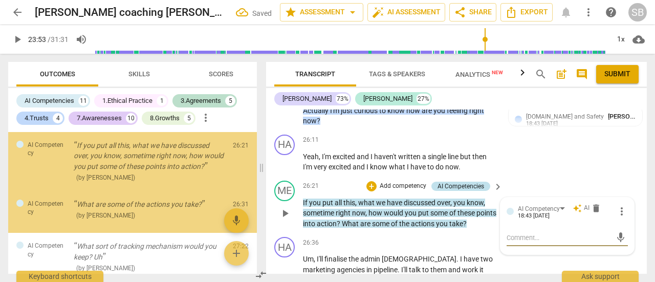
scroll to position [2252, 0]
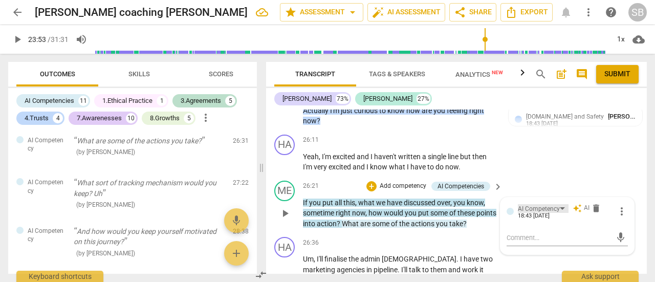
click at [560, 204] on div "AI Competency" at bounding box center [543, 208] width 51 height 9
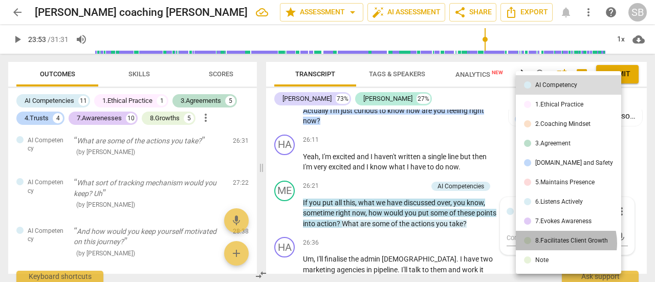
click at [561, 243] on div "8.Facilitates Client Growth" at bounding box center [571, 240] width 73 height 6
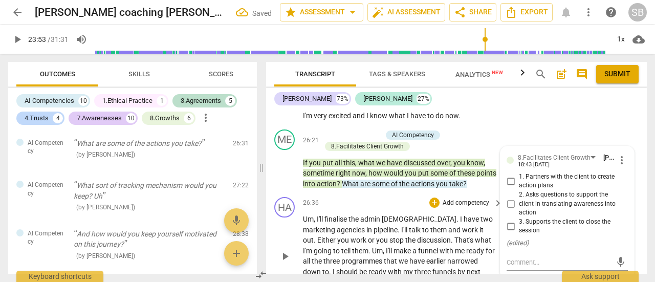
scroll to position [6124, 0]
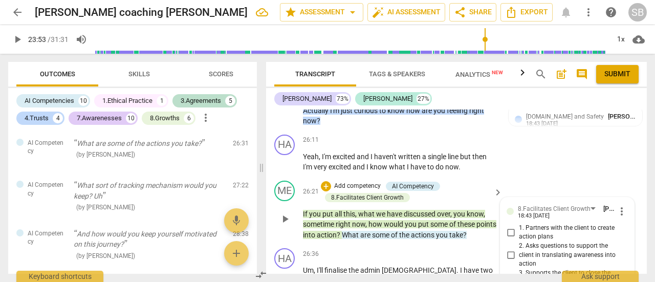
click at [463, 231] on span "take" at bounding box center [456, 235] width 14 height 8
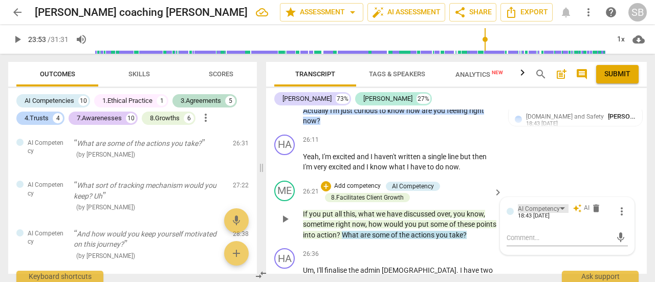
click at [561, 204] on div "AI Competency" at bounding box center [543, 208] width 51 height 9
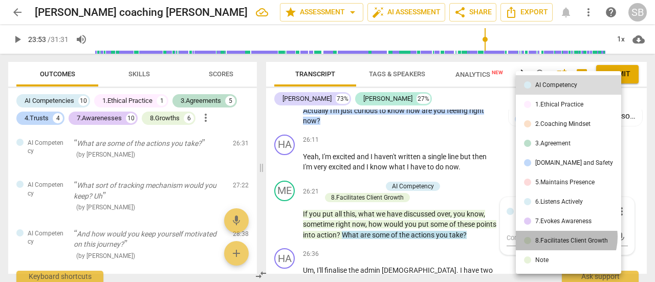
click at [561, 238] on div "8.Facilitates Client Growth" at bounding box center [571, 240] width 73 height 6
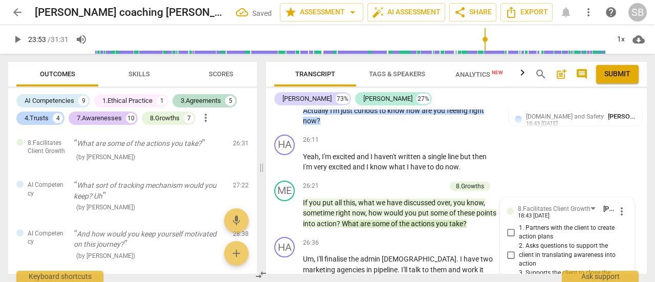
scroll to position [6175, 0]
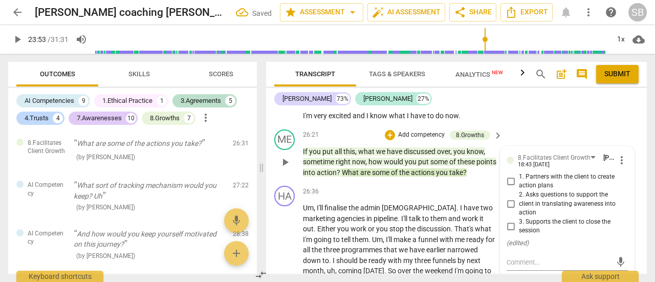
click at [510, 197] on input "2. Asks questions to support the client in translating awareness into action" at bounding box center [510, 203] width 16 height 12
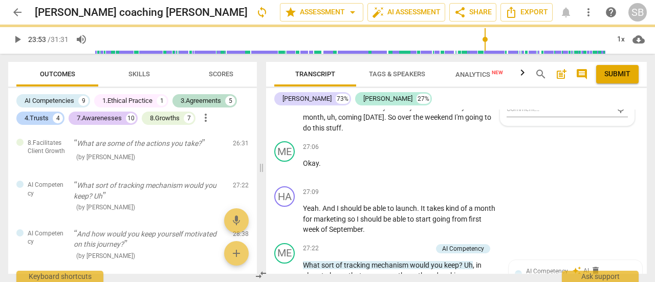
scroll to position [6379, 0]
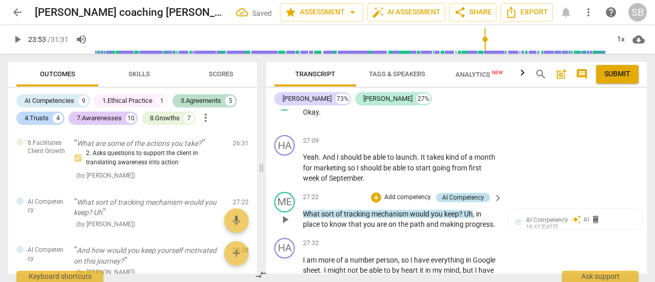
click at [461, 193] on div "AI Competency" at bounding box center [463, 197] width 42 height 9
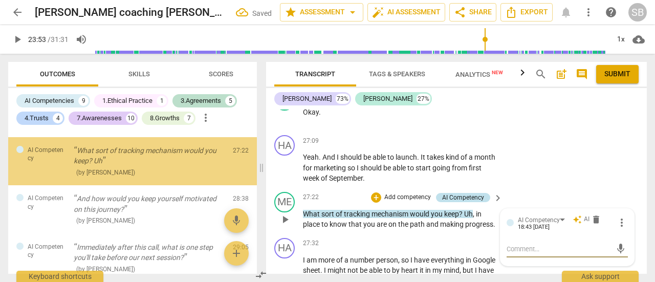
scroll to position [2305, 0]
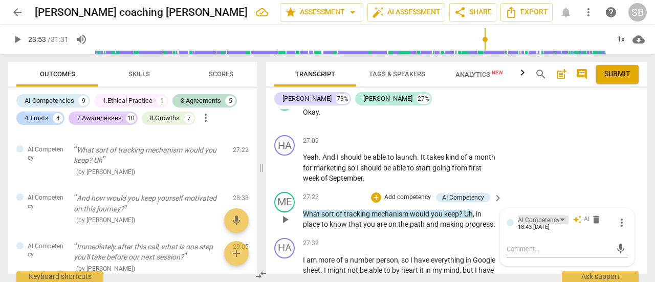
click at [556, 215] on div "AI Competency" at bounding box center [539, 220] width 42 height 10
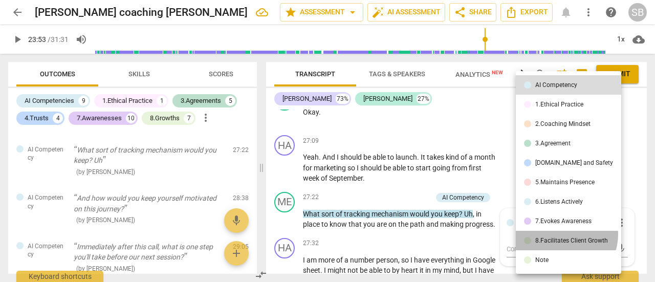
click at [563, 234] on li "8.Facilitates Client Growth" at bounding box center [568, 240] width 105 height 19
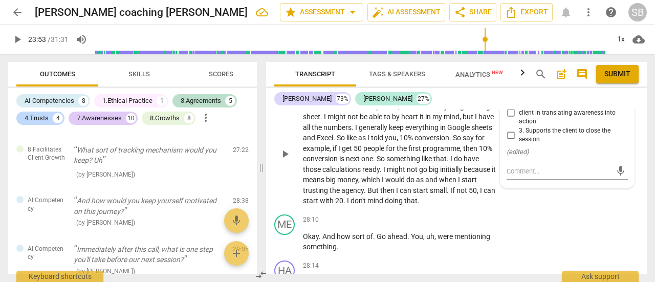
scroll to position [6584, 0]
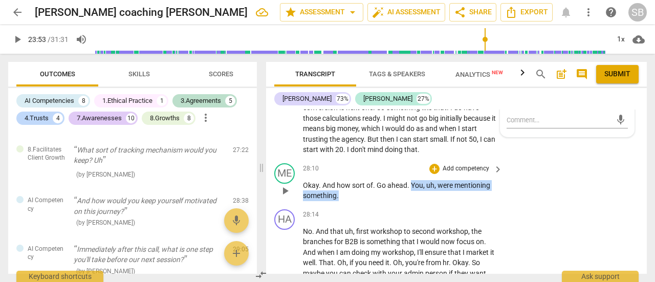
drag, startPoint x: 412, startPoint y: 172, endPoint x: 417, endPoint y: 181, distance: 9.8
click at [417, 181] on p "Okay . And how sort of . Go ahead . You , uh , were mentioning something ." at bounding box center [400, 190] width 194 height 21
click at [432, 164] on div "+" at bounding box center [434, 169] width 10 height 10
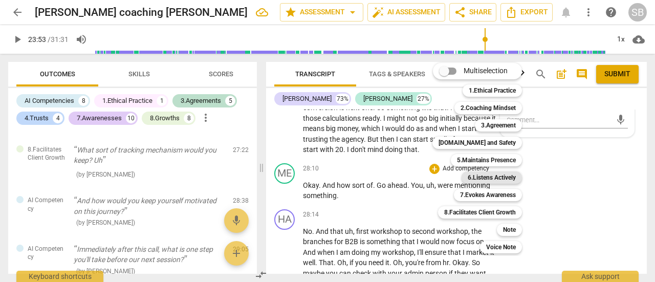
click at [484, 173] on b "6.Listens Actively" at bounding box center [491, 177] width 48 height 12
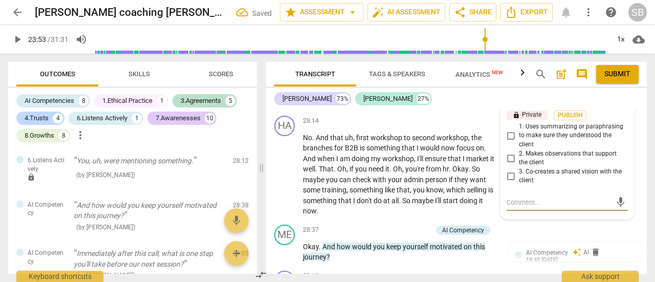
scroll to position [6626, 0]
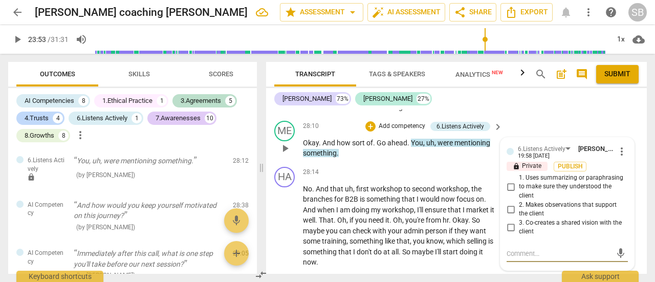
click at [510, 203] on input "2. Makes observations that support the client" at bounding box center [510, 209] width 16 height 12
click at [575, 162] on span "Publish" at bounding box center [569, 166] width 15 height 9
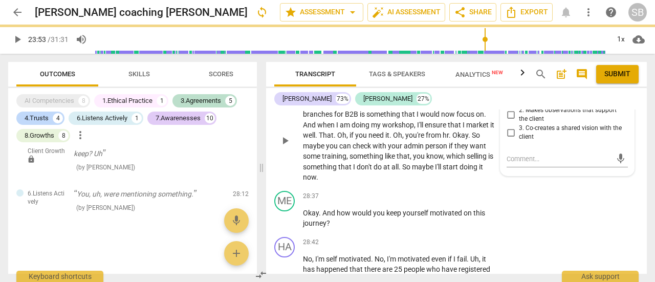
scroll to position [6695, 0]
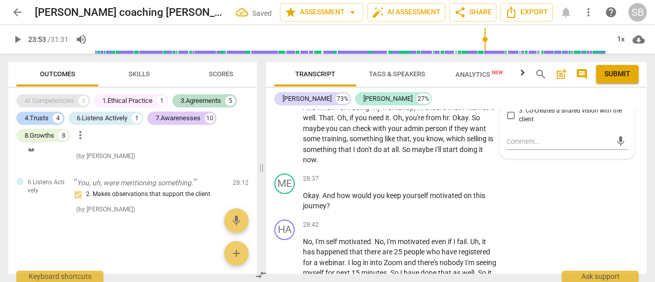
click at [52, 98] on div "AI Competencies" at bounding box center [50, 101] width 50 height 10
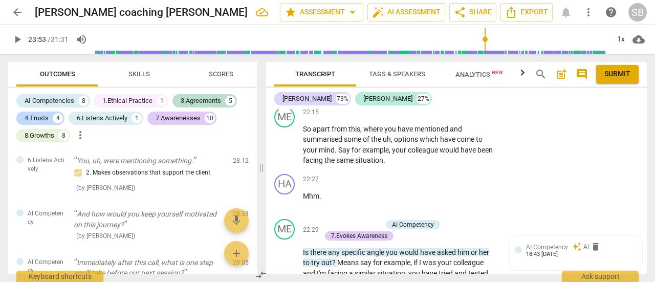
scroll to position [5194, 0]
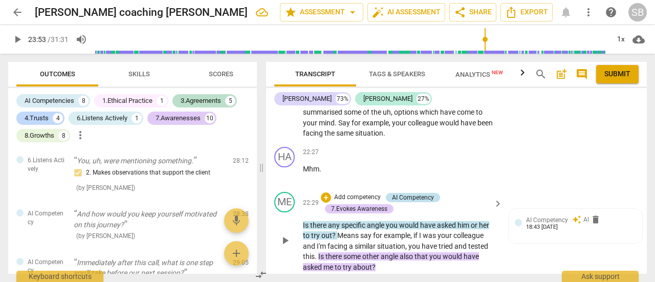
click at [424, 193] on div "AI Competency" at bounding box center [413, 197] width 42 height 9
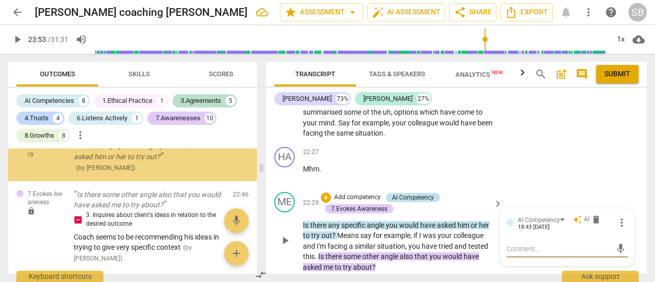
scroll to position [1831, 0]
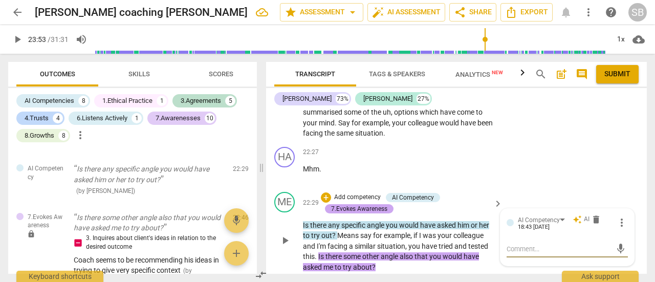
click at [363, 204] on div "7.Evokes Awareness" at bounding box center [359, 208] width 56 height 9
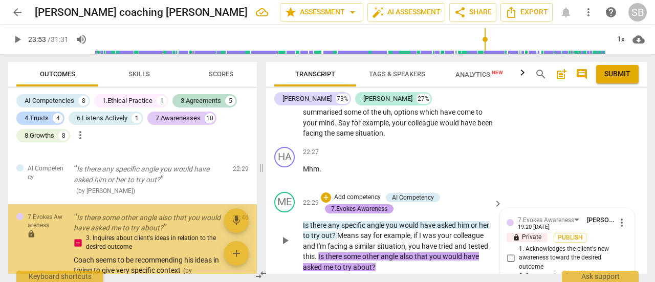
scroll to position [1900, 0]
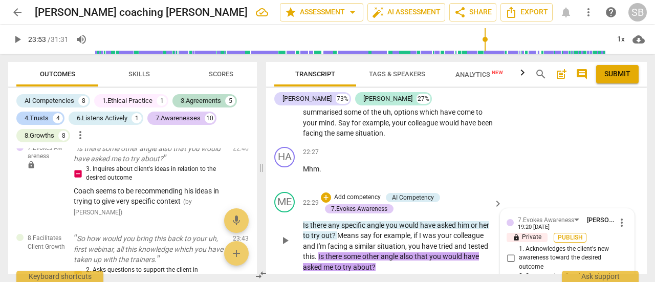
click at [576, 233] on span "Publish" at bounding box center [569, 237] width 15 height 9
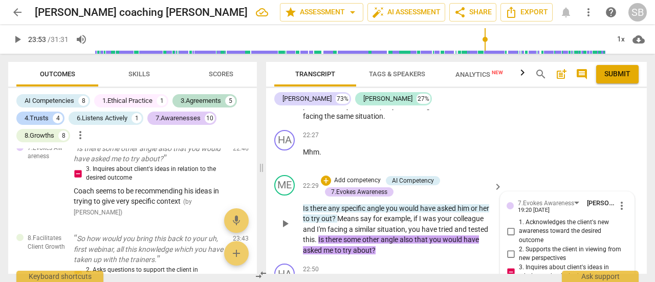
scroll to position [5194, 0]
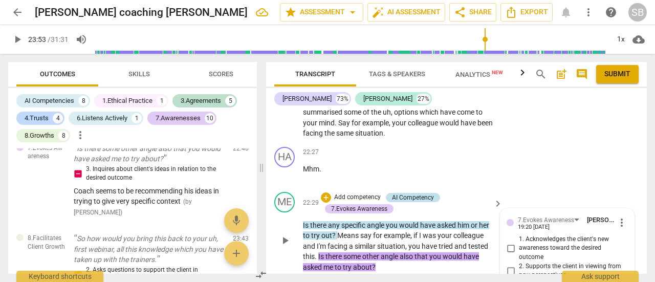
click at [422, 193] on div "AI Competency" at bounding box center [413, 197] width 42 height 9
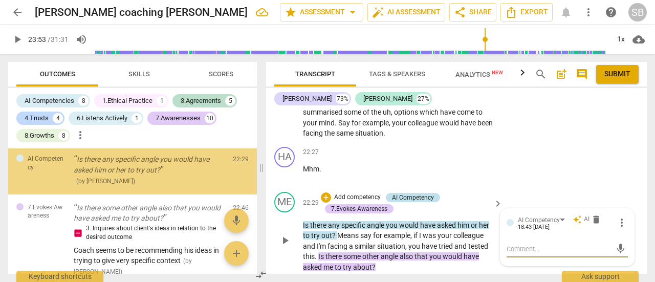
scroll to position [1831, 0]
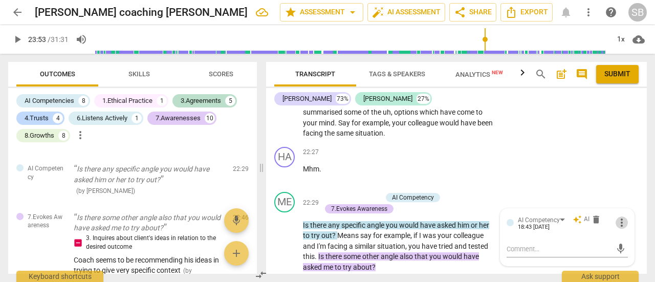
click at [615, 216] on span "more_vert" at bounding box center [621, 222] width 12 height 12
click at [624, 216] on li "Delete" at bounding box center [628, 220] width 35 height 19
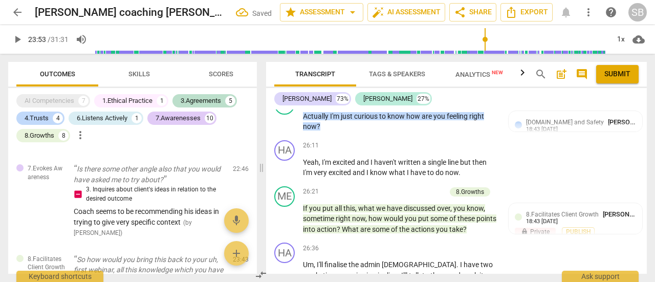
scroll to position [6092, 0]
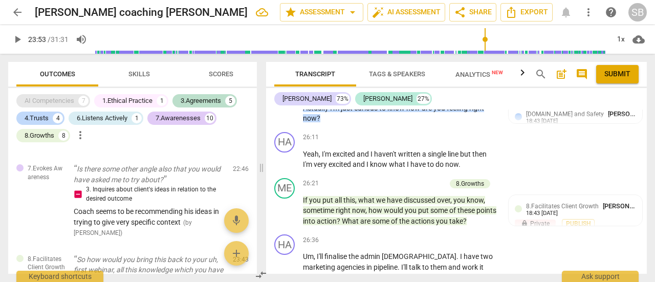
click at [43, 99] on div "AI Competencies" at bounding box center [50, 101] width 50 height 10
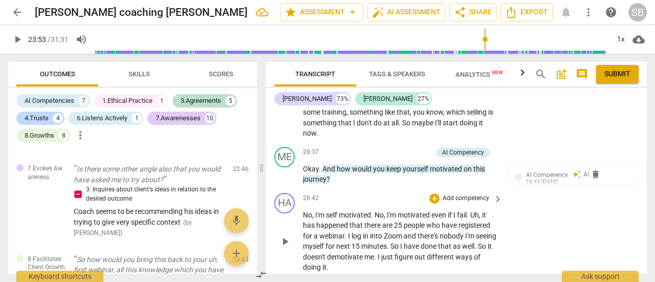
scroll to position [6729, 0]
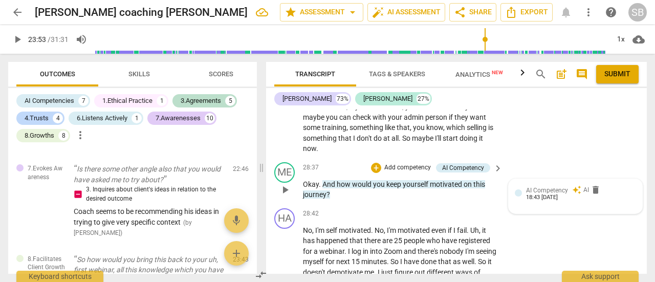
click at [538, 187] on span "AI Competency" at bounding box center [547, 190] width 42 height 7
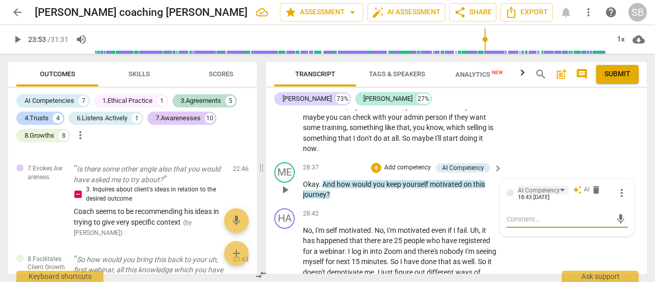
click at [538, 186] on div "AI Competency" at bounding box center [539, 191] width 42 height 10
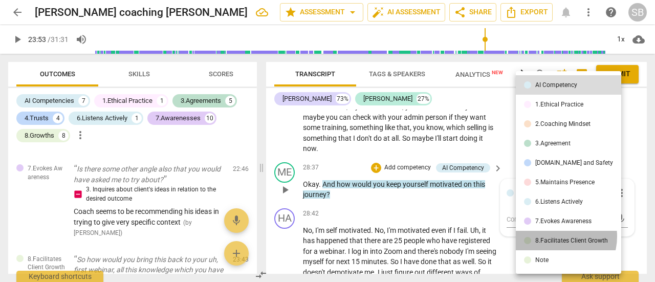
click at [554, 236] on li "8.Facilitates Client Growth" at bounding box center [568, 240] width 105 height 19
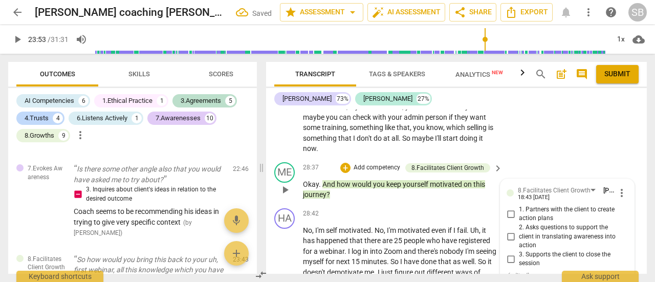
scroll to position [6780, 0]
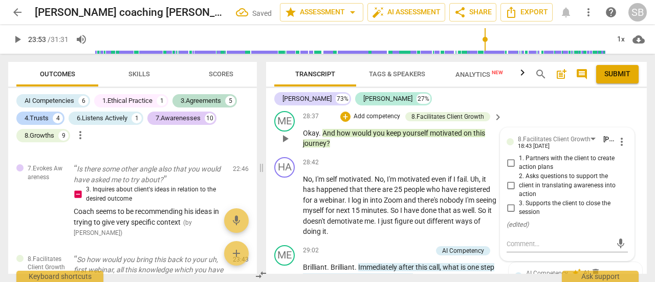
click at [507, 202] on input "3. Supports the client to close the session" at bounding box center [510, 208] width 16 height 12
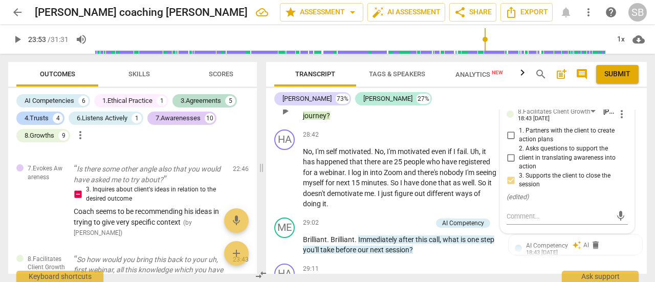
scroll to position [6831, 0]
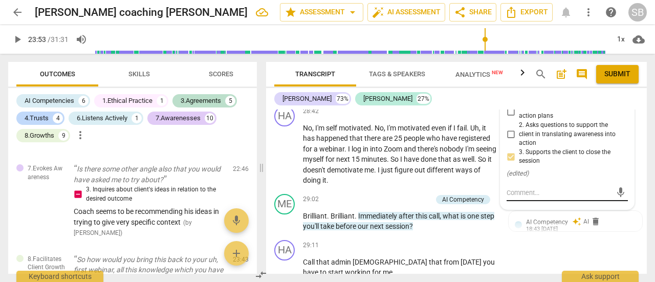
click at [509, 188] on textarea at bounding box center [558, 193] width 105 height 10
click at [616, 187] on span "send" at bounding box center [620, 192] width 11 height 11
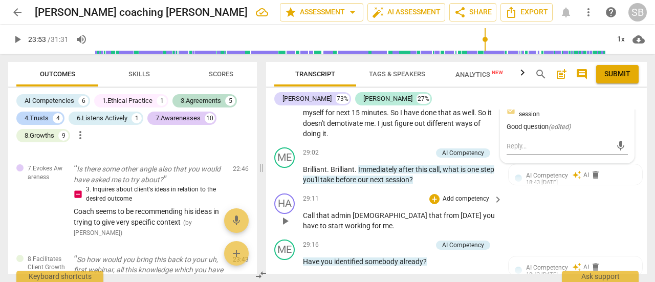
scroll to position [6882, 0]
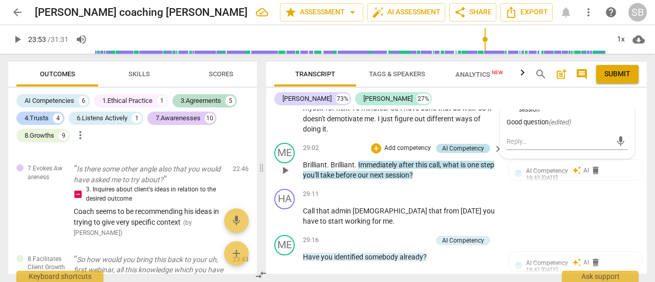
click at [472, 144] on div "AI Competency" at bounding box center [463, 148] width 42 height 9
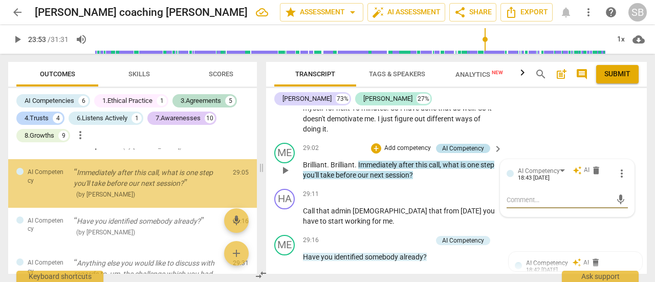
scroll to position [2432, 0]
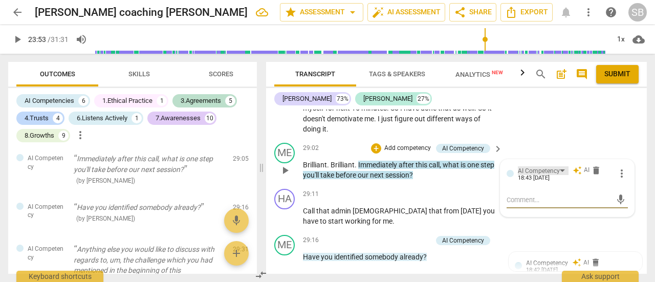
click at [558, 166] on div "AI Competency" at bounding box center [543, 170] width 51 height 9
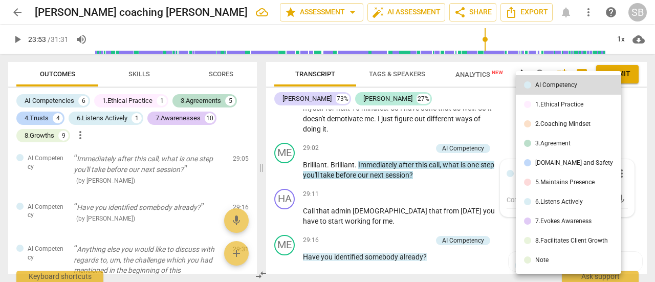
click at [561, 240] on div "8.Facilitates Client Growth" at bounding box center [571, 240] width 73 height 6
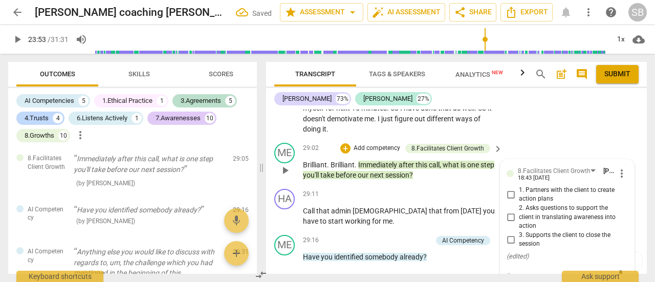
click at [506, 188] on input "1. Partners with the client to create action plans" at bounding box center [510, 194] width 16 height 12
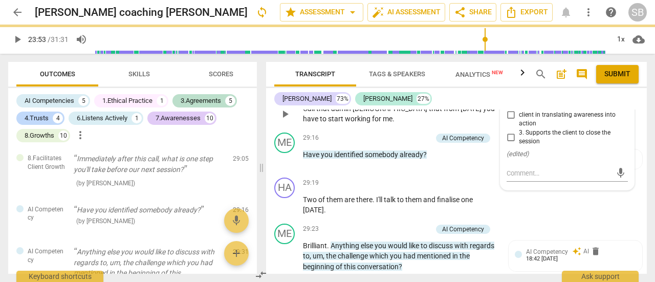
scroll to position [6933, 0]
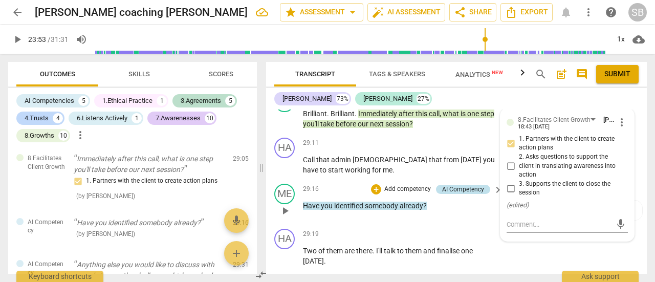
click at [460, 185] on div "AI Competency" at bounding box center [463, 189] width 42 height 9
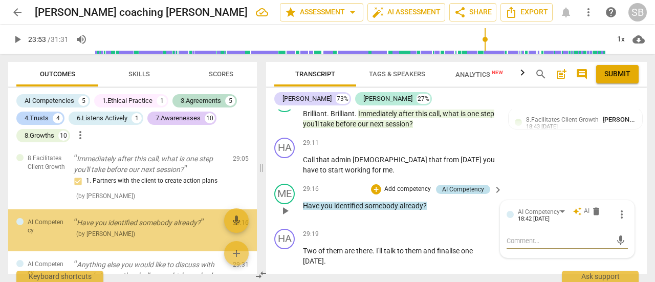
scroll to position [2493, 0]
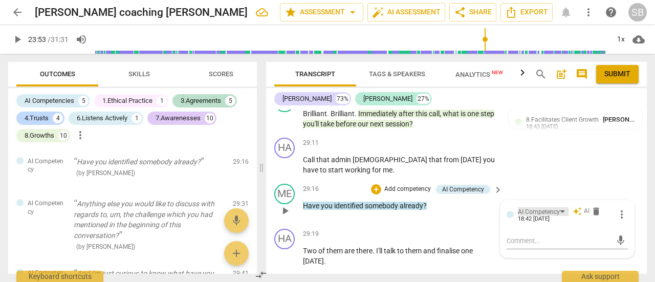
click at [558, 207] on div "AI Competency" at bounding box center [543, 211] width 51 height 9
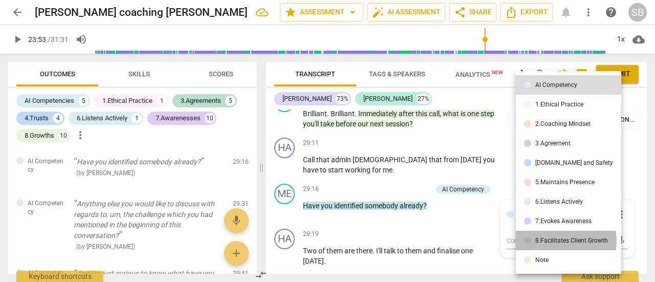
click at [561, 241] on div "8.Facilitates Client Growth" at bounding box center [571, 240] width 73 height 6
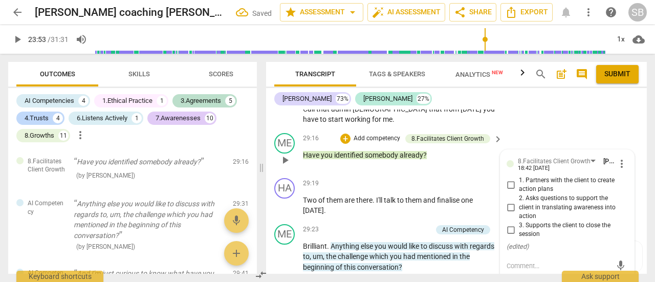
scroll to position [6984, 0]
click at [510, 223] on input "3. Supports the client to close the session" at bounding box center [510, 229] width 16 height 12
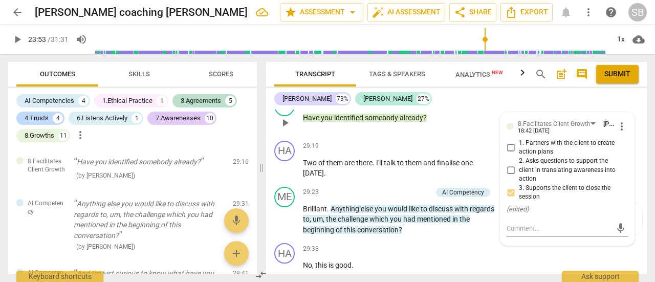
scroll to position [7035, 0]
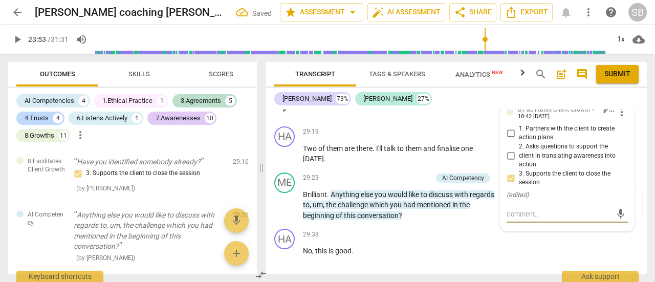
click at [516, 209] on textarea at bounding box center [558, 214] width 105 height 10
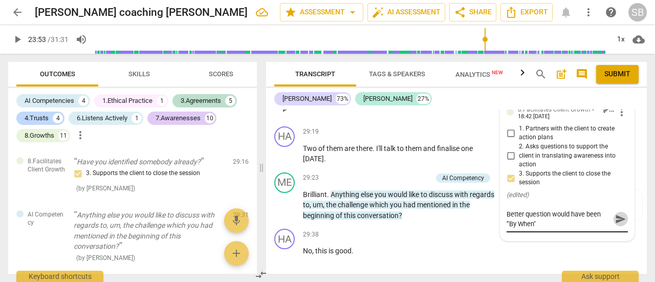
click at [616, 213] on span "send" at bounding box center [620, 218] width 11 height 11
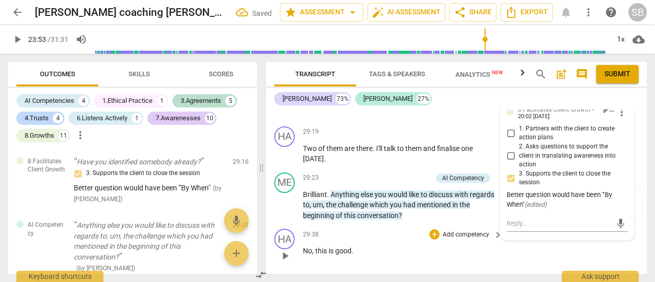
scroll to position [7138, 0]
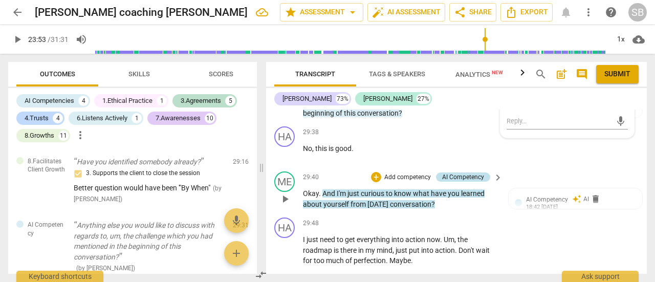
click at [457, 172] on div "AI Competency" at bounding box center [463, 176] width 42 height 9
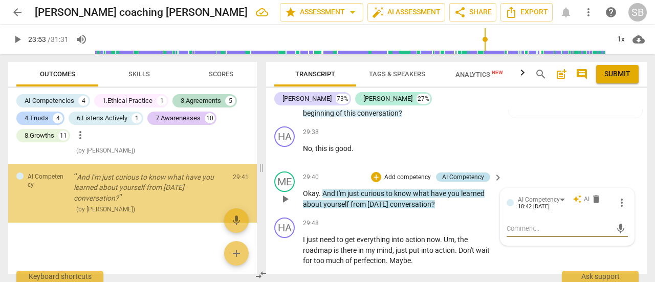
scroll to position [2634, 0]
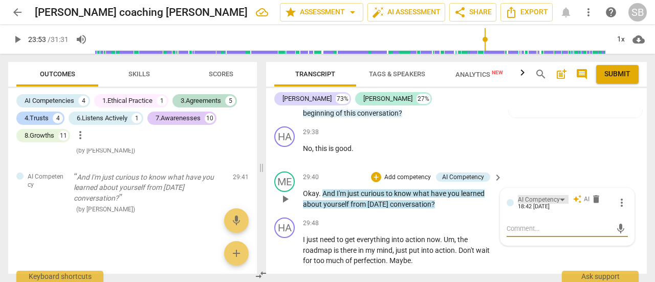
click at [561, 195] on div "AI Competency" at bounding box center [543, 199] width 51 height 9
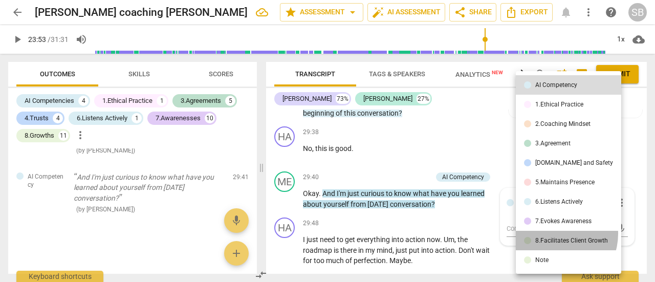
click at [554, 234] on li "8.Facilitates Client Growth" at bounding box center [568, 240] width 105 height 19
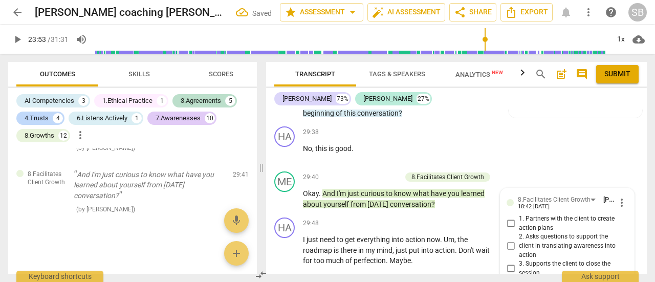
scroll to position [7189, 0]
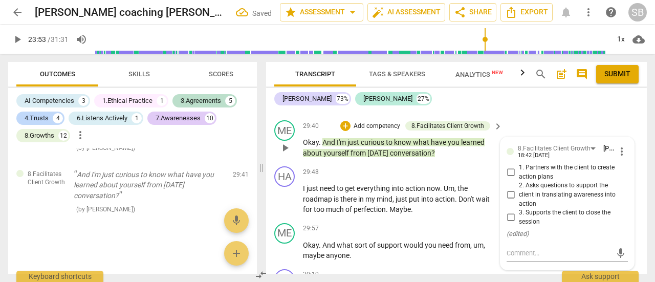
click at [507, 211] on input "3. Supports the client to close the session" at bounding box center [510, 217] width 16 height 12
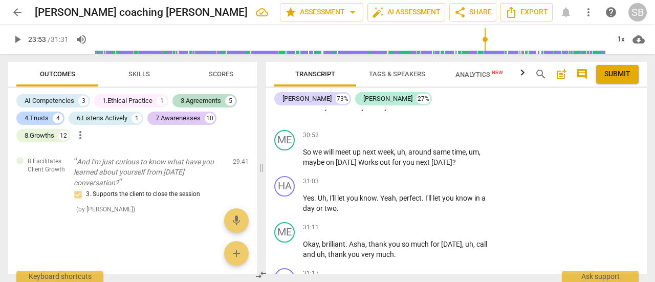
scroll to position [7649, 0]
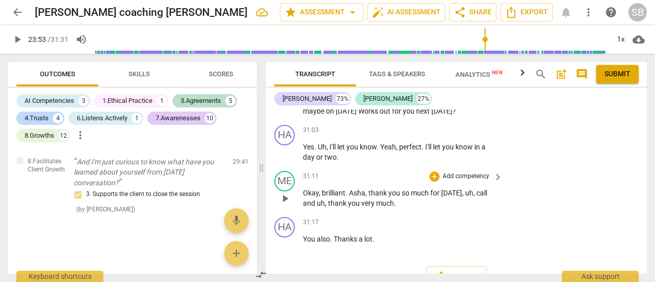
click at [358, 189] on span "Asha" at bounding box center [357, 193] width 16 height 8
click at [284, 192] on span "pause" at bounding box center [285, 198] width 12 height 12
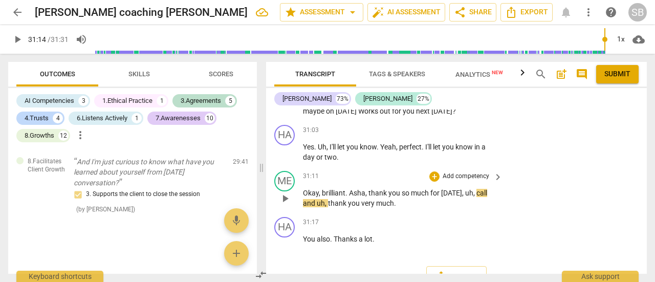
click at [363, 189] on span "Asha" at bounding box center [357, 193] width 16 height 8
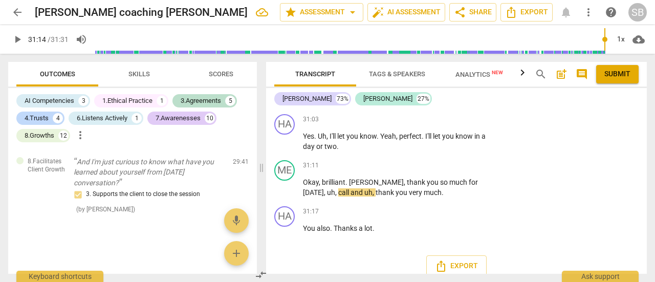
click at [366, 247] on div "Export" at bounding box center [456, 266] width 381 height 38
click at [581, 73] on span "comment" at bounding box center [581, 74] width 12 height 12
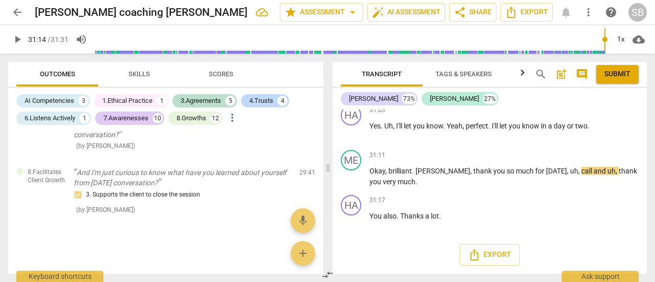
scroll to position [2246, 0]
click at [581, 73] on span "comment" at bounding box center [581, 74] width 12 height 12
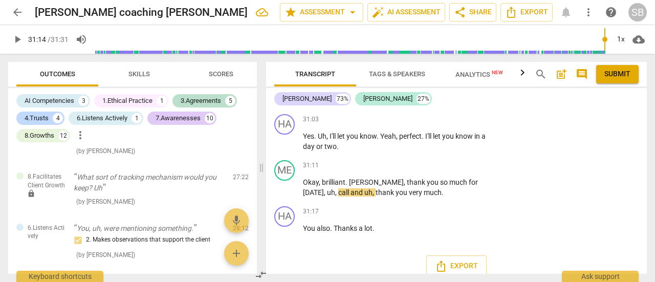
scroll to position [2634, 0]
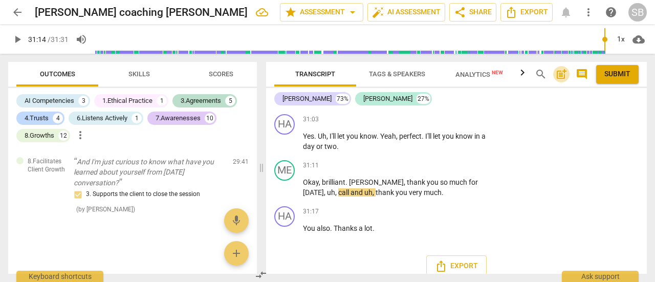
click at [556, 77] on span "post_add" at bounding box center [561, 74] width 12 height 12
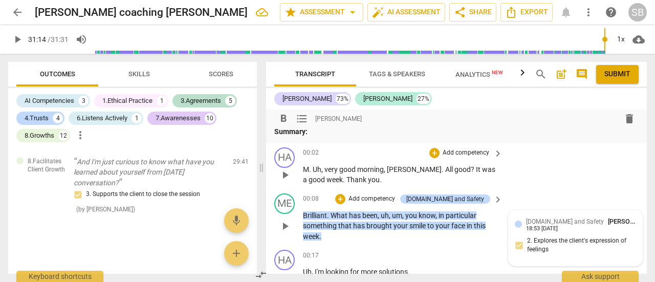
scroll to position [0, 0]
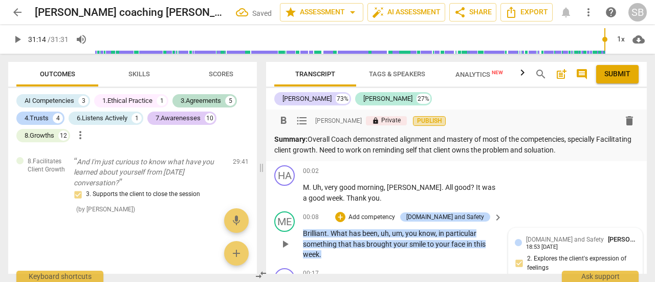
click at [435, 118] on span "Publish" at bounding box center [428, 121] width 15 height 9
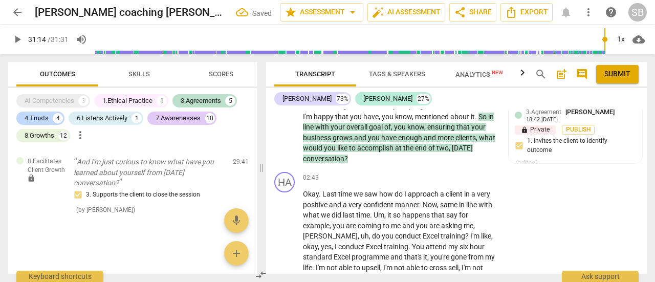
scroll to position [818, 0]
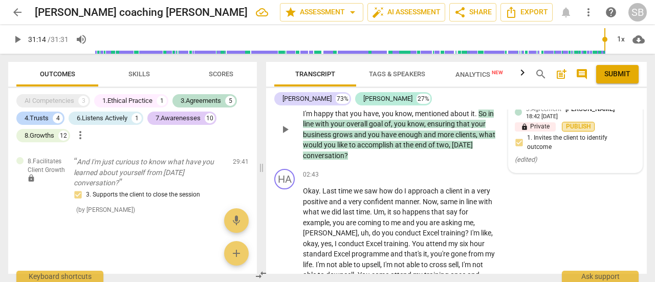
click at [573, 122] on span "Publish" at bounding box center [577, 126] width 15 height 9
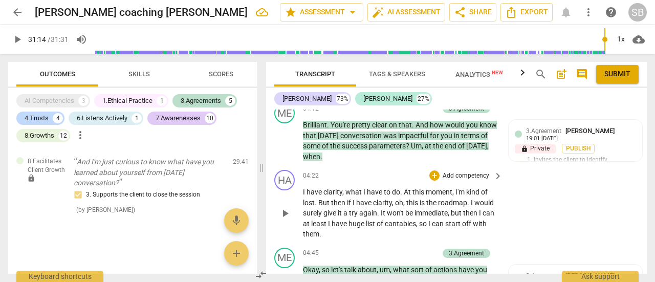
scroll to position [1125, 0]
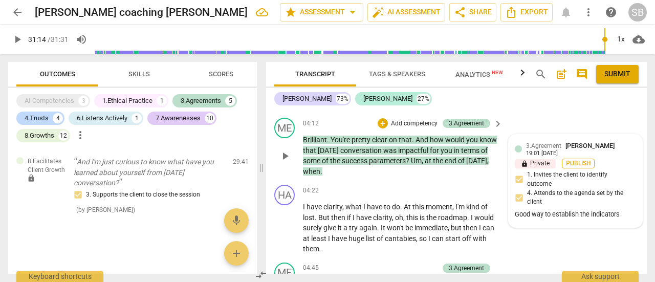
click at [582, 165] on span "Publish" at bounding box center [577, 163] width 15 height 9
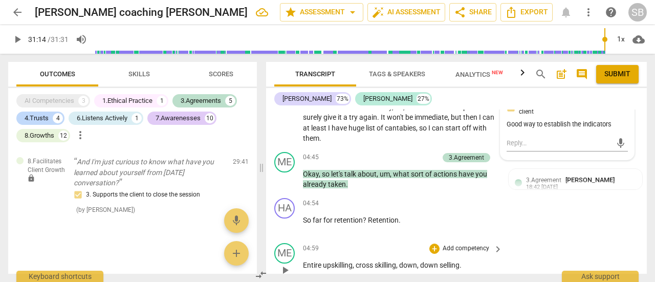
scroll to position [1279, 0]
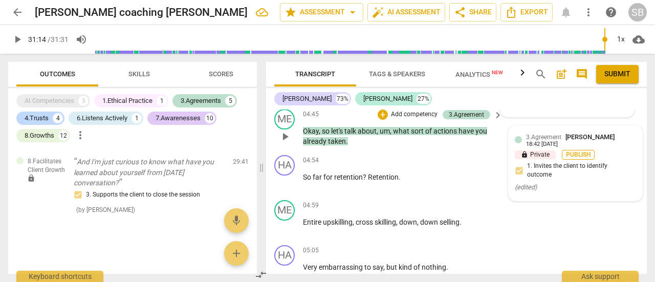
click at [573, 158] on span "Publish" at bounding box center [577, 154] width 15 height 9
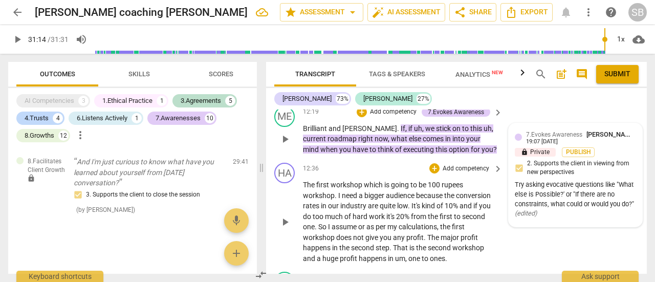
scroll to position [3069, 0]
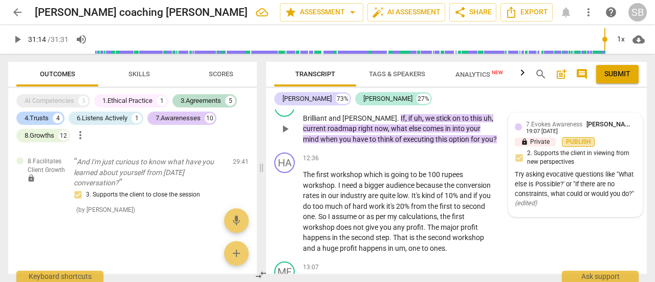
click at [570, 138] on span "Publish" at bounding box center [577, 142] width 15 height 9
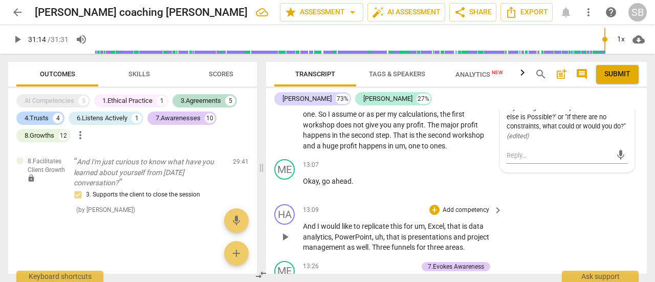
scroll to position [3273, 0]
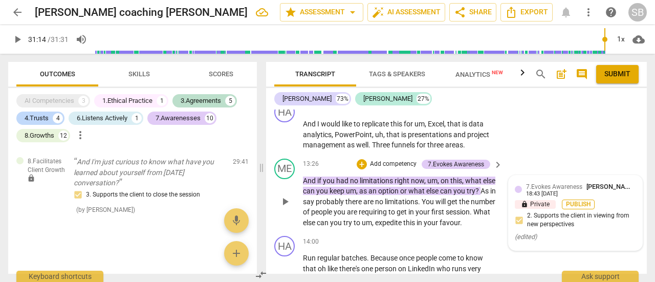
click at [575, 200] on span "Publish" at bounding box center [577, 204] width 15 height 9
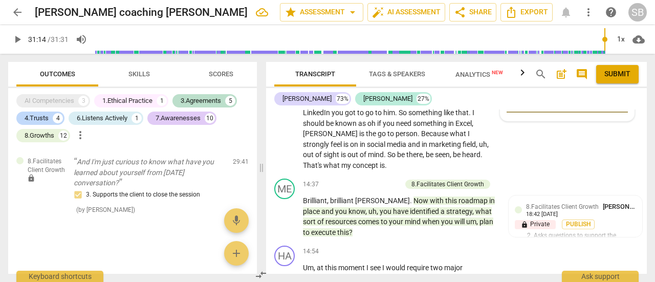
scroll to position [3525, 0]
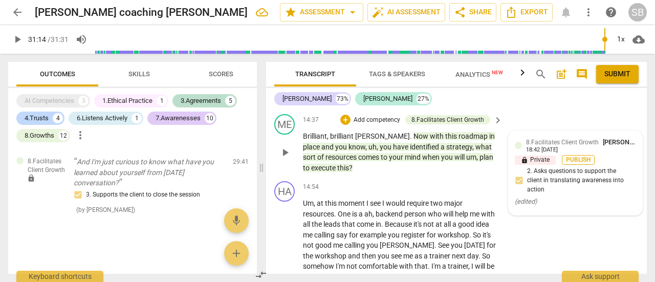
click at [576, 161] on span "Publish" at bounding box center [577, 159] width 15 height 9
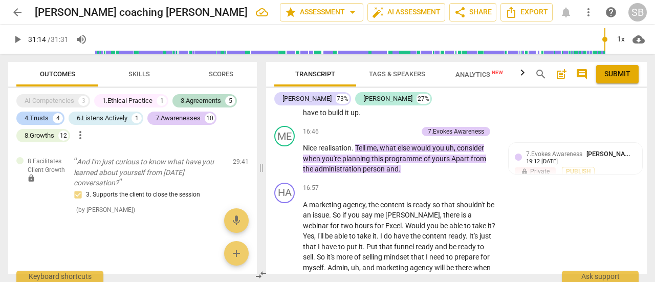
scroll to position [3934, 0]
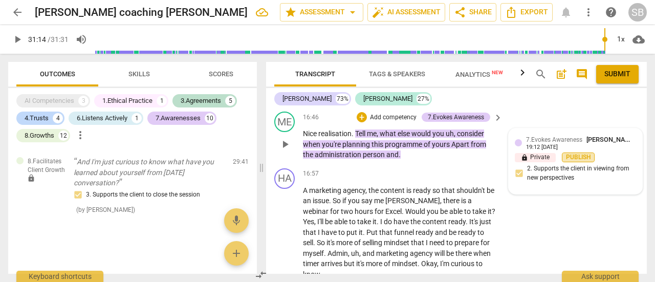
click at [574, 154] on span "Publish" at bounding box center [577, 157] width 15 height 9
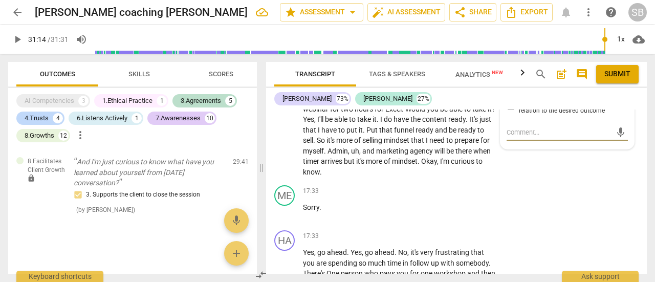
scroll to position [4190, 0]
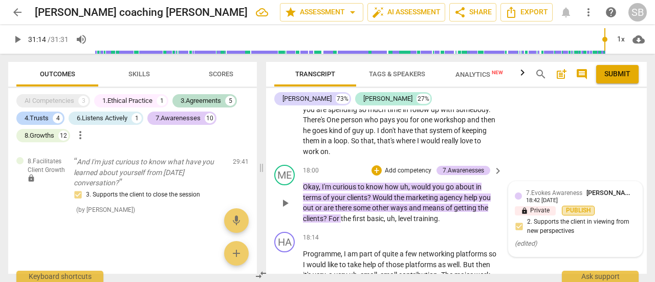
click at [580, 206] on span "Publish" at bounding box center [577, 210] width 15 height 9
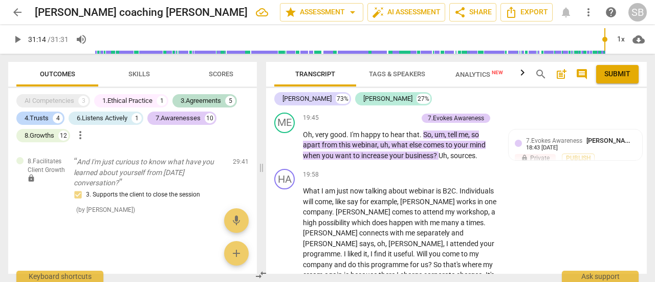
scroll to position [4653, 0]
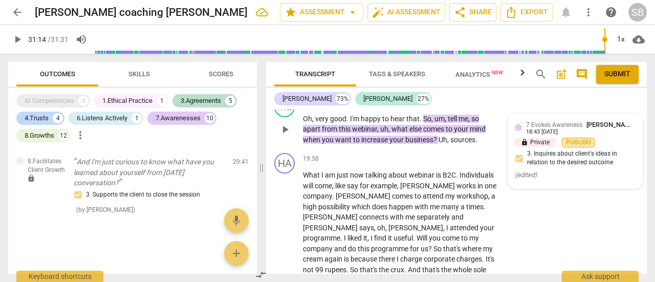
click at [576, 138] on span "Publish" at bounding box center [577, 142] width 15 height 9
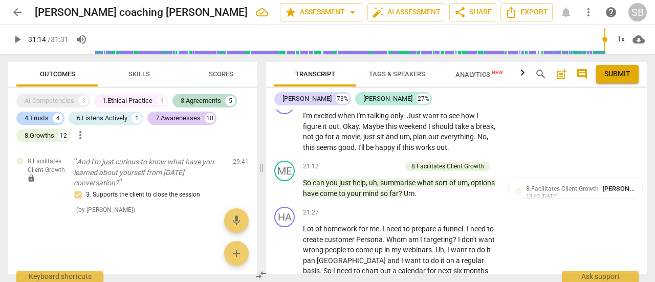
scroll to position [4908, 0]
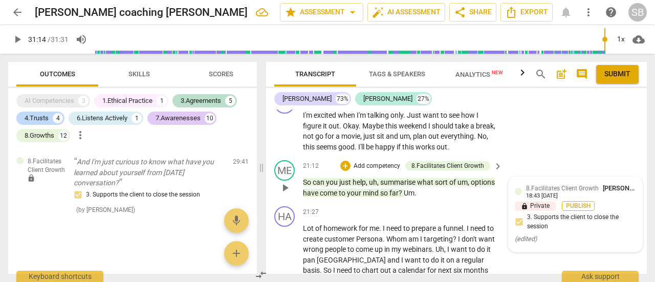
click at [578, 202] on span "Publish" at bounding box center [577, 206] width 15 height 9
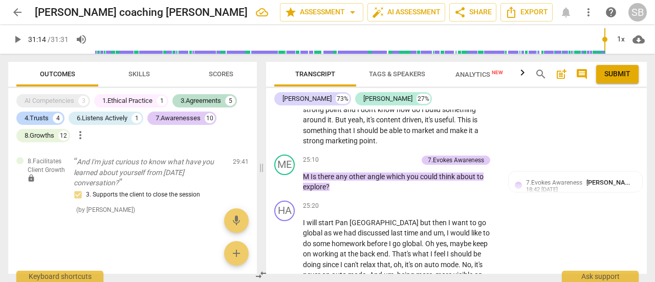
scroll to position [5867, 0]
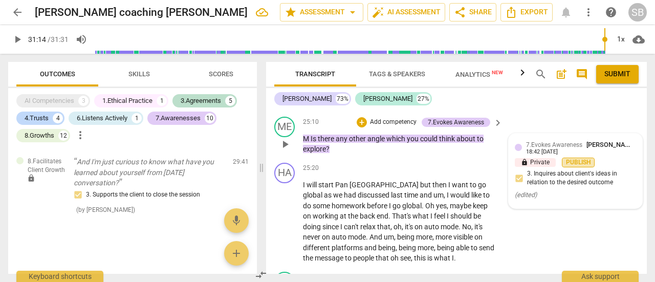
click at [577, 158] on span "Publish" at bounding box center [577, 162] width 15 height 9
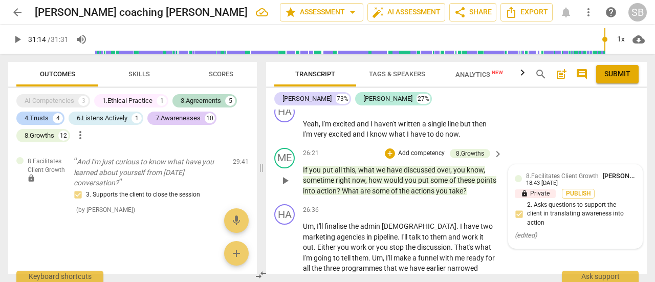
scroll to position [6072, 0]
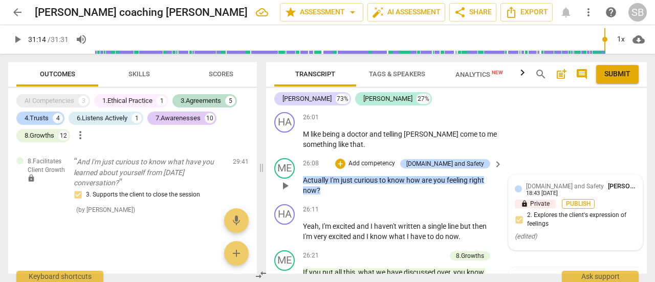
click at [574, 199] on span "Publish" at bounding box center [577, 203] width 15 height 9
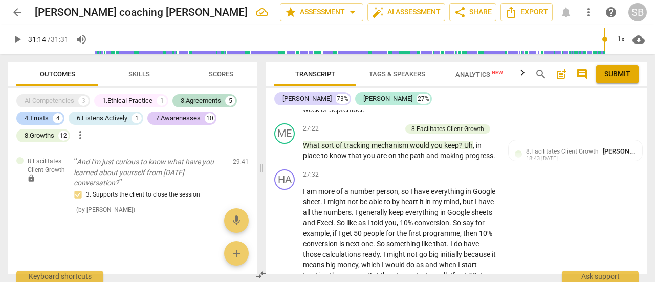
scroll to position [6481, 0]
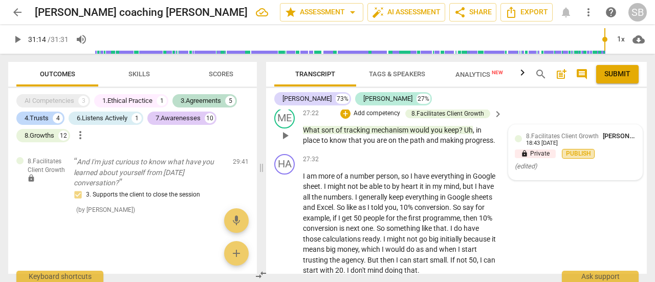
click at [581, 149] on span "Publish" at bounding box center [577, 153] width 15 height 9
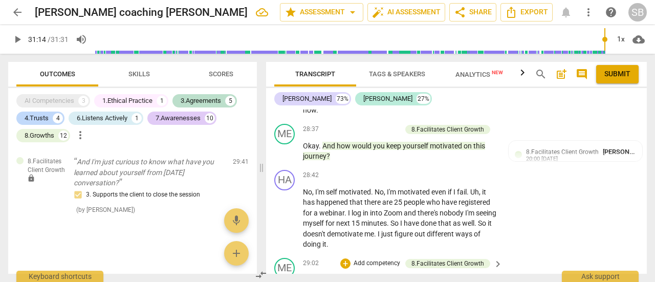
scroll to position [6788, 0]
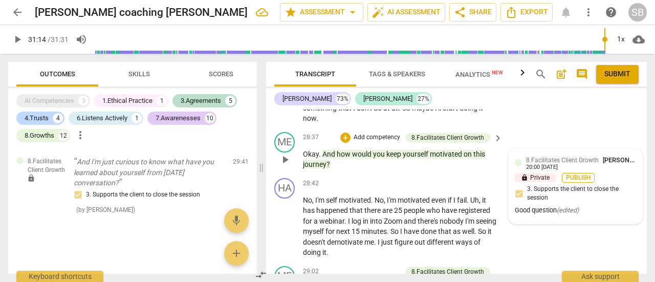
click at [570, 173] on span "Publish" at bounding box center [577, 177] width 15 height 9
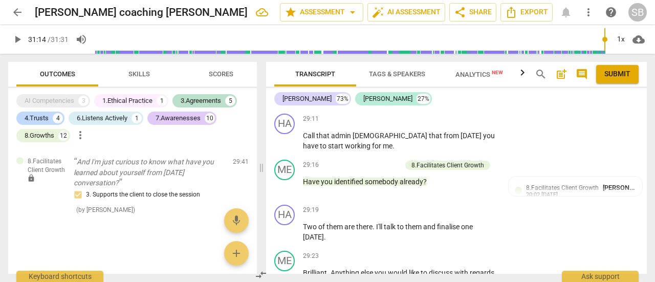
scroll to position [7044, 0]
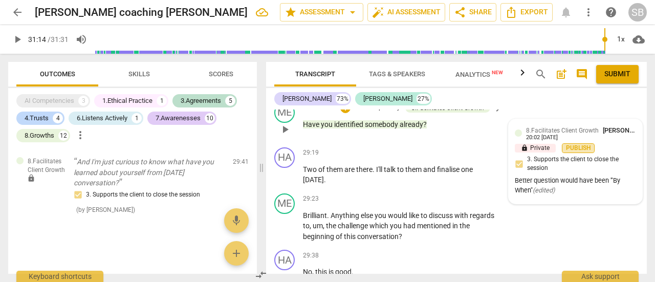
click at [576, 144] on span "Publish" at bounding box center [577, 148] width 15 height 9
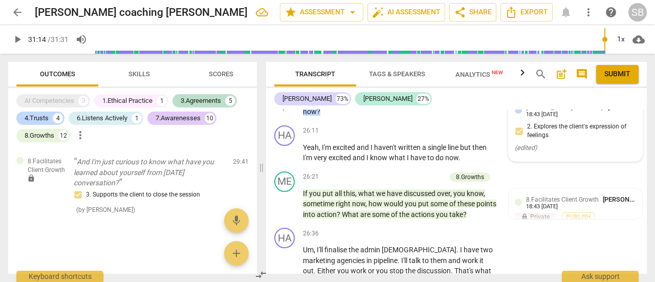
scroll to position [6155, 0]
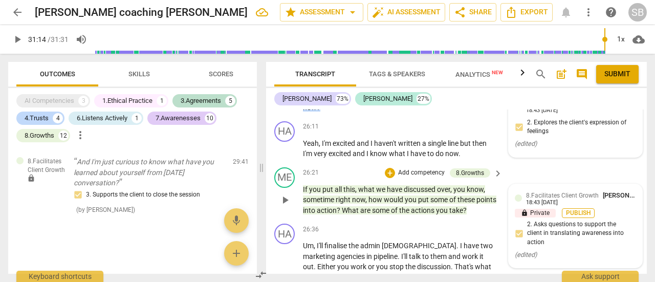
click at [579, 209] on span "Publish" at bounding box center [577, 213] width 15 height 9
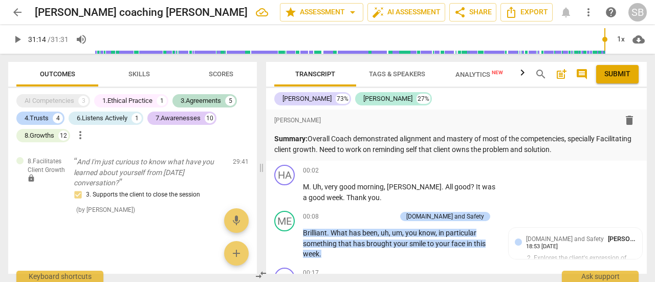
scroll to position [0, 0]
click at [623, 78] on span "Submit" at bounding box center [617, 74] width 26 height 10
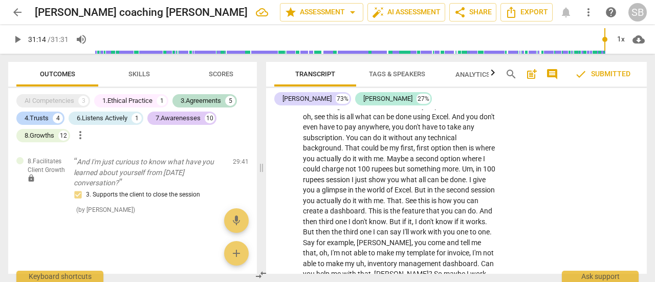
scroll to position [2915, 0]
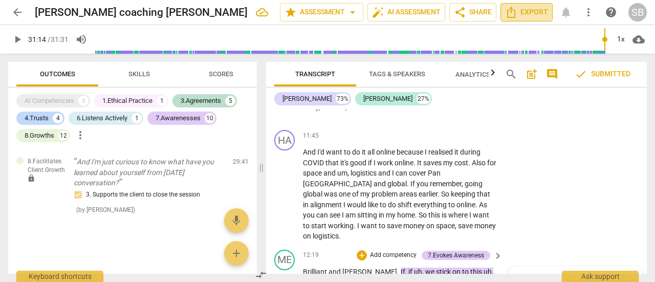
click at [525, 11] on span "Export" at bounding box center [526, 12] width 43 height 12
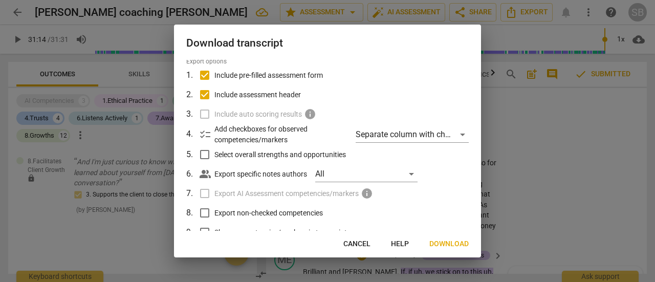
scroll to position [51, 0]
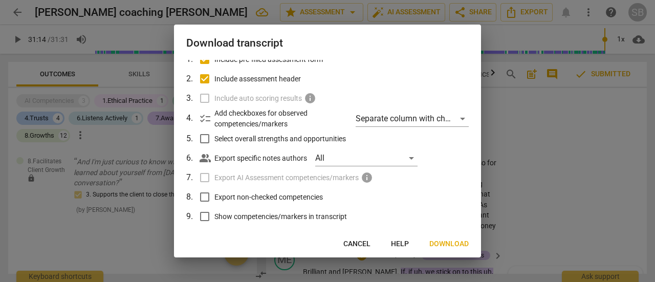
click at [294, 140] on span "Select overall strengths and opportunities" at bounding box center [279, 138] width 131 height 11
click at [214, 140] on input "Select overall strengths and opportunities" at bounding box center [204, 138] width 19 height 19
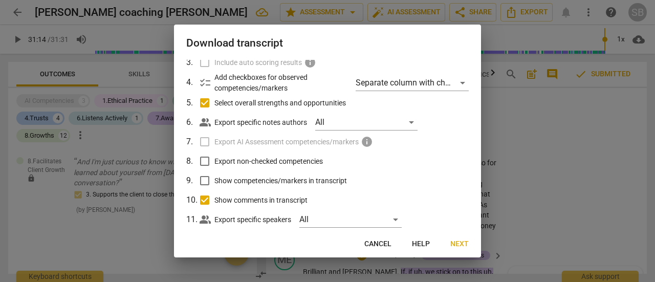
scroll to position [105, 0]
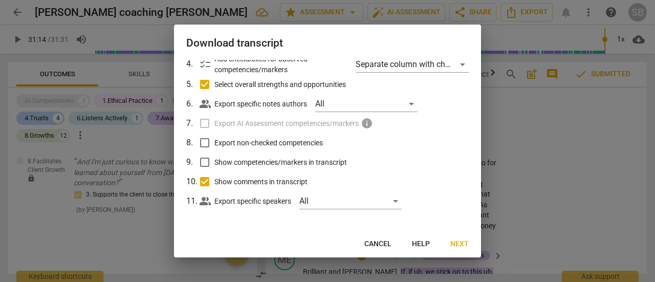
click at [297, 161] on span "Show competencies/markers in transcript" at bounding box center [280, 162] width 132 height 11
click at [214, 161] on input "Show competencies/markers in transcript" at bounding box center [204, 161] width 19 height 19
click at [459, 246] on span "Next" at bounding box center [459, 244] width 18 height 10
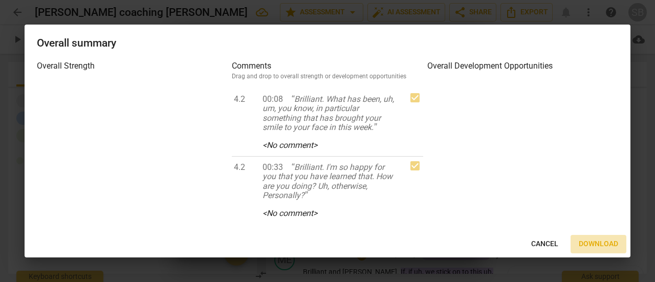
click at [588, 240] on span "Download" at bounding box center [597, 244] width 39 height 10
